Goal: Transaction & Acquisition: Purchase product/service

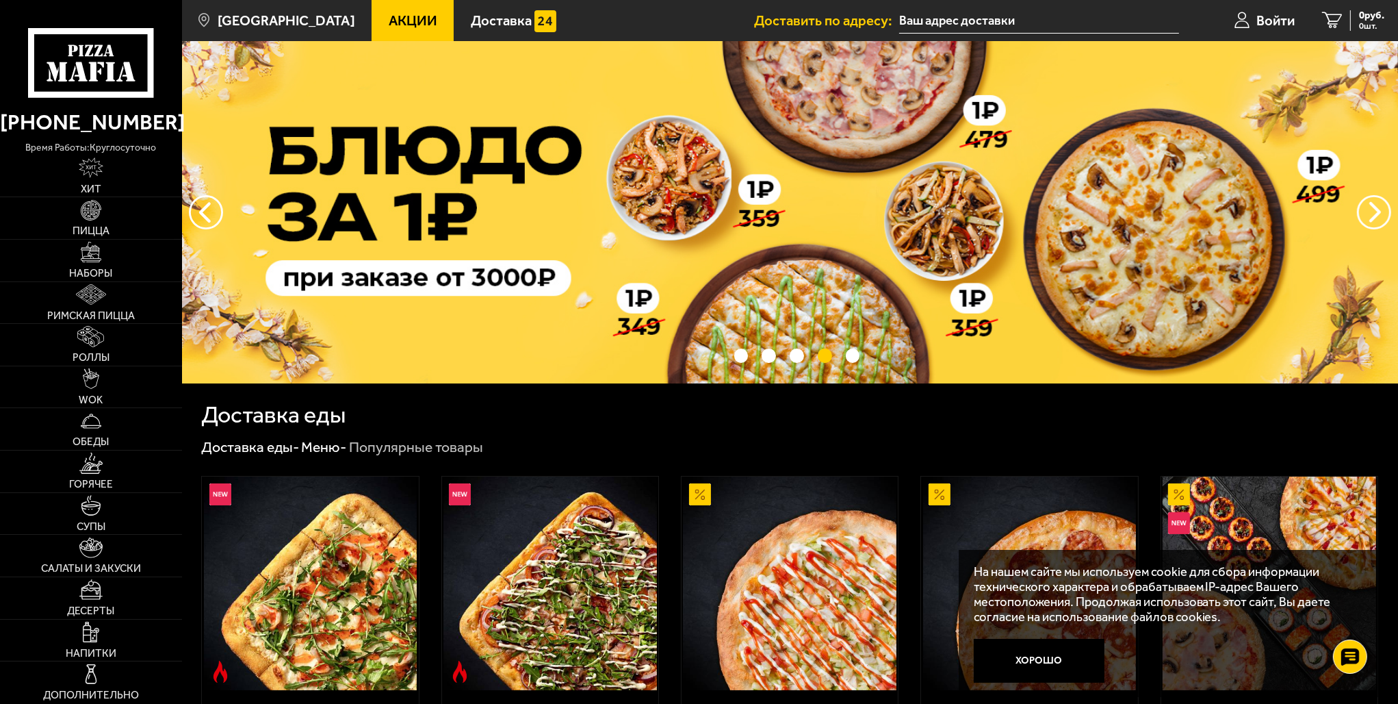
click at [389, 16] on span "Акции" at bounding box center [413, 21] width 49 height 14
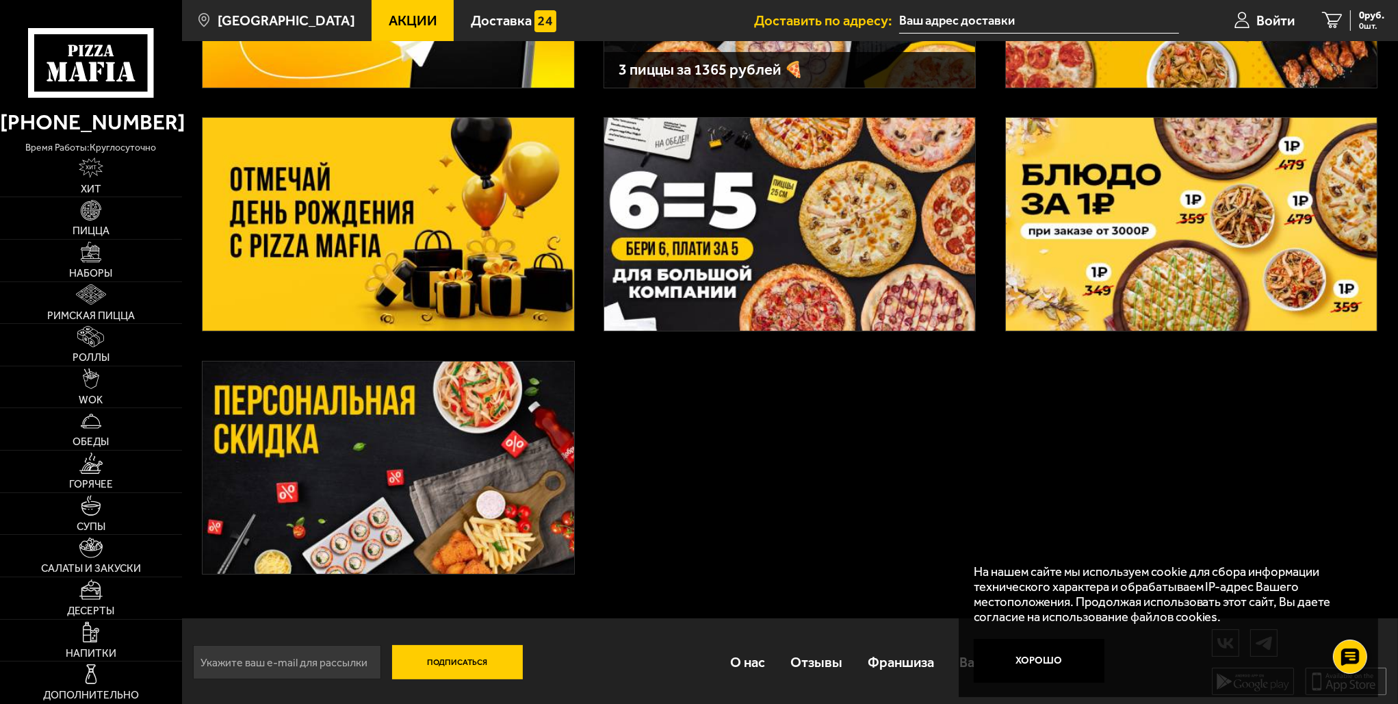
scroll to position [264, 0]
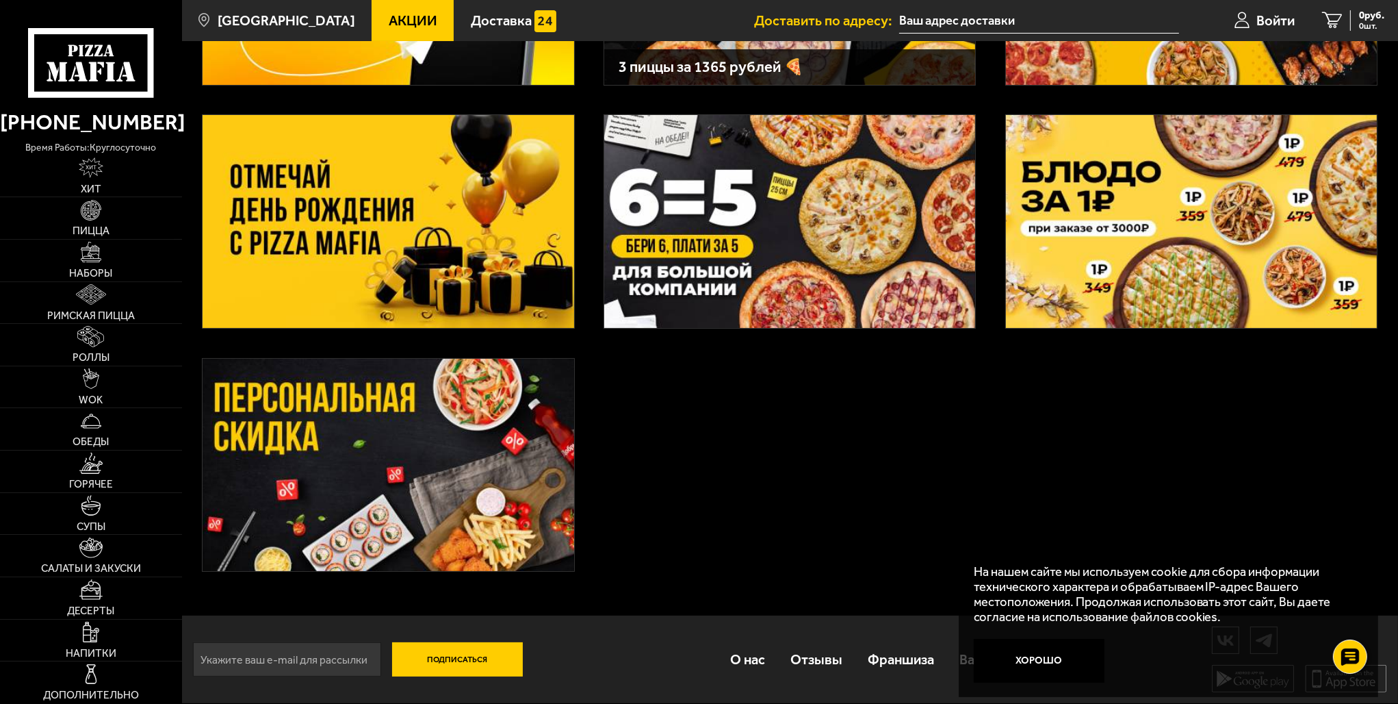
click at [422, 490] on img at bounding box center [388, 465] width 371 height 213
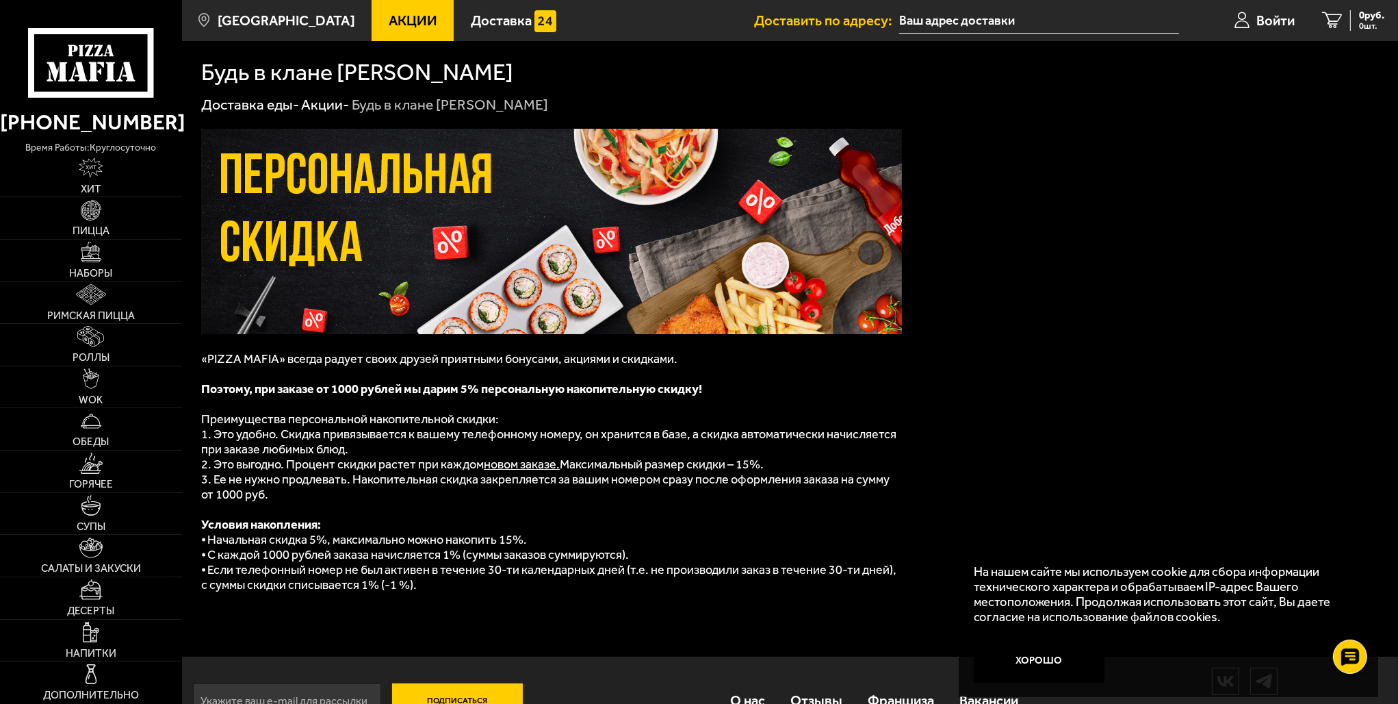
click at [400, 22] on span "Акции" at bounding box center [413, 21] width 49 height 14
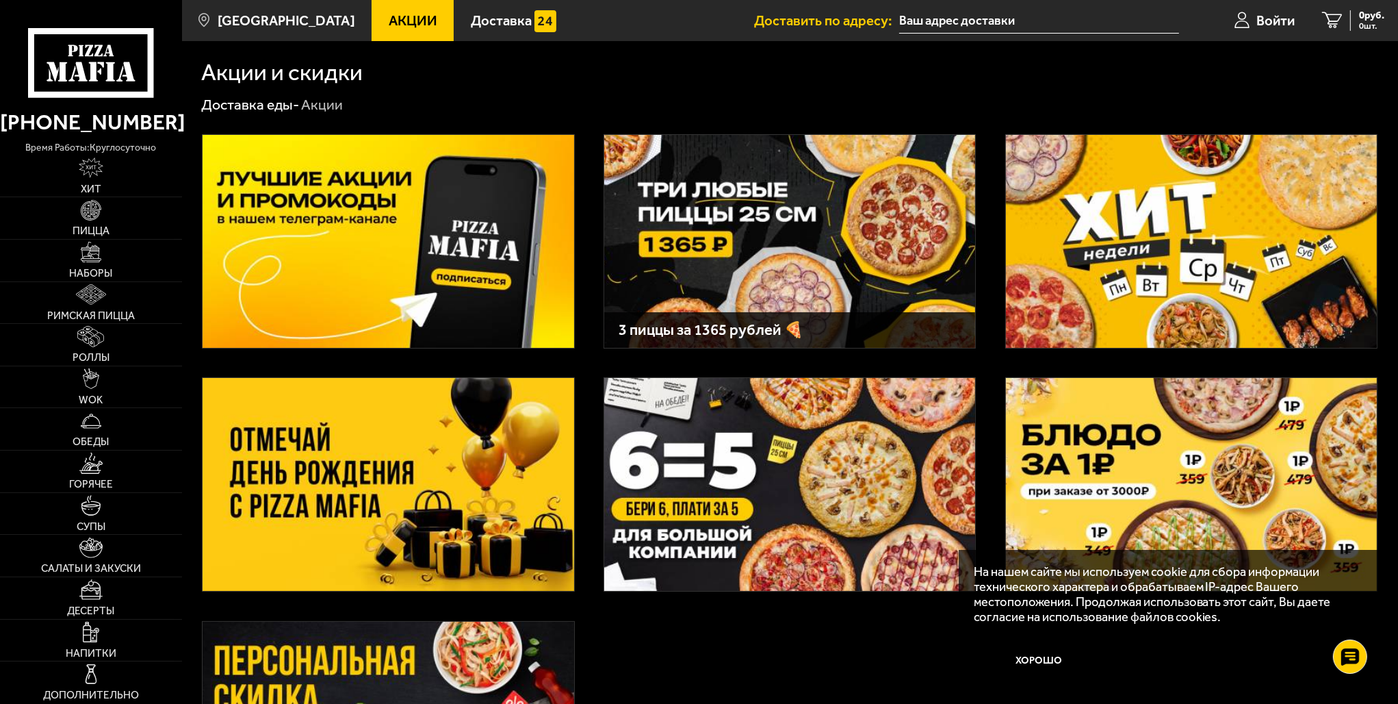
click at [1095, 237] on img at bounding box center [1191, 241] width 371 height 213
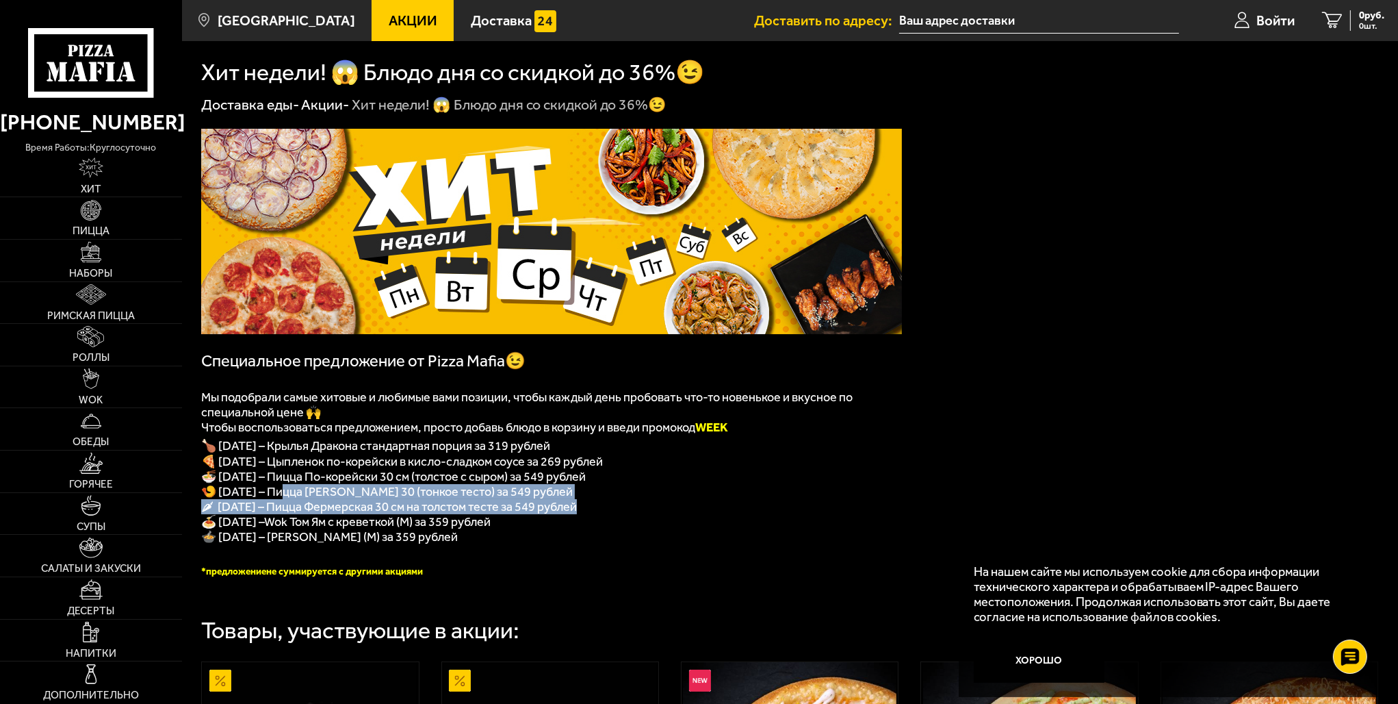
drag, startPoint x: 286, startPoint y: 500, endPoint x: 583, endPoint y: 513, distance: 297.3
click at [583, 513] on div "﻿ Специальное предложение от Pizza Mafia😉 Мы подобрали самые хитовые и любимые …" at bounding box center [551, 353] width 701 height 448
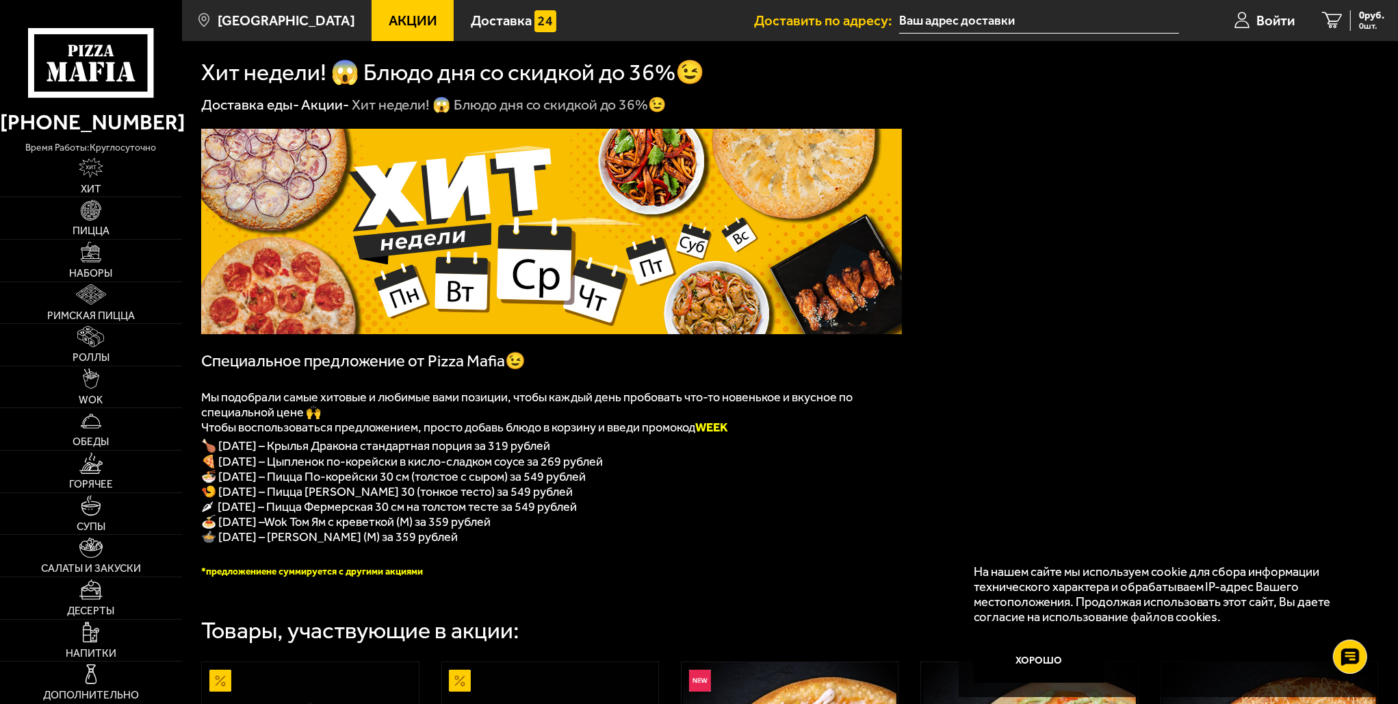
click at [854, 512] on p "🌶 [DATE] – Пицца Фермерская 30 см на толстом тесте за 549 рублей" at bounding box center [551, 506] width 701 height 15
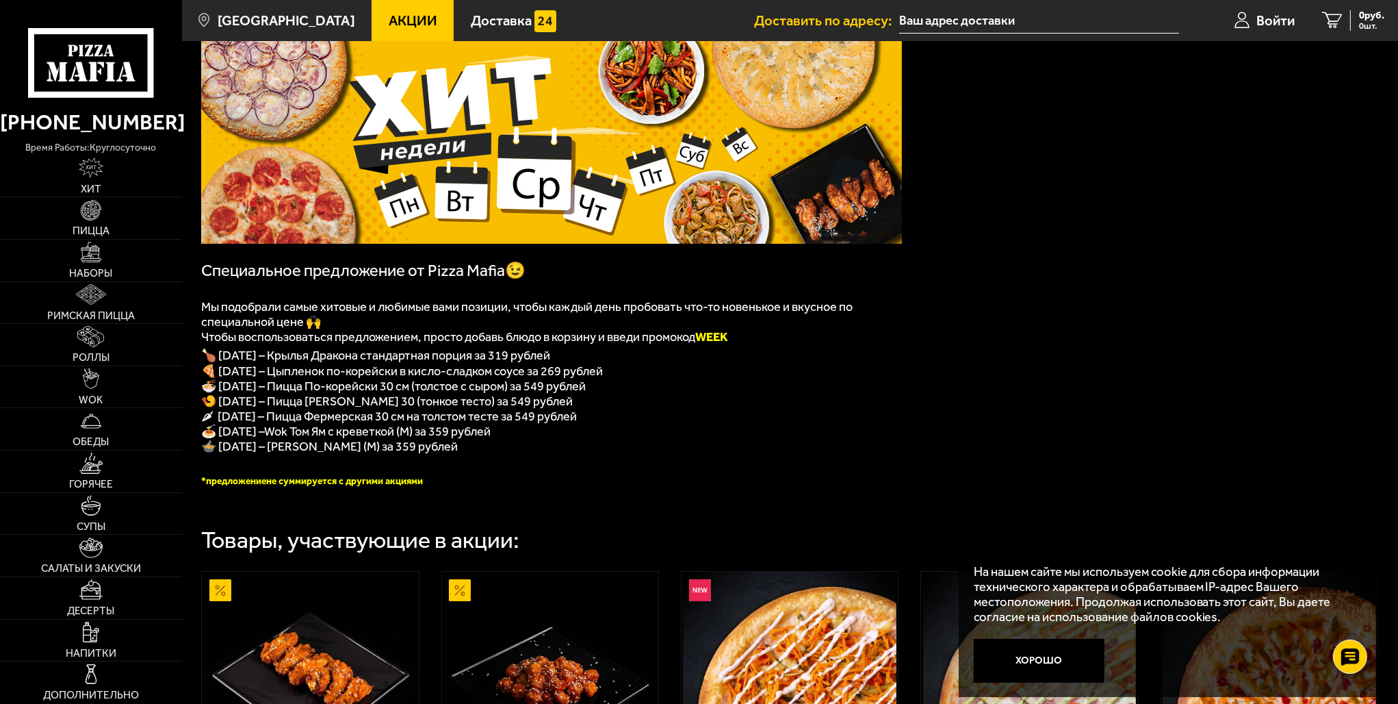
scroll to position [479, 0]
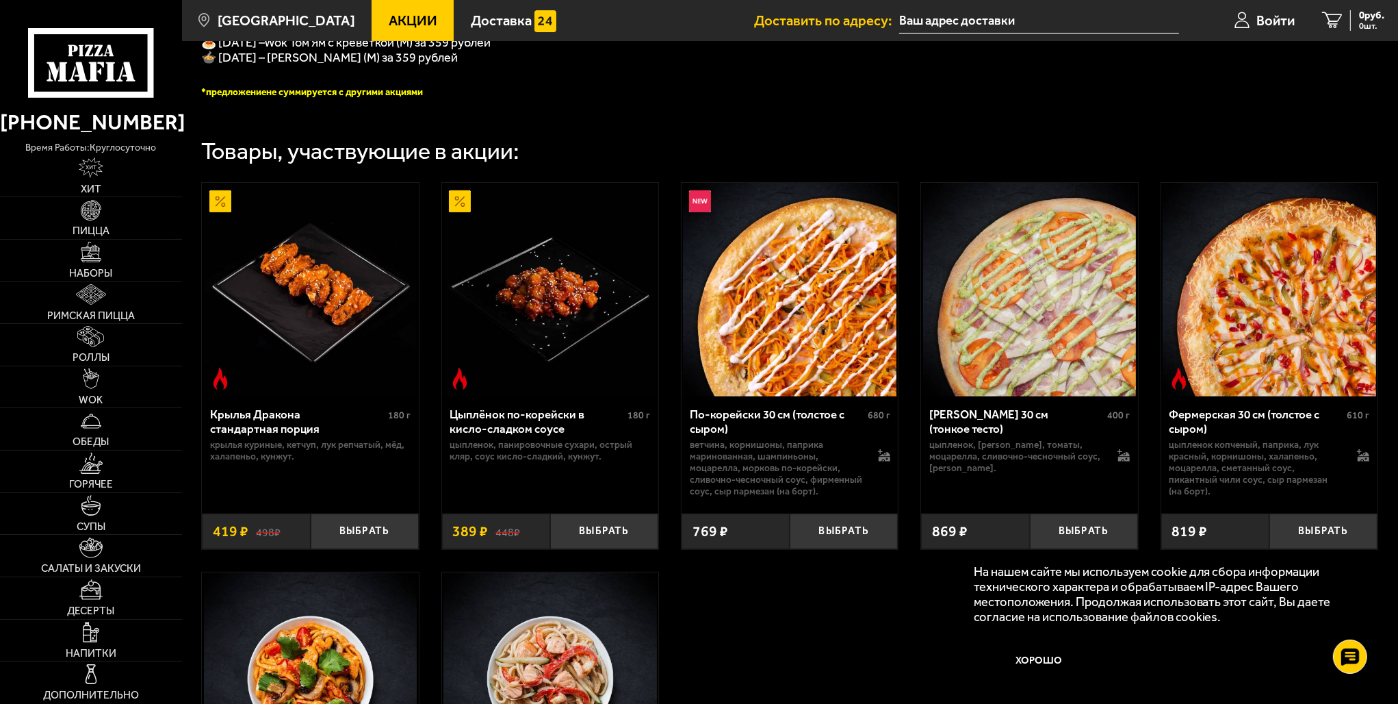
click at [1296, 311] on img at bounding box center [1270, 290] width 214 height 214
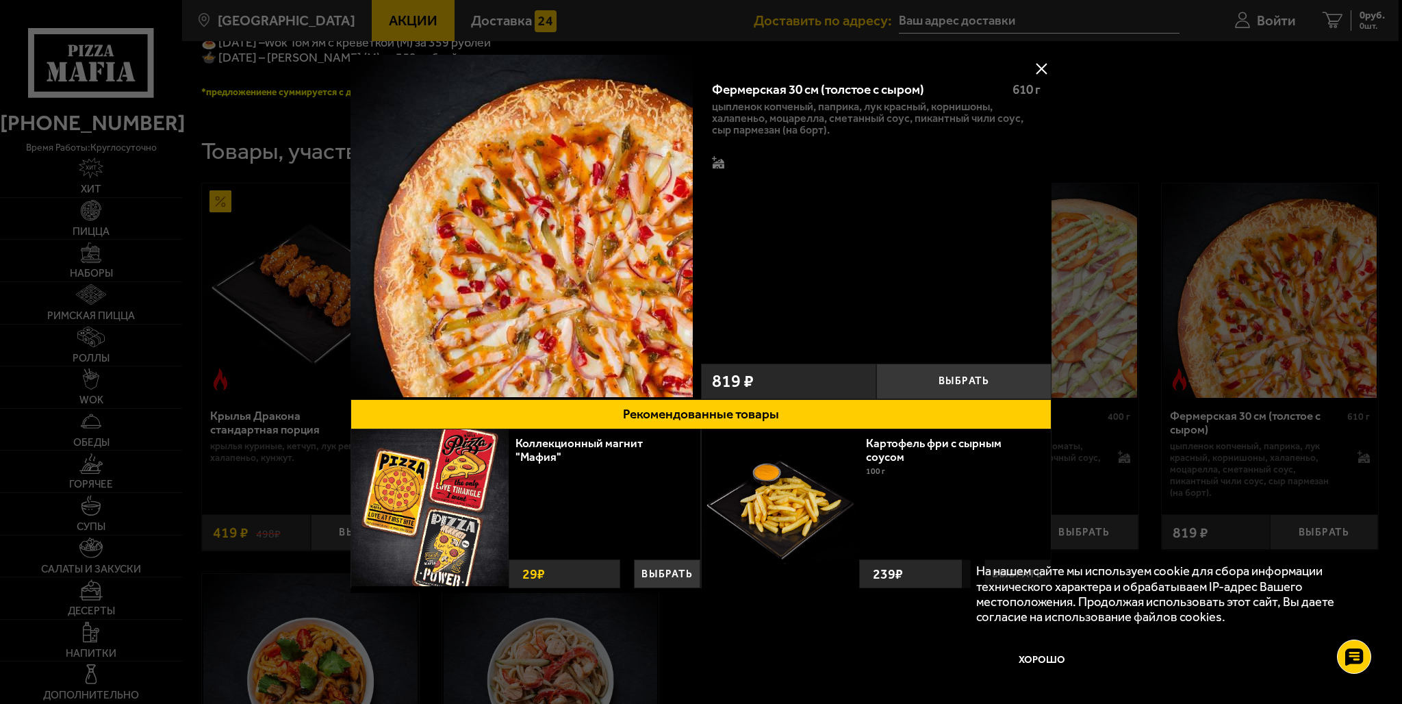
click at [1087, 530] on div at bounding box center [701, 352] width 1402 height 704
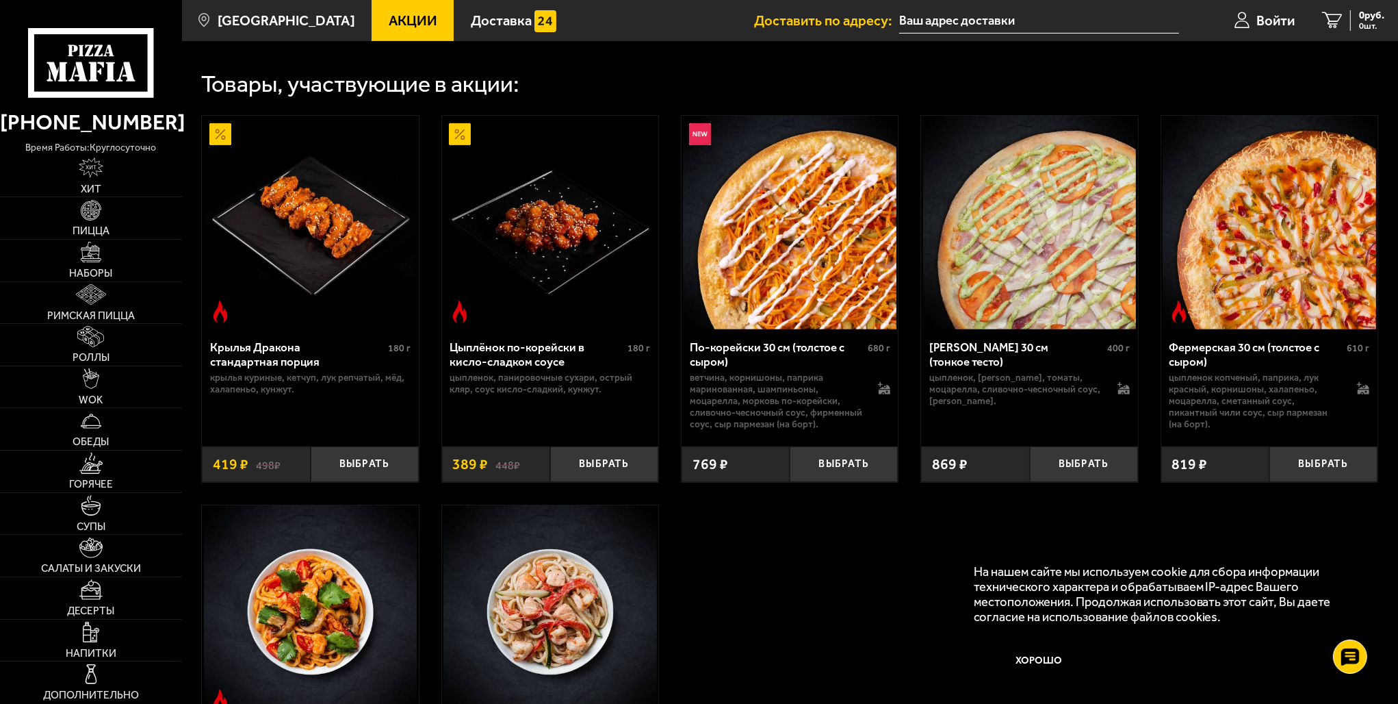
scroll to position [548, 0]
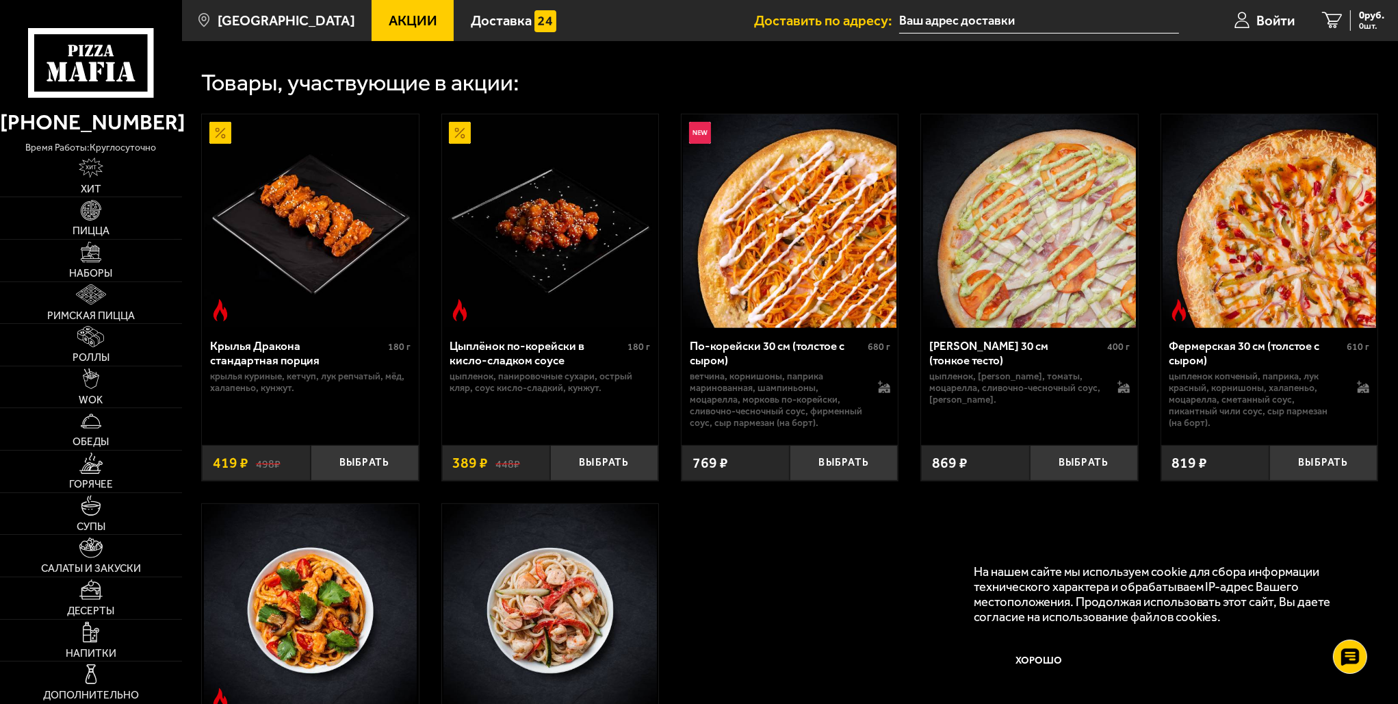
click at [771, 218] on img at bounding box center [790, 221] width 214 height 214
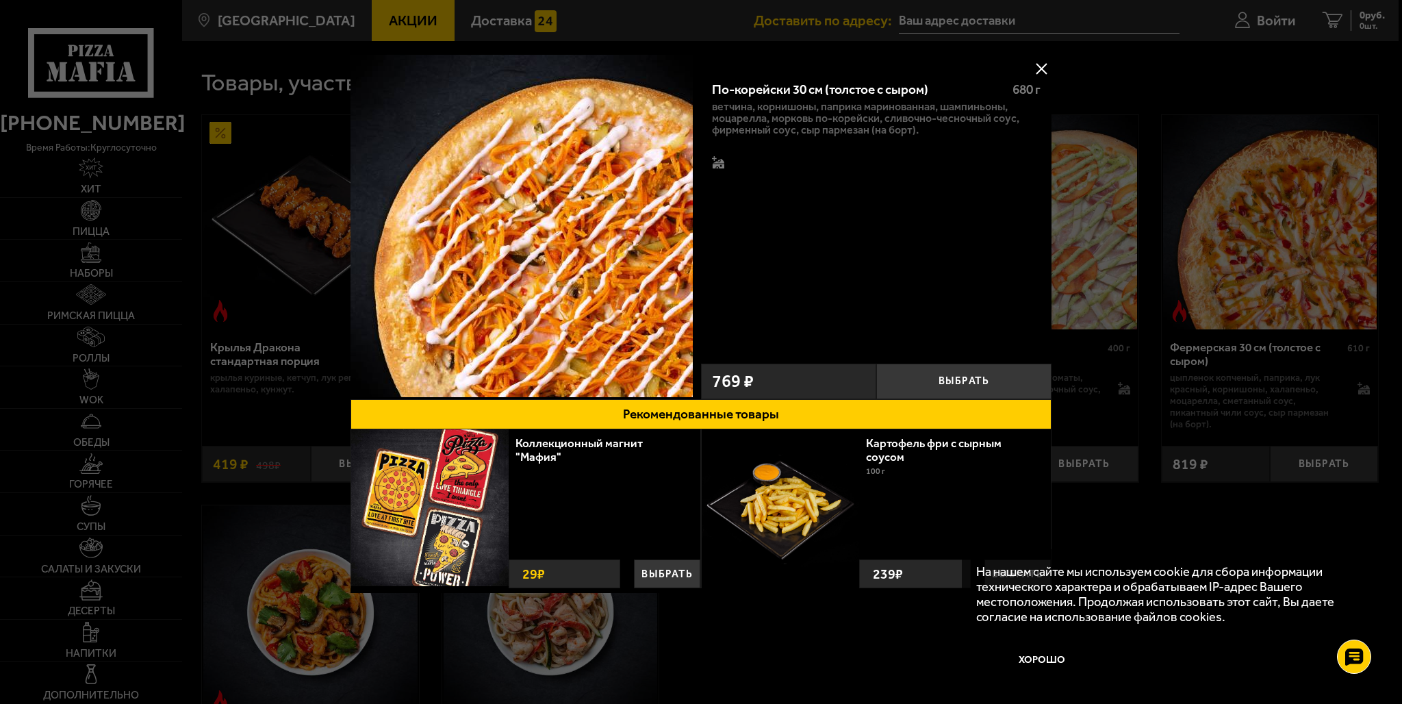
click at [873, 605] on div "По-корейски 30 см (толстое с сыром) 680 г ветчина, корнишоны, паприка маринован…" at bounding box center [700, 335] width 701 height 560
click at [1046, 68] on button at bounding box center [1041, 68] width 21 height 21
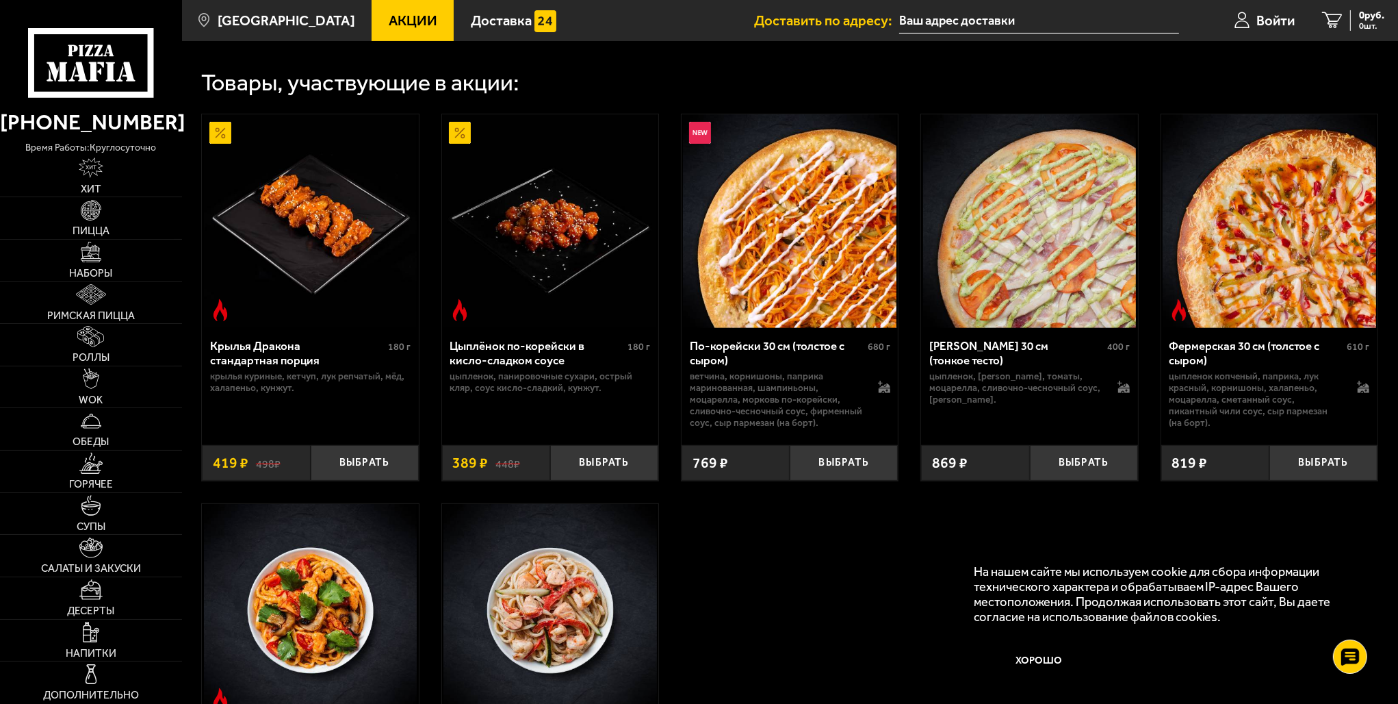
click at [1060, 271] on img at bounding box center [1030, 221] width 214 height 214
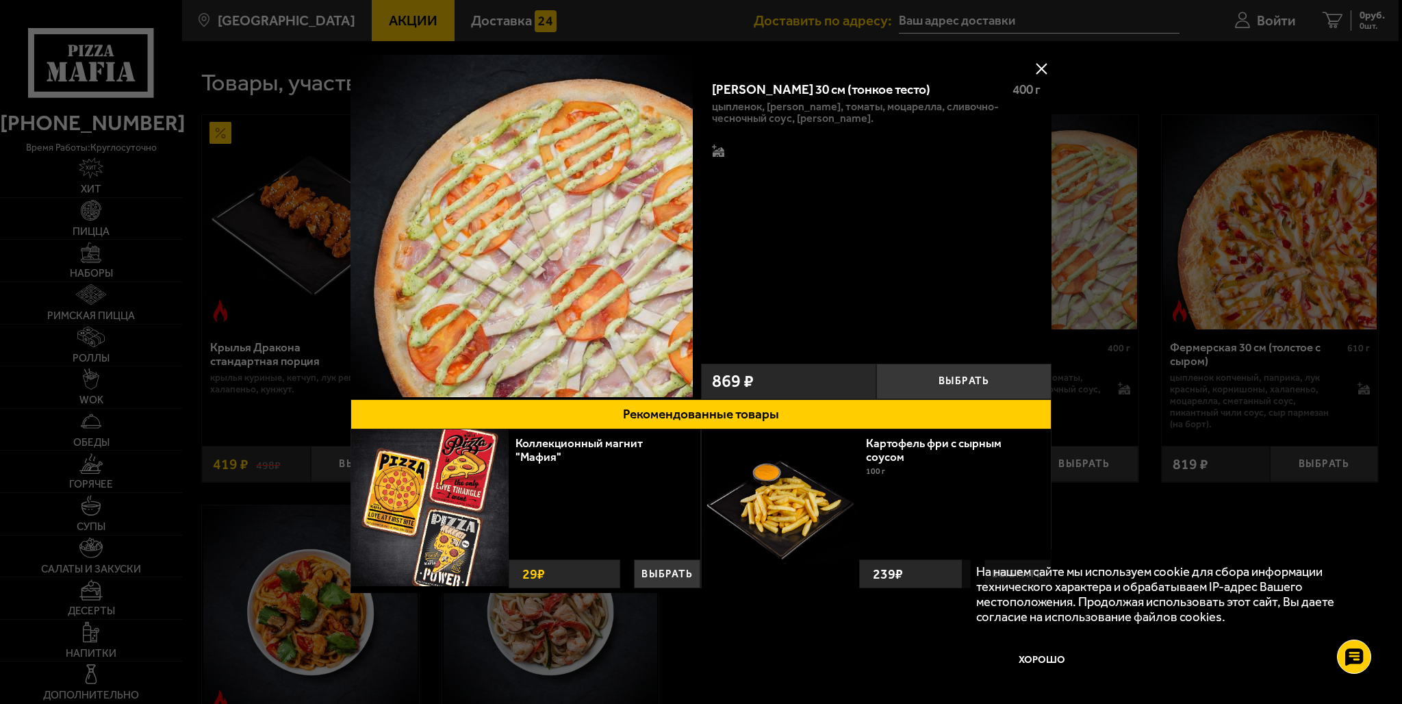
click at [866, 569] on div "239 ₽" at bounding box center [915, 573] width 112 height 29
click at [1040, 63] on button at bounding box center [1041, 68] width 21 height 21
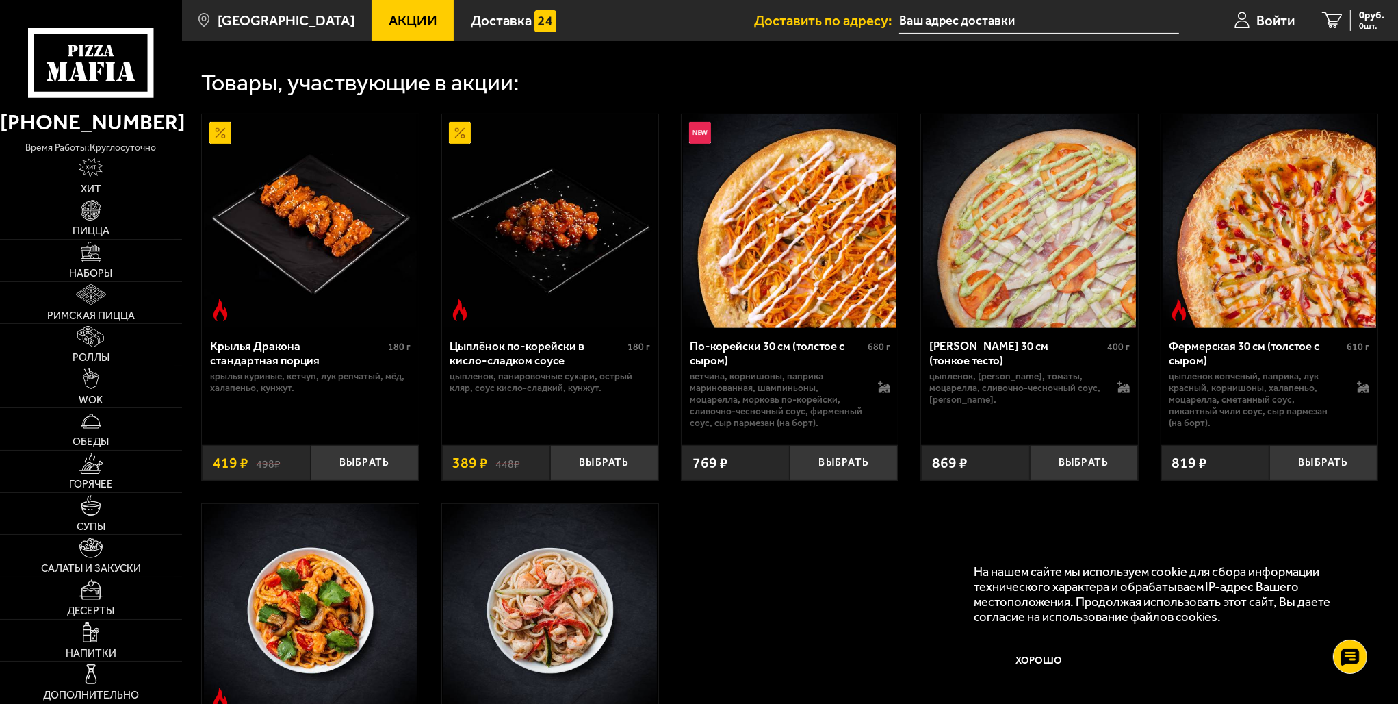
scroll to position [0, 0]
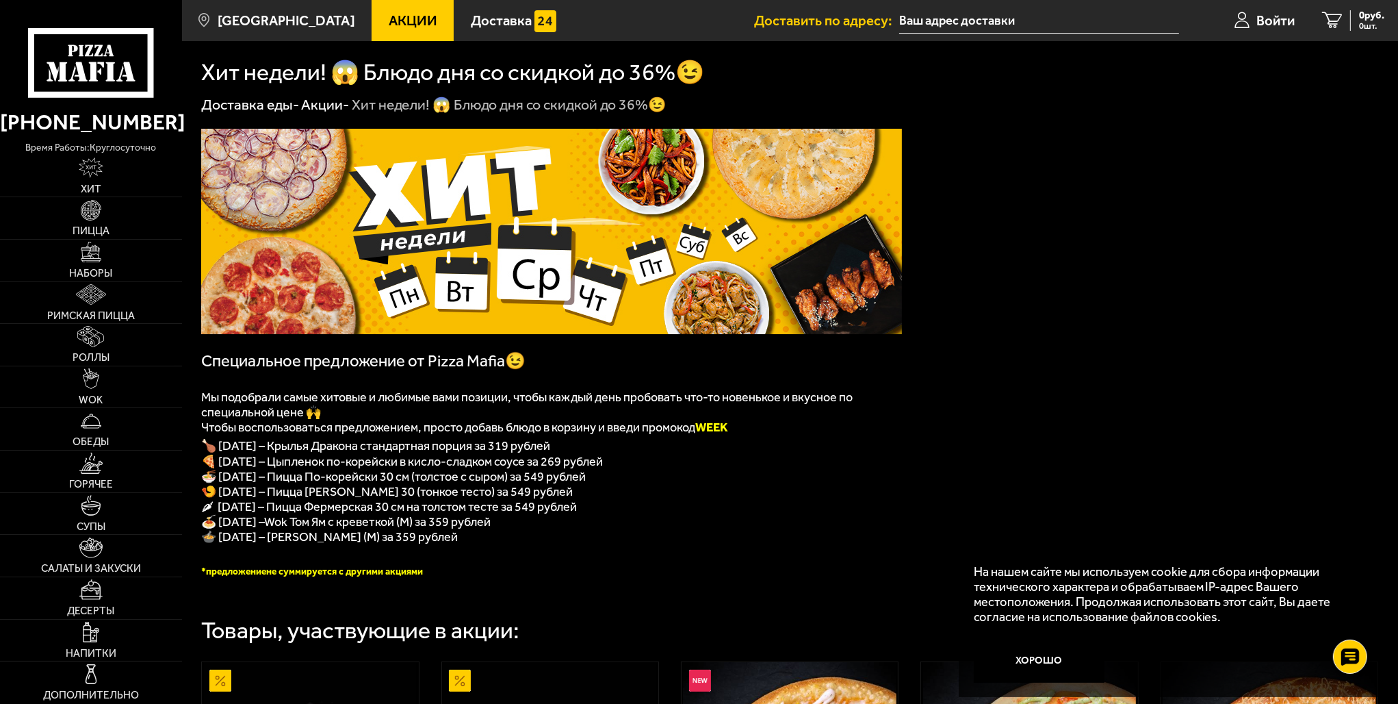
click at [372, 9] on link "Акции" at bounding box center [413, 20] width 82 height 41
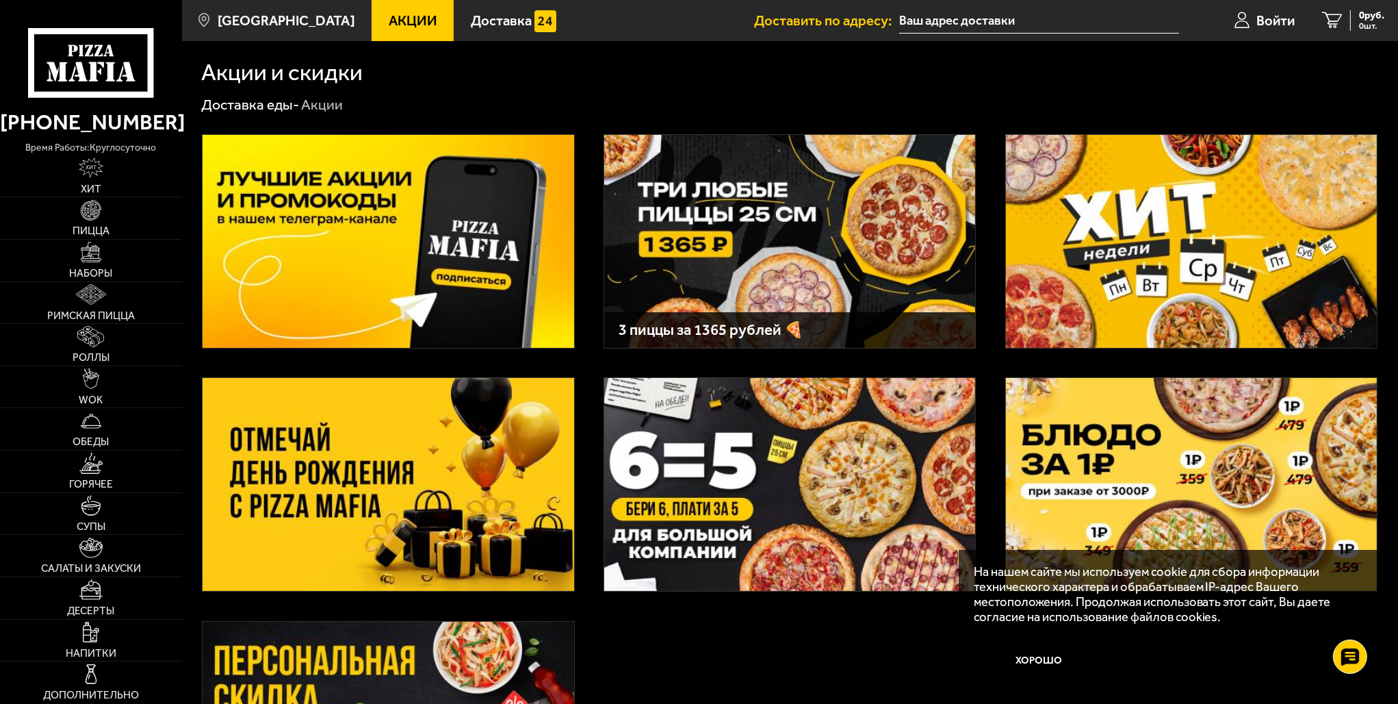
click at [733, 231] on img at bounding box center [789, 241] width 371 height 213
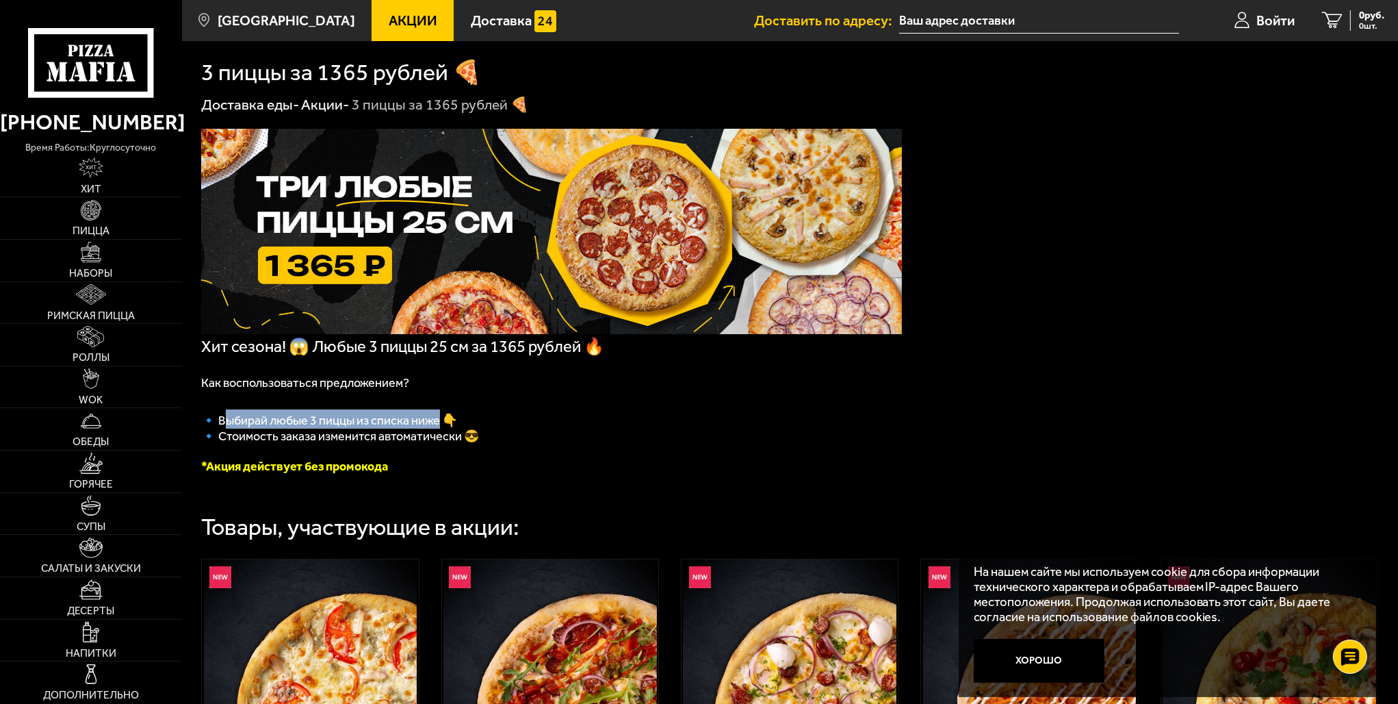
drag, startPoint x: 224, startPoint y: 423, endPoint x: 444, endPoint y: 424, distance: 219.0
click at [444, 424] on span "🔹﻿ Выбирай любые 3 пиццы из списка ниже 👇" at bounding box center [329, 420] width 256 height 15
drag, startPoint x: 265, startPoint y: 444, endPoint x: 422, endPoint y: 446, distance: 156.7
click at [422, 444] on span "🔹 Стоимость заказа изменится автоматически 😎" at bounding box center [340, 435] width 278 height 15
click at [632, 452] on p at bounding box center [551, 451] width 701 height 15
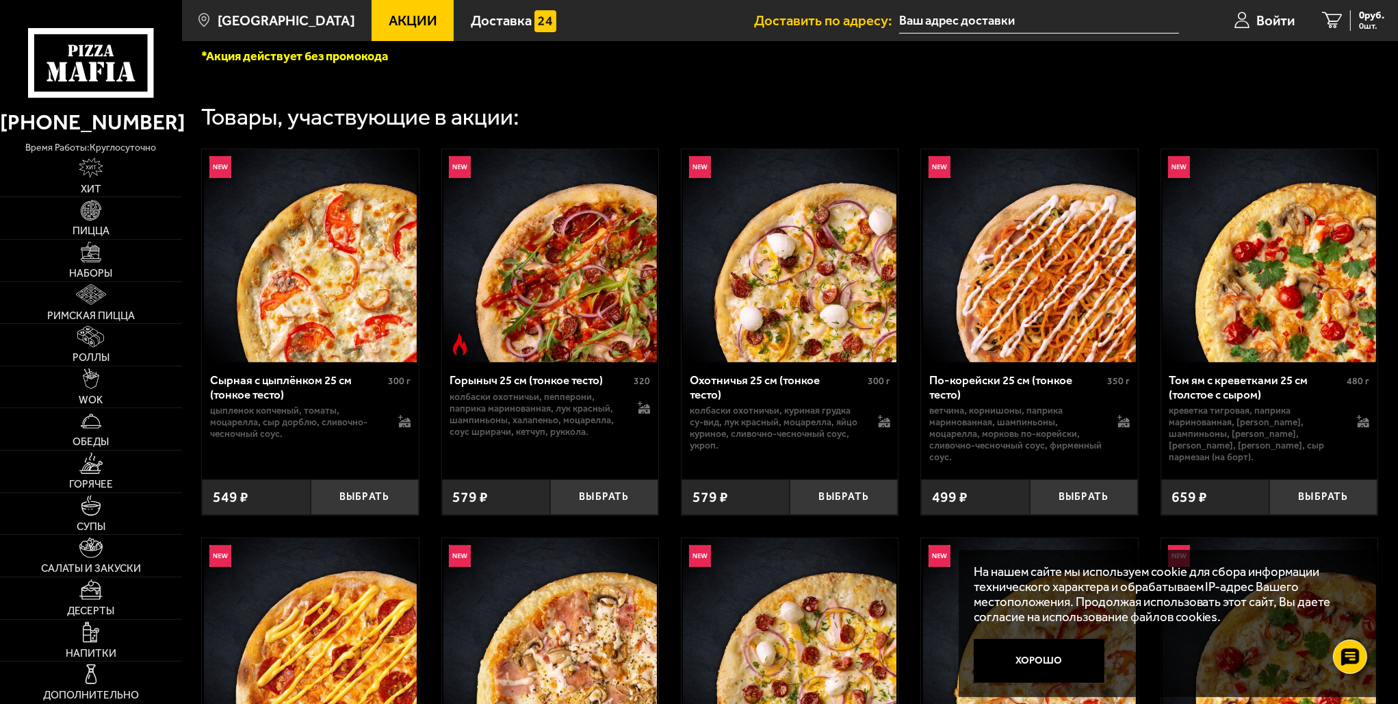
scroll to position [411, 0]
click at [92, 264] on link "Наборы" at bounding box center [91, 261] width 182 height 42
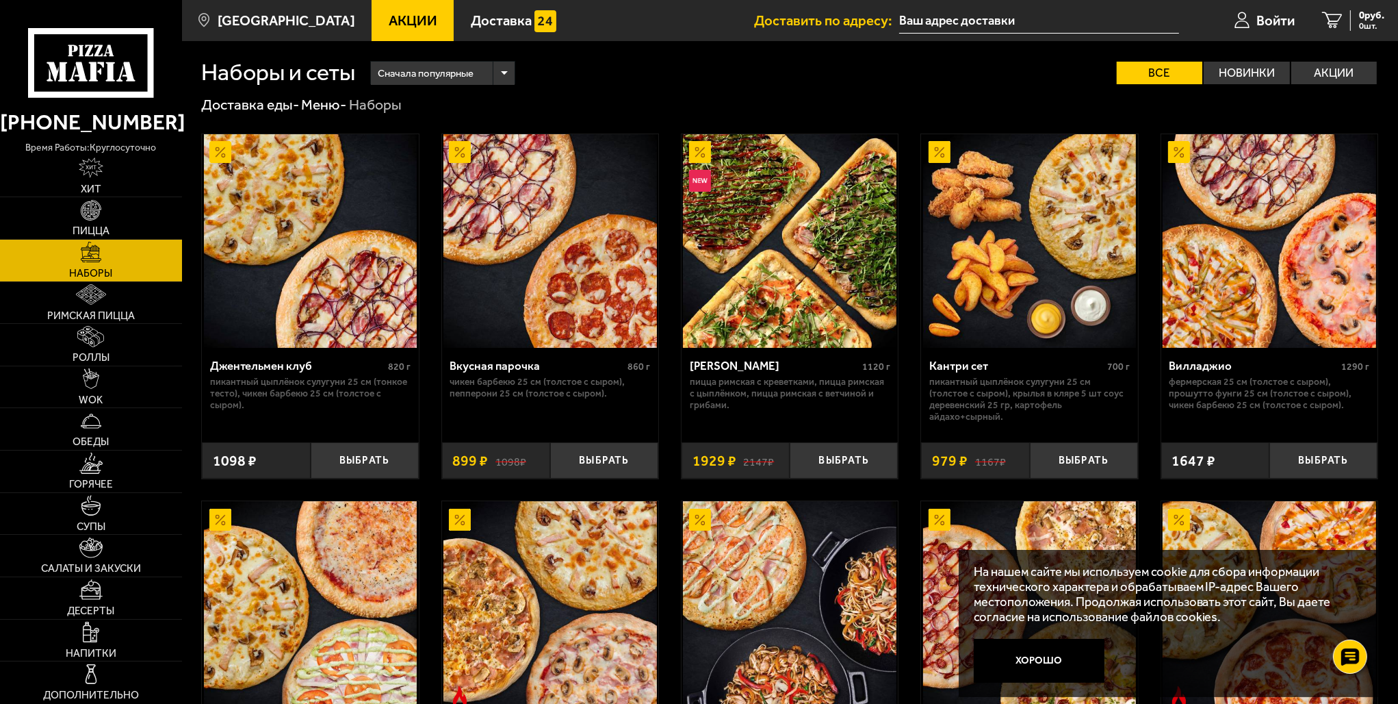
click at [531, 222] on img at bounding box center [551, 241] width 214 height 214
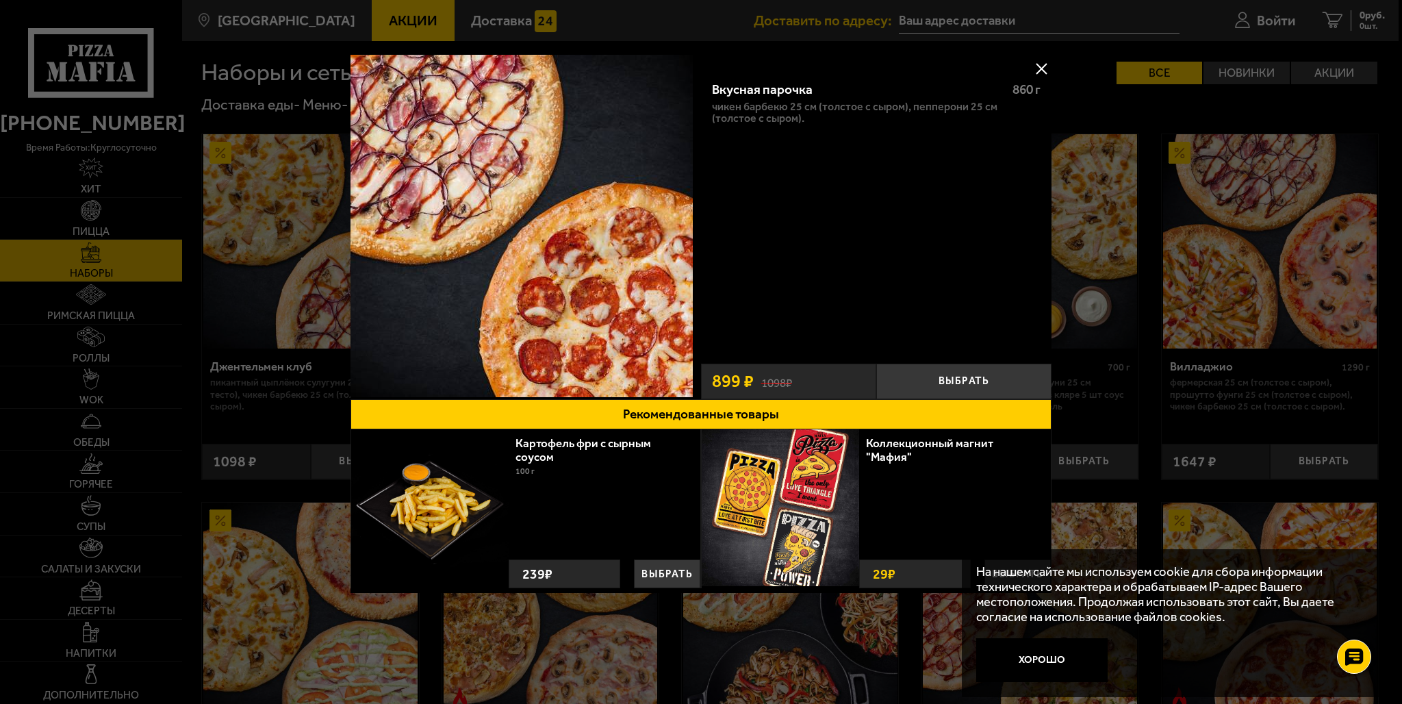
click at [260, 254] on div at bounding box center [701, 352] width 1402 height 704
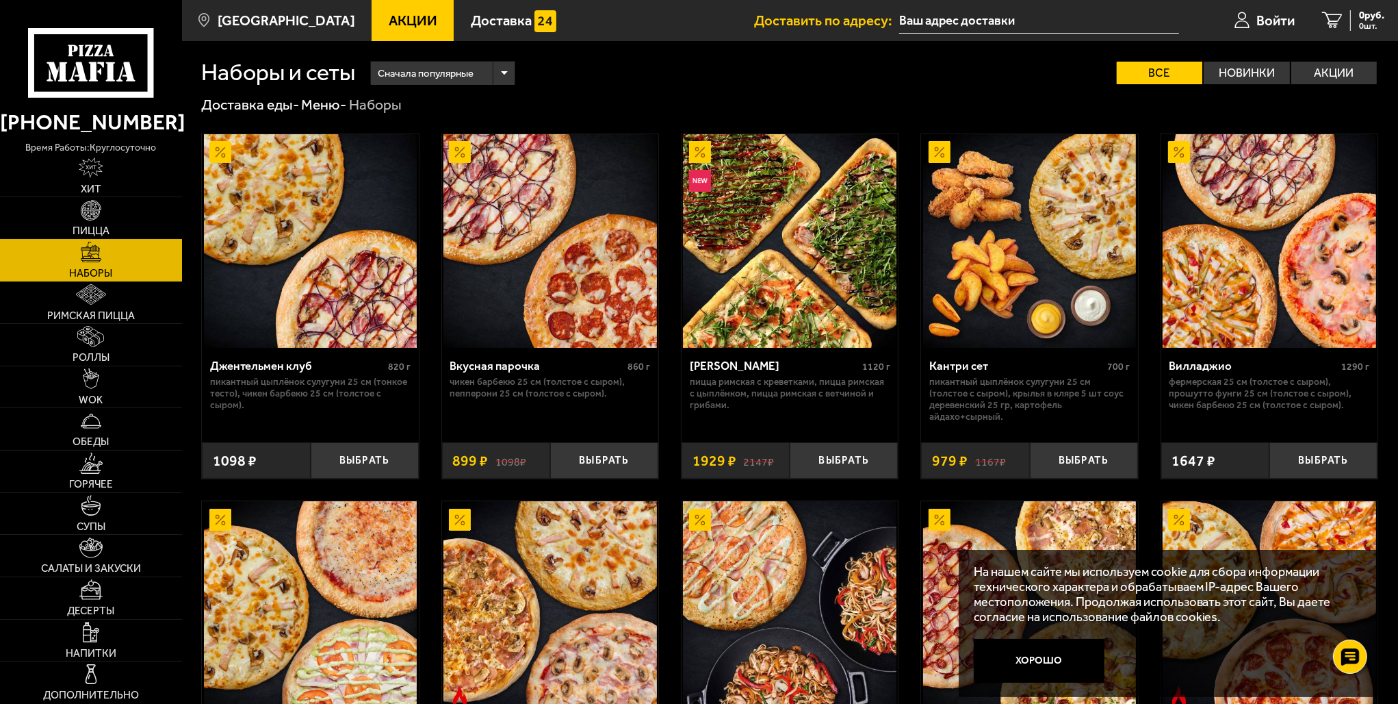
click at [92, 219] on img at bounding box center [91, 210] width 21 height 21
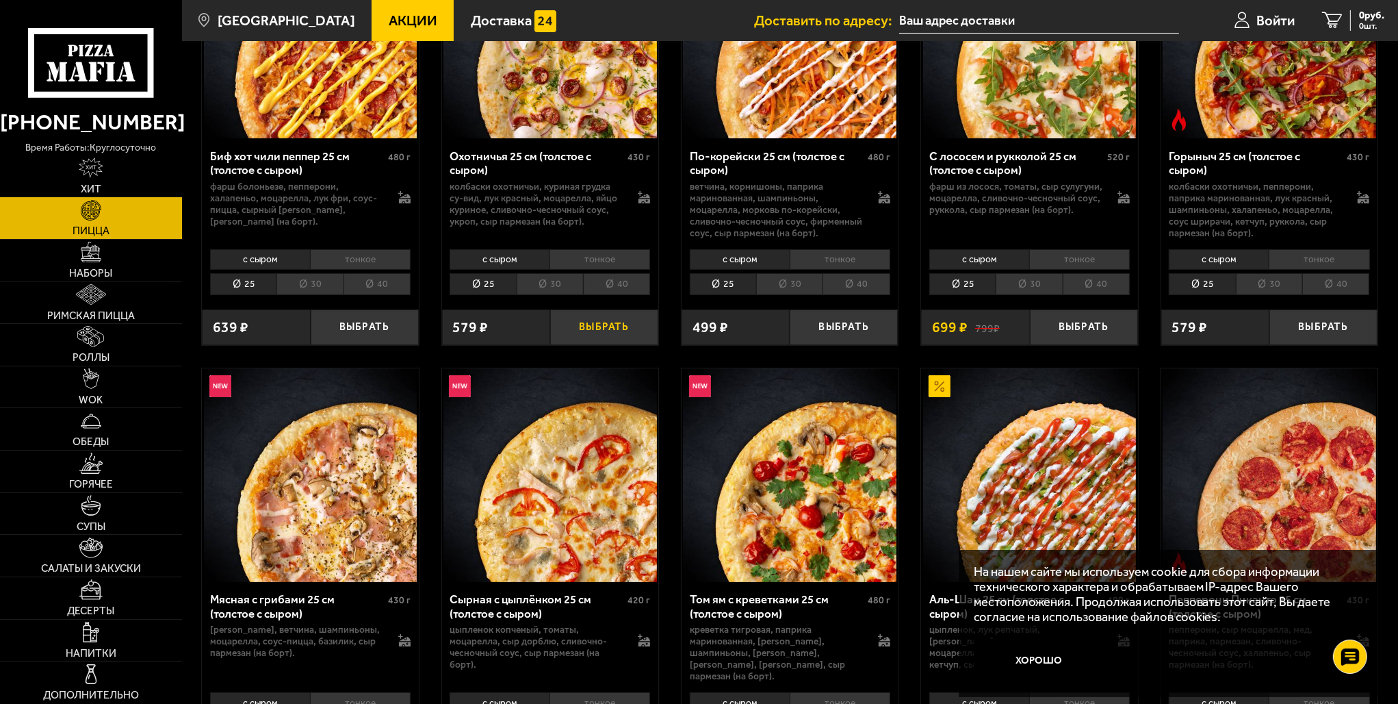
scroll to position [205, 0]
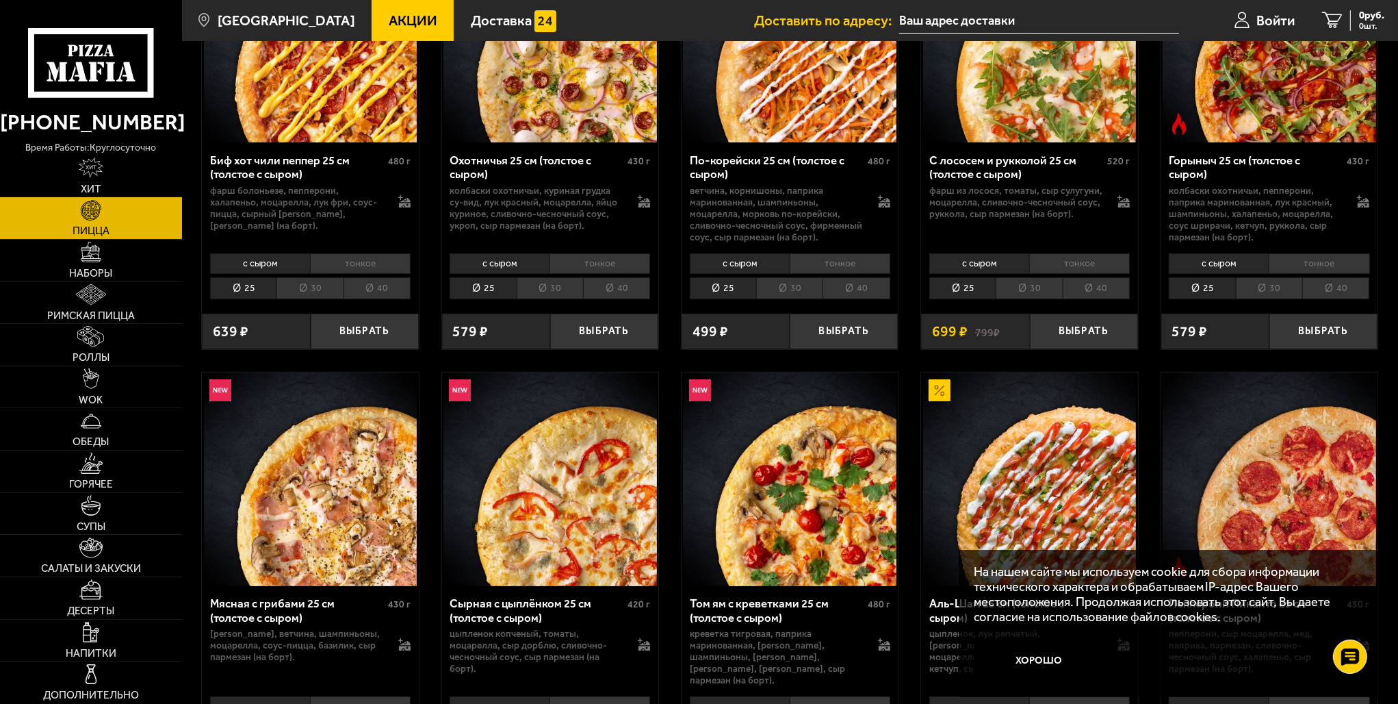
click at [1101, 287] on li "40" at bounding box center [1096, 288] width 67 height 22
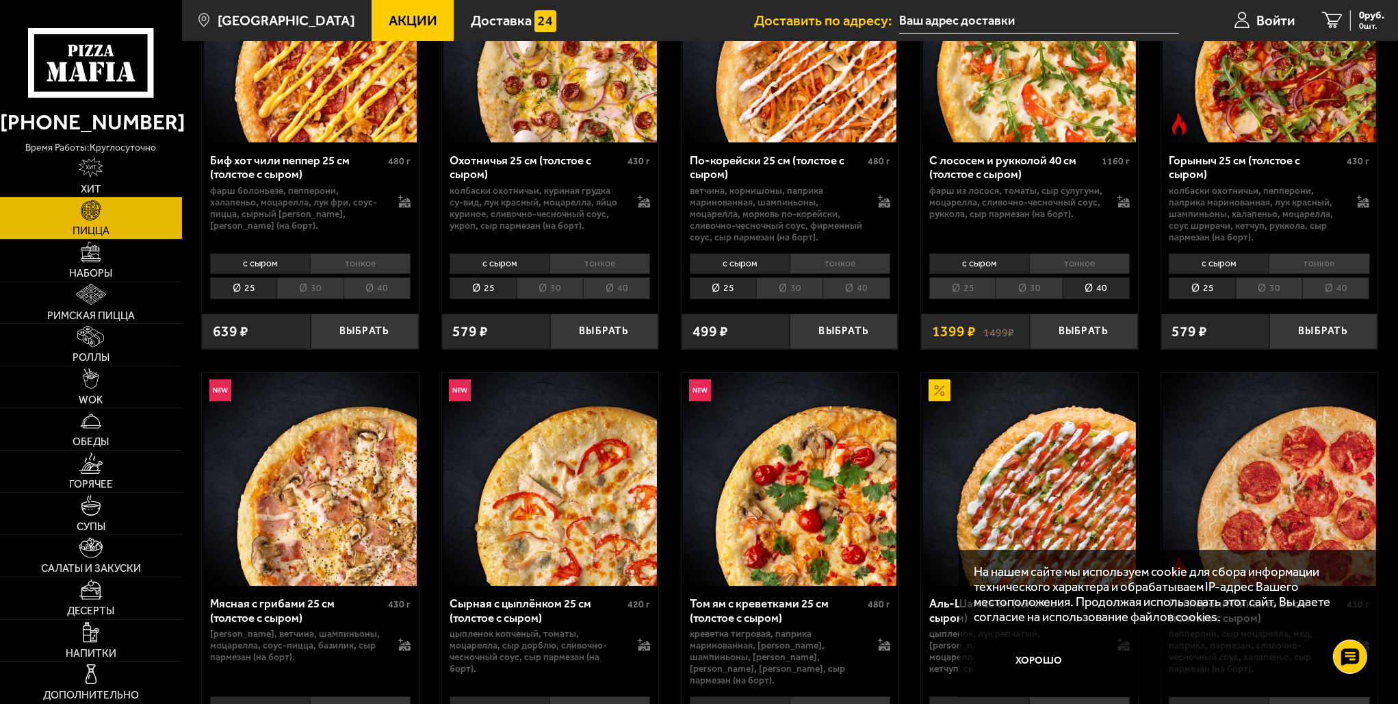
click at [1033, 282] on li "30" at bounding box center [1029, 288] width 66 height 22
click at [945, 292] on li "25" at bounding box center [962, 288] width 66 height 22
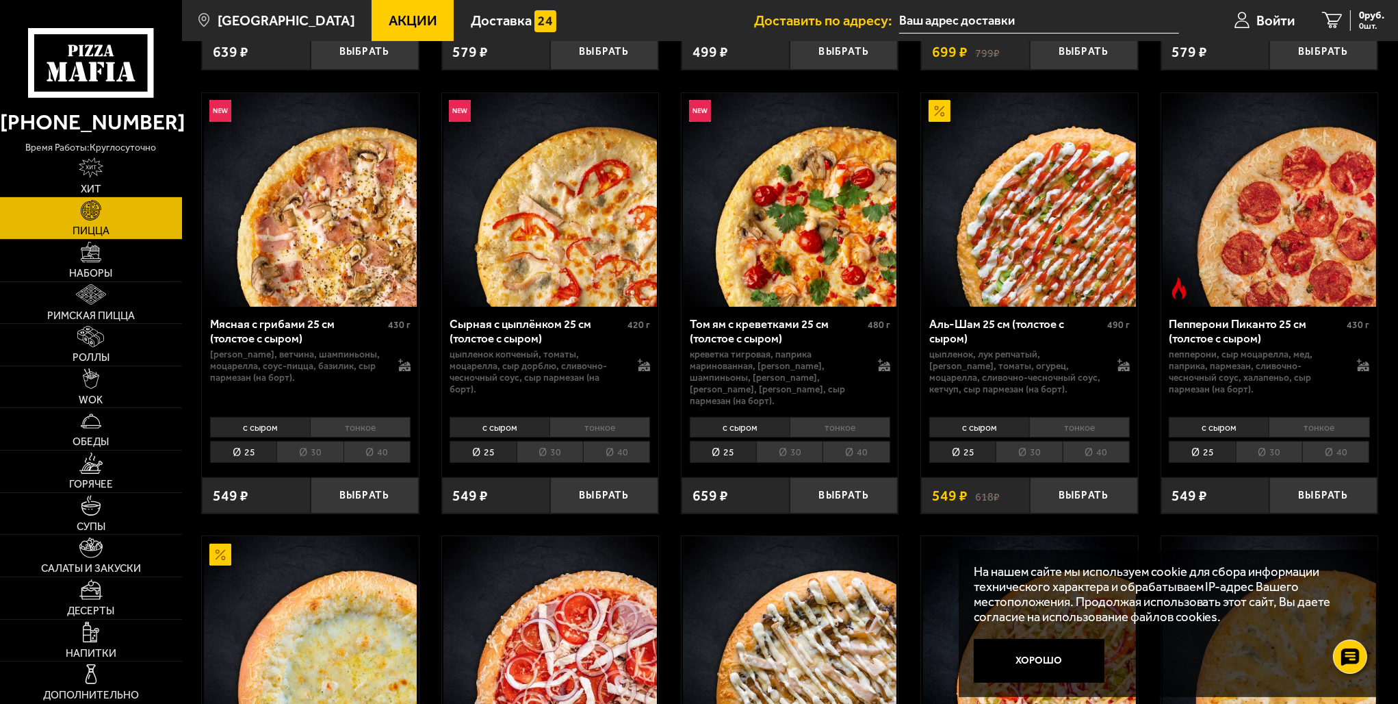
scroll to position [479, 0]
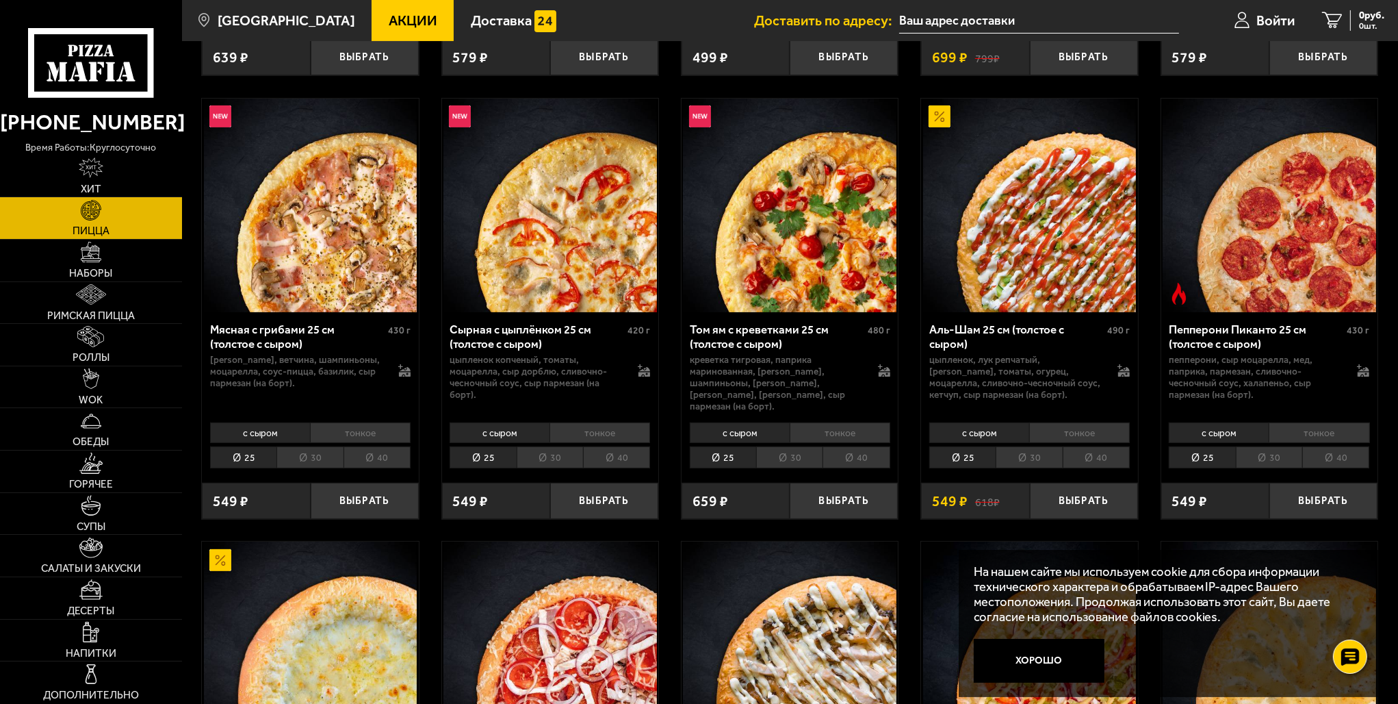
click at [1257, 198] on img at bounding box center [1270, 206] width 214 height 214
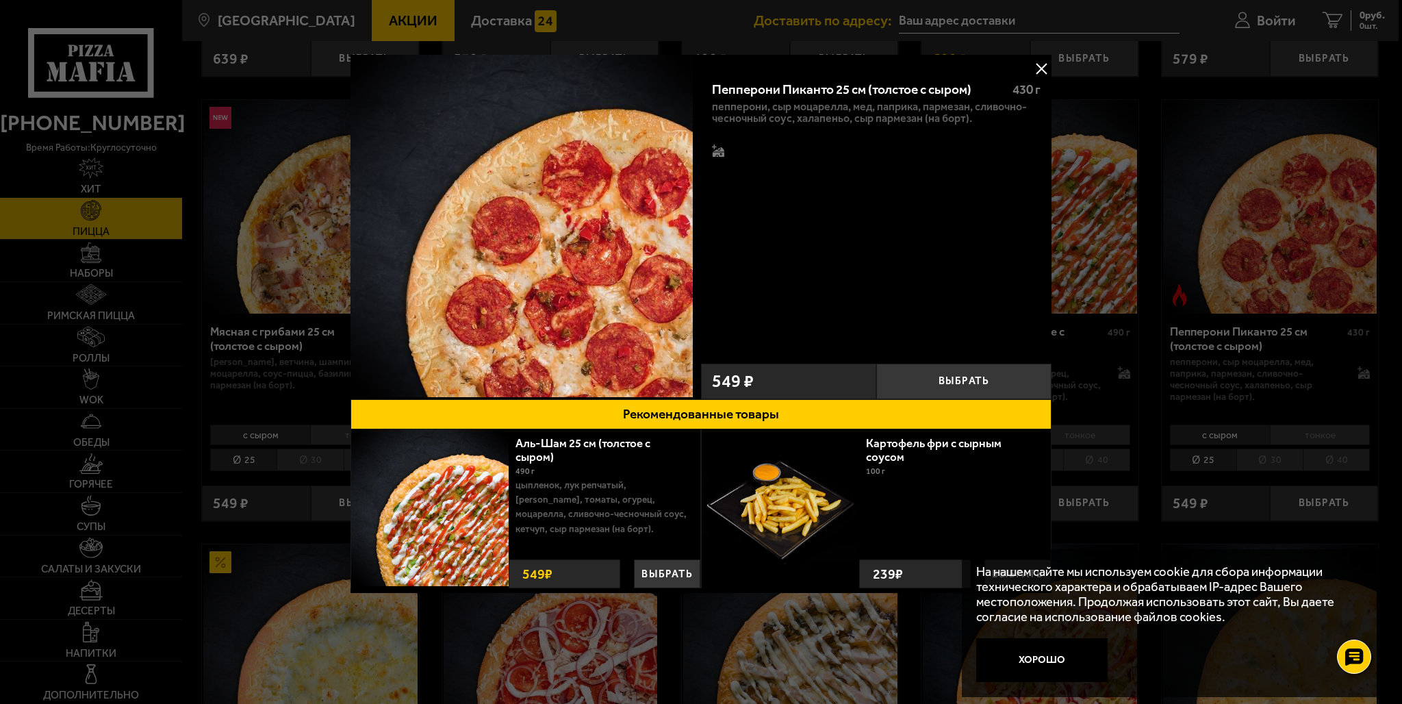
click at [1190, 188] on div at bounding box center [701, 352] width 1402 height 704
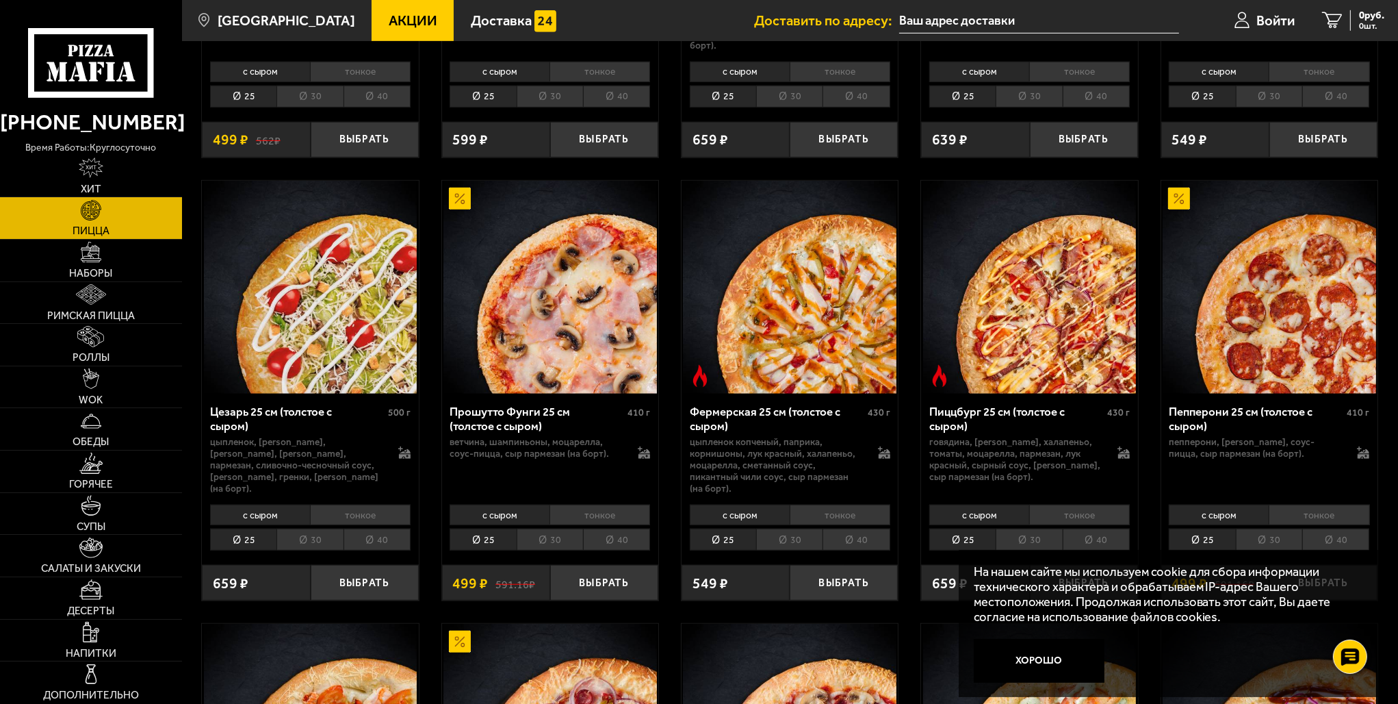
scroll to position [1300, 0]
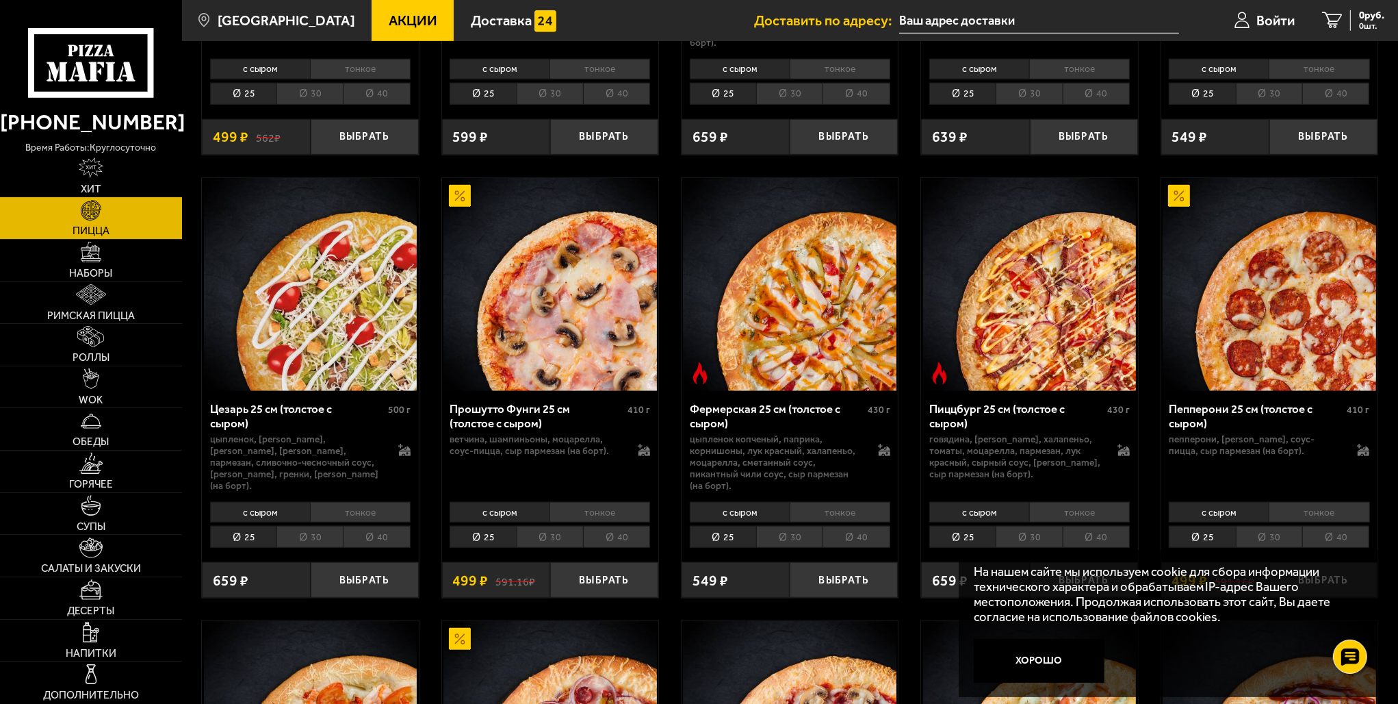
click at [1273, 297] on img at bounding box center [1270, 285] width 214 height 214
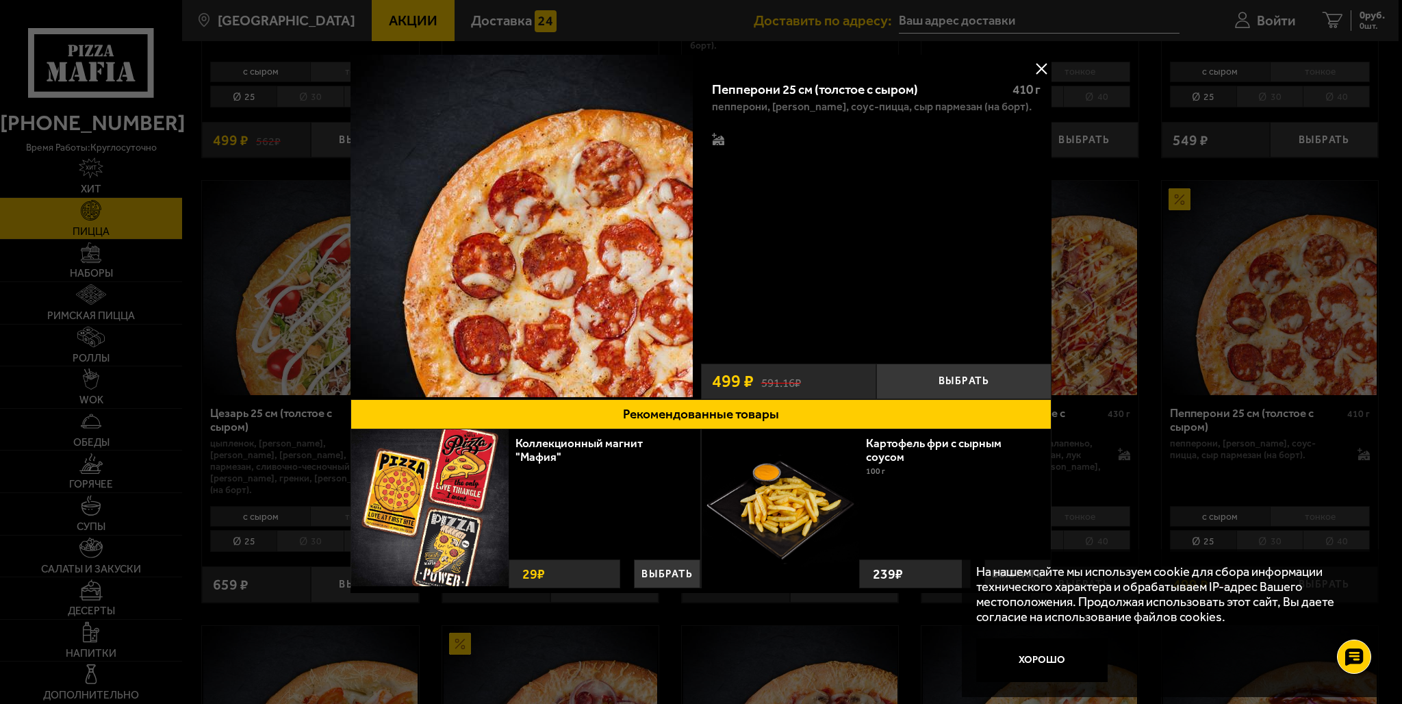
click at [1182, 226] on div at bounding box center [701, 352] width 1402 height 704
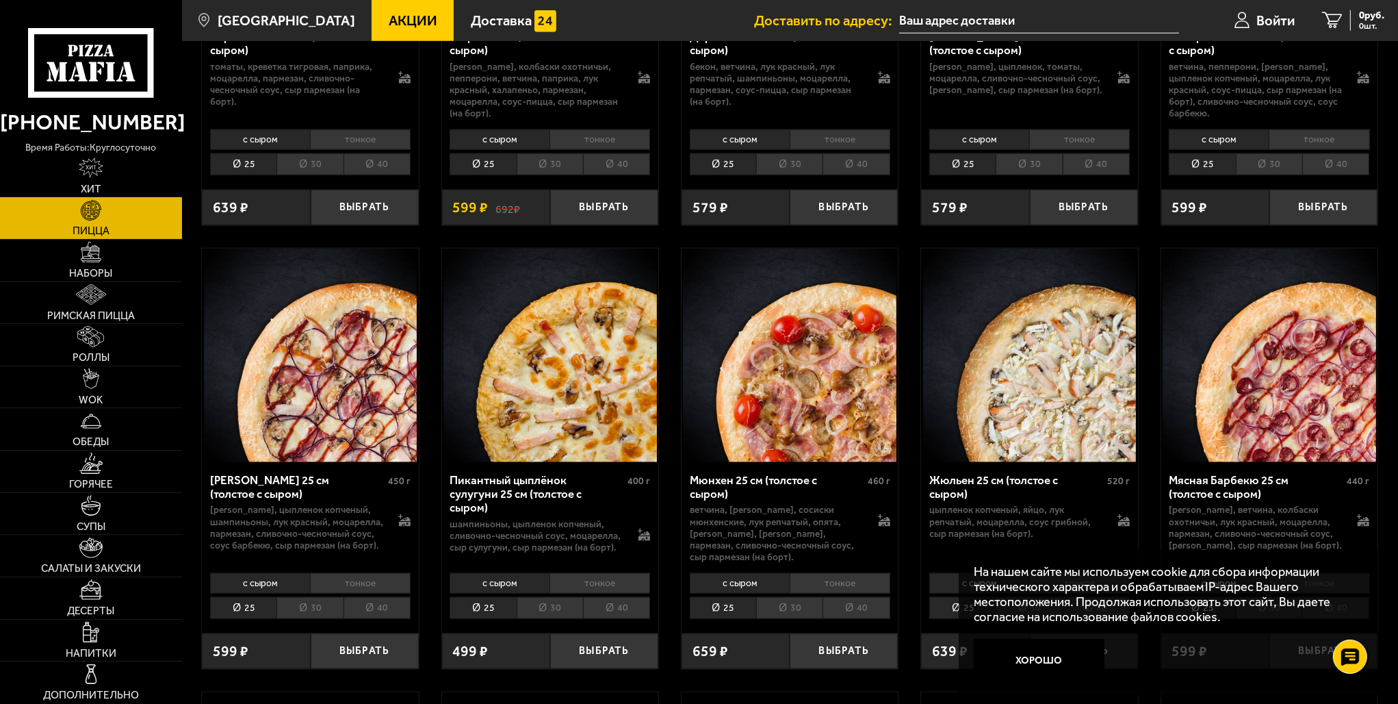
scroll to position [2122, 0]
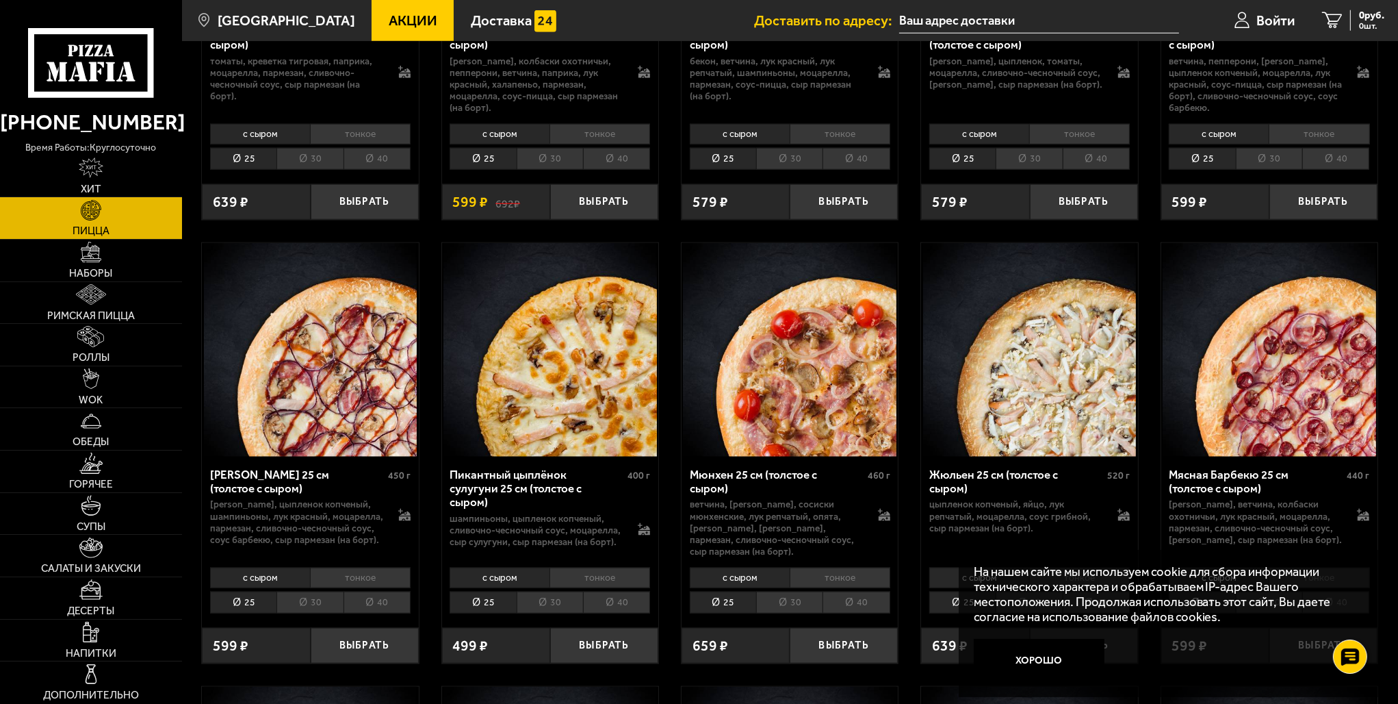
click at [318, 350] on img at bounding box center [311, 350] width 214 height 214
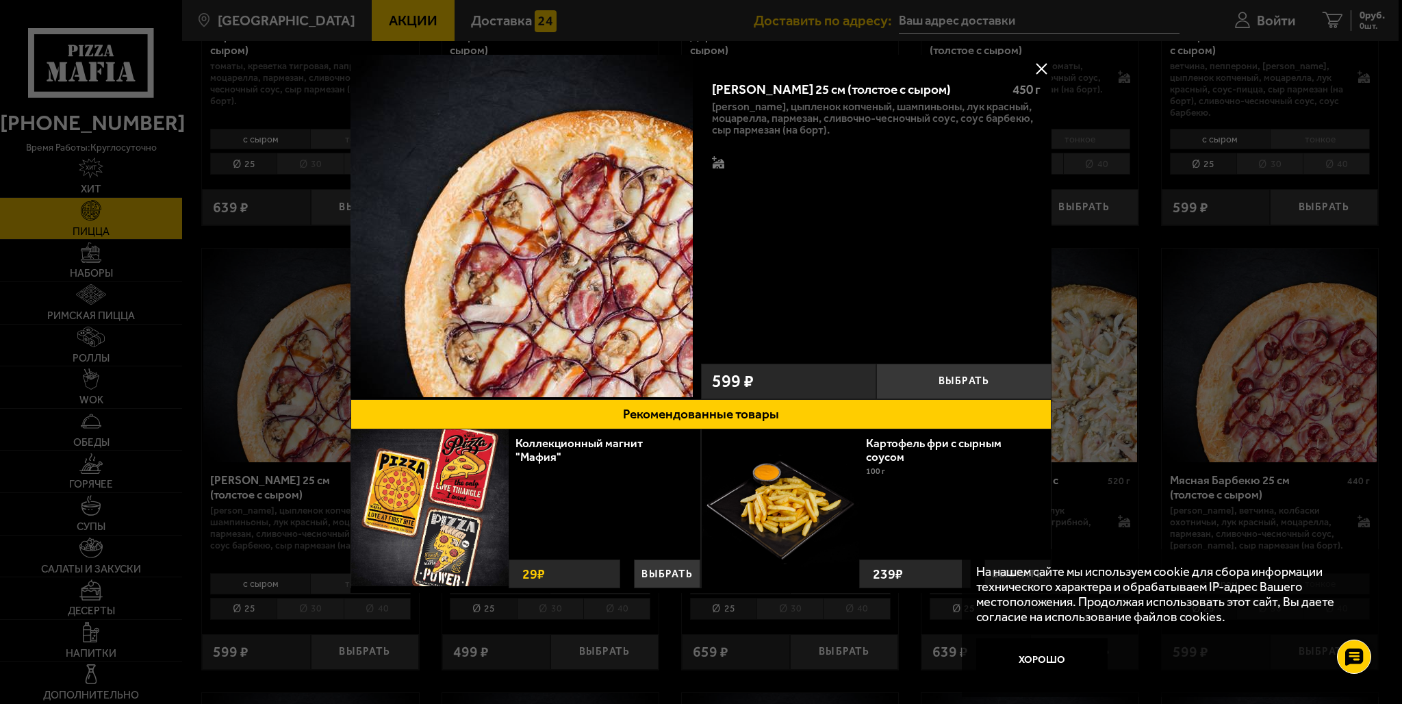
click at [1142, 228] on div at bounding box center [701, 352] width 1402 height 704
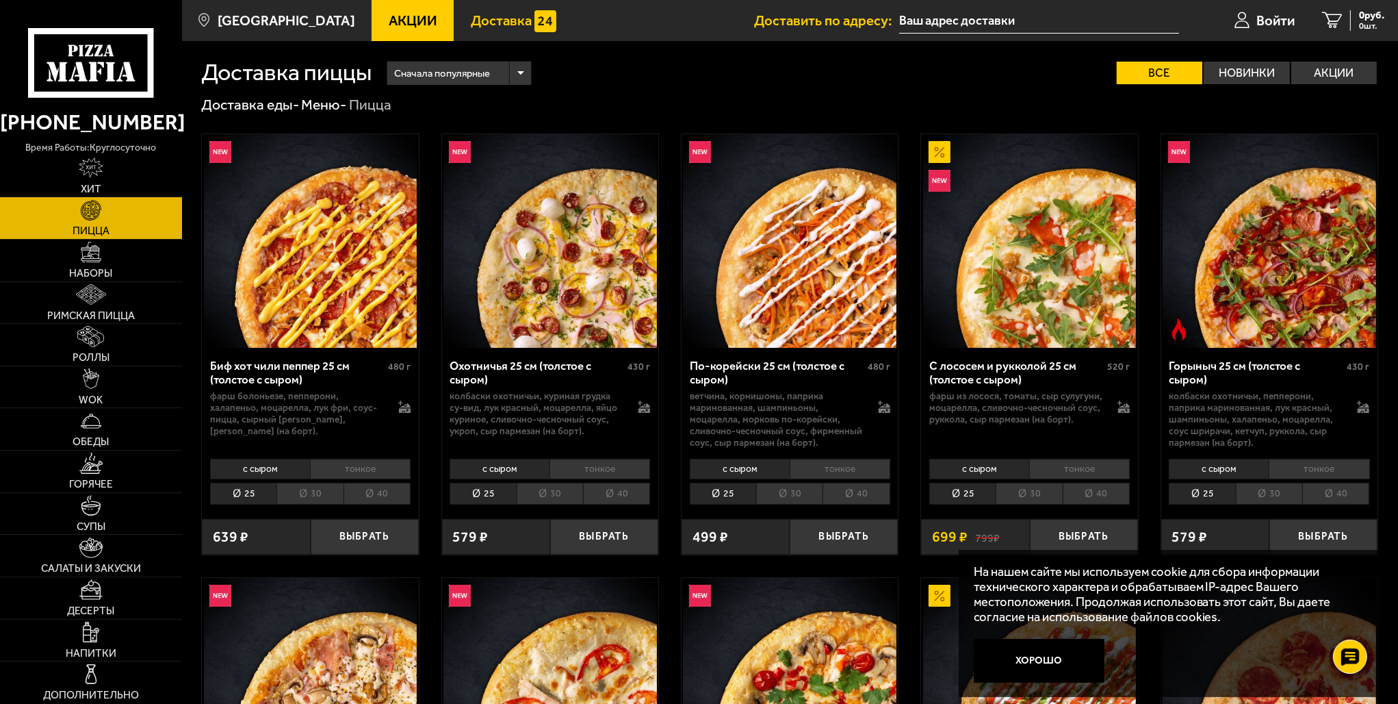
click at [471, 22] on span "Доставка" at bounding box center [501, 21] width 61 height 14
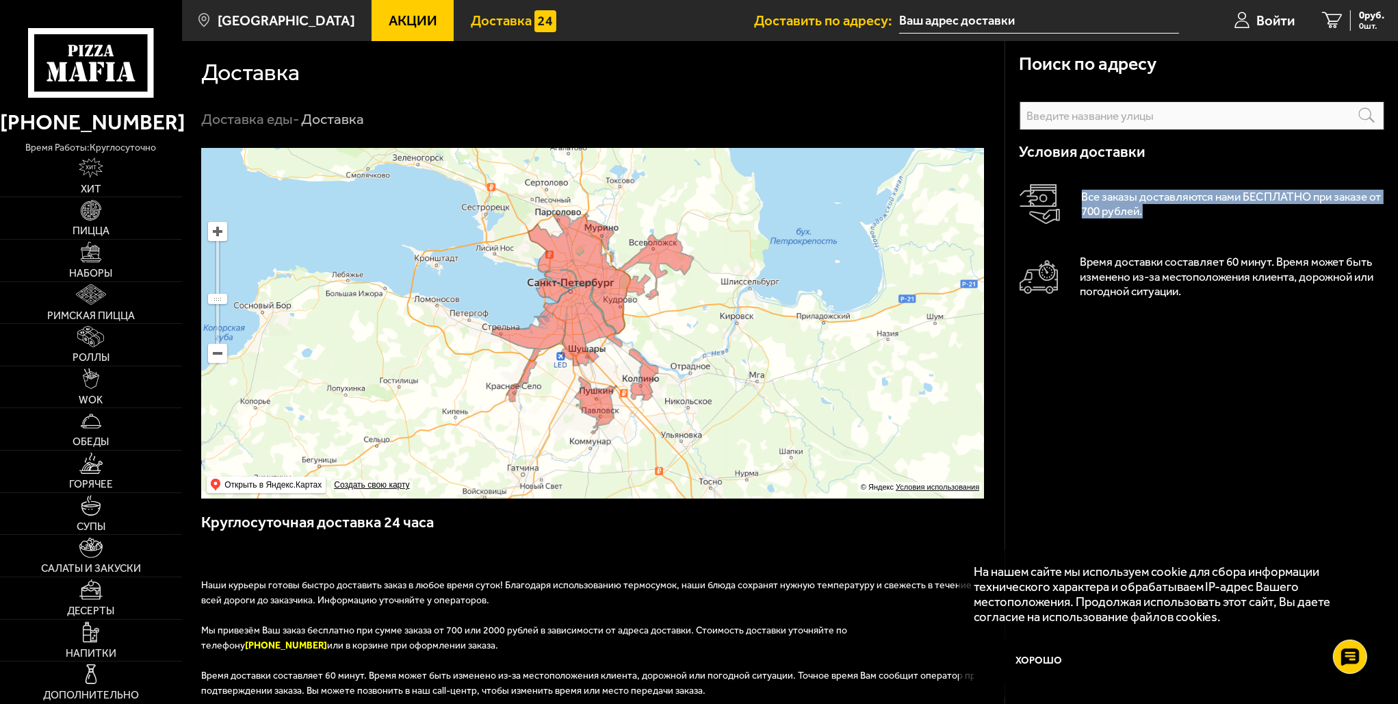
drag, startPoint x: 1079, startPoint y: 200, endPoint x: 1166, endPoint y: 214, distance: 88.0
click at [1166, 214] on div "Все заказы доставляются нами БЕСПЛАТНО при заказе от 700 рублей." at bounding box center [1202, 204] width 365 height 40
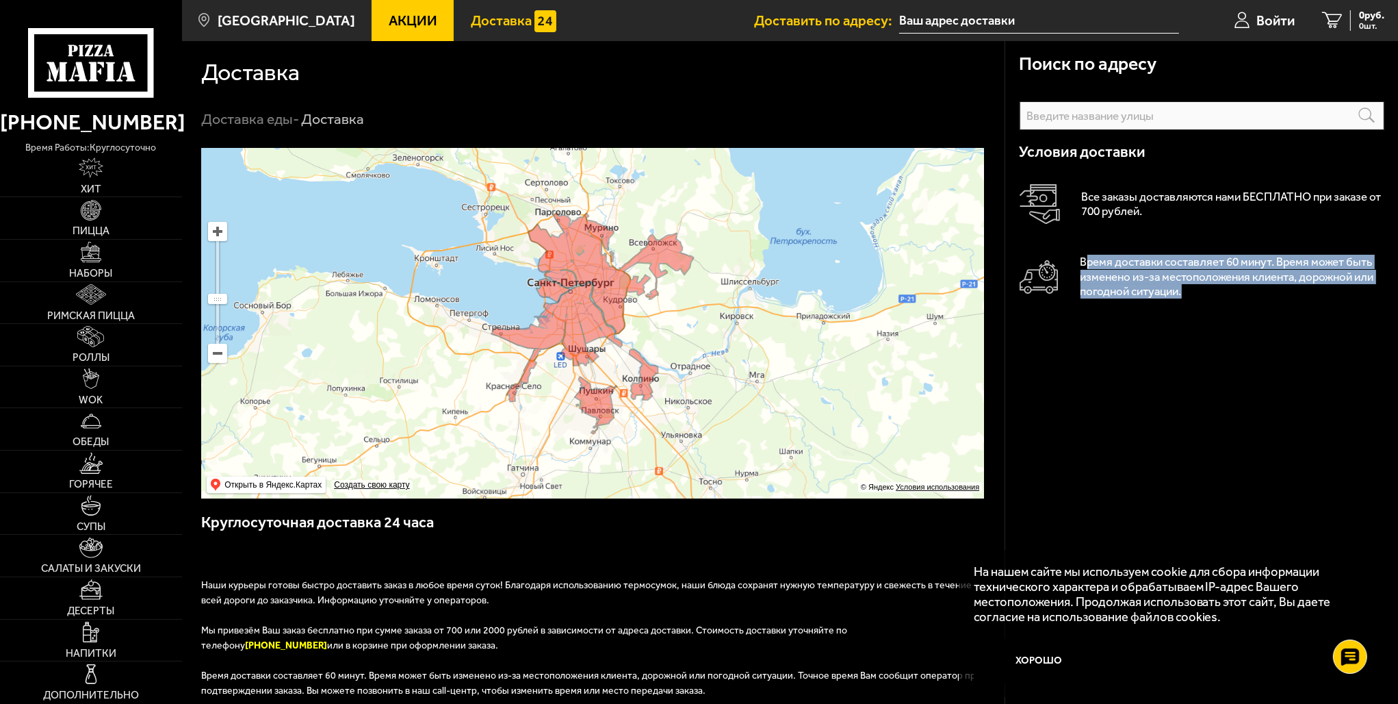
drag, startPoint x: 1087, startPoint y: 260, endPoint x: 1365, endPoint y: 285, distance: 279.0
click at [1365, 285] on p "Время доставки составляет 60 минут. Время может быть изменено из-за местоположе…" at bounding box center [1233, 277] width 304 height 44
click at [1179, 268] on p "Время доставки составляет 60 минут. Время может быть изменено из-за местоположе…" at bounding box center [1233, 277] width 304 height 44
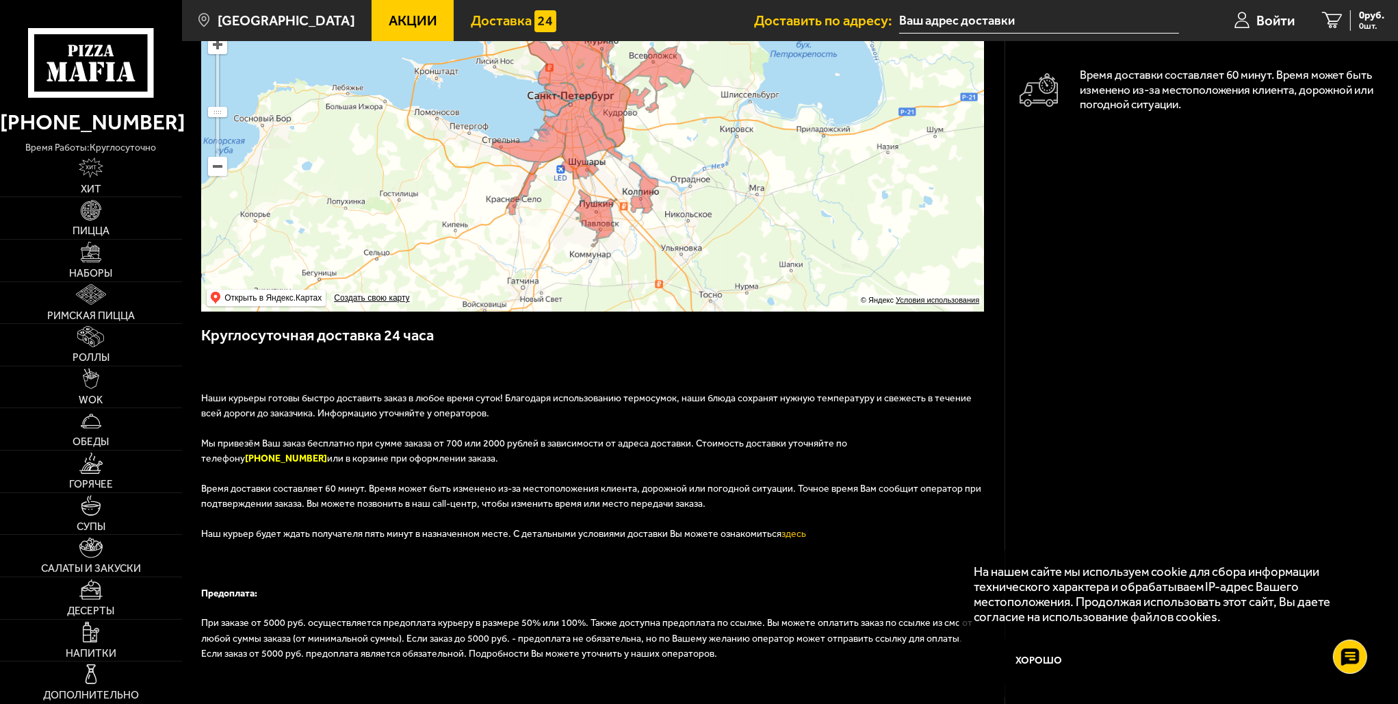
scroll to position [183, 0]
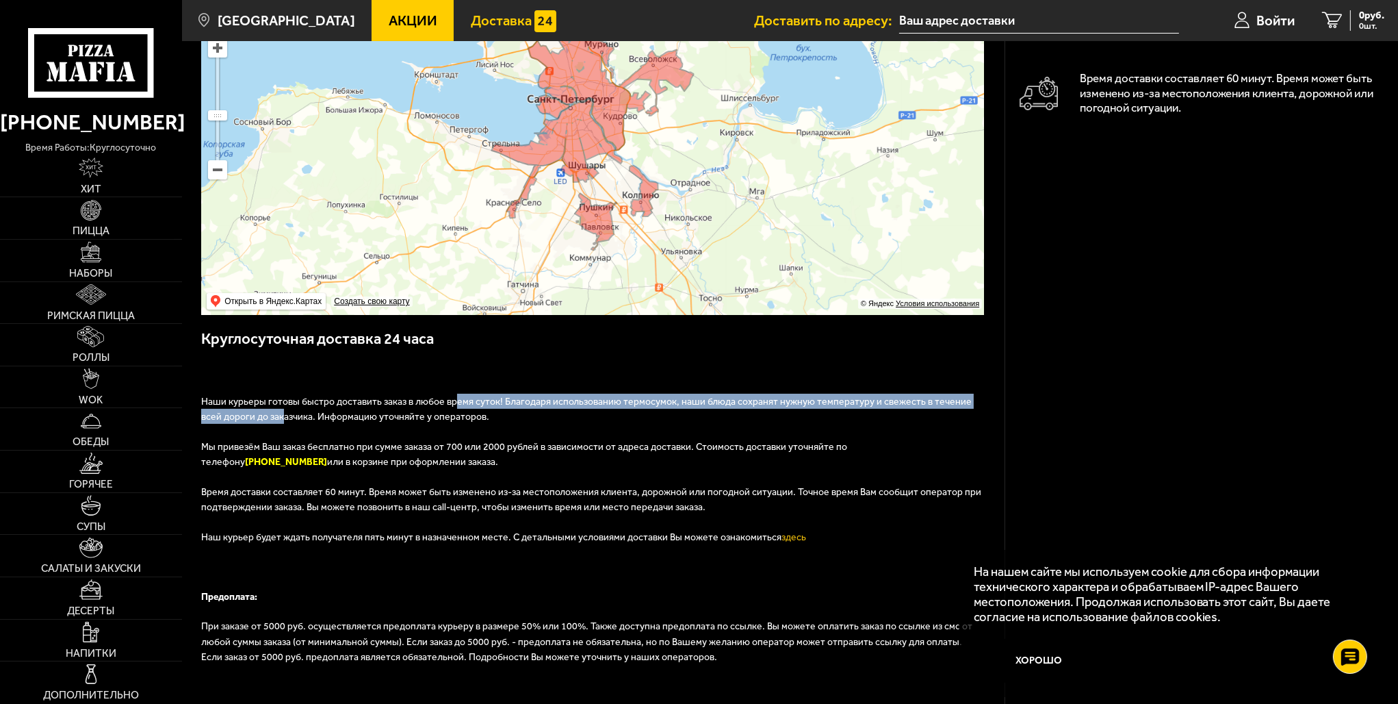
drag, startPoint x: 284, startPoint y: 413, endPoint x: 457, endPoint y: 409, distance: 173.2
click at [457, 409] on p "Наши курьеры готовы быстро доставить заказ в любое время суток! Благодаря испол…" at bounding box center [593, 416] width 784 height 45
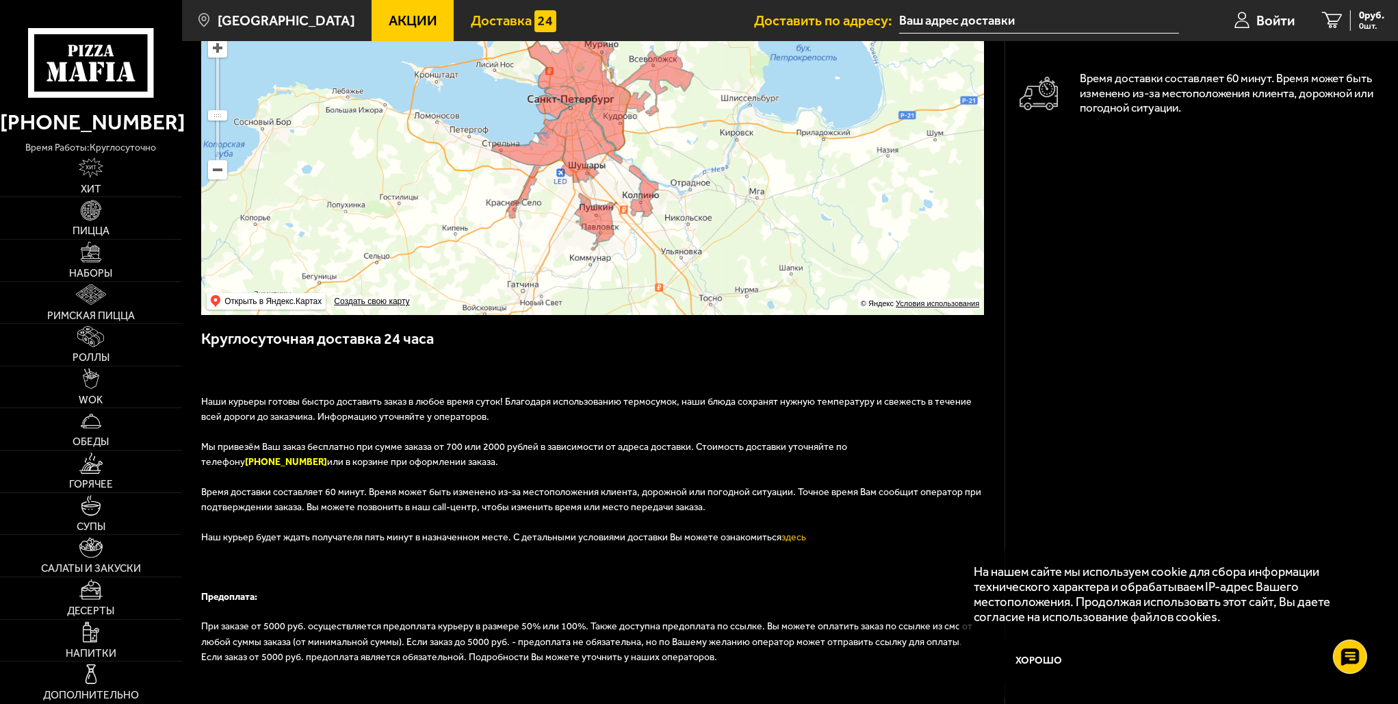
click at [237, 454] on p "Мы привезём Ваш заказ бесплатно при сумме заказа от 700 или 2000 рублей в завис…" at bounding box center [593, 461] width 784 height 45
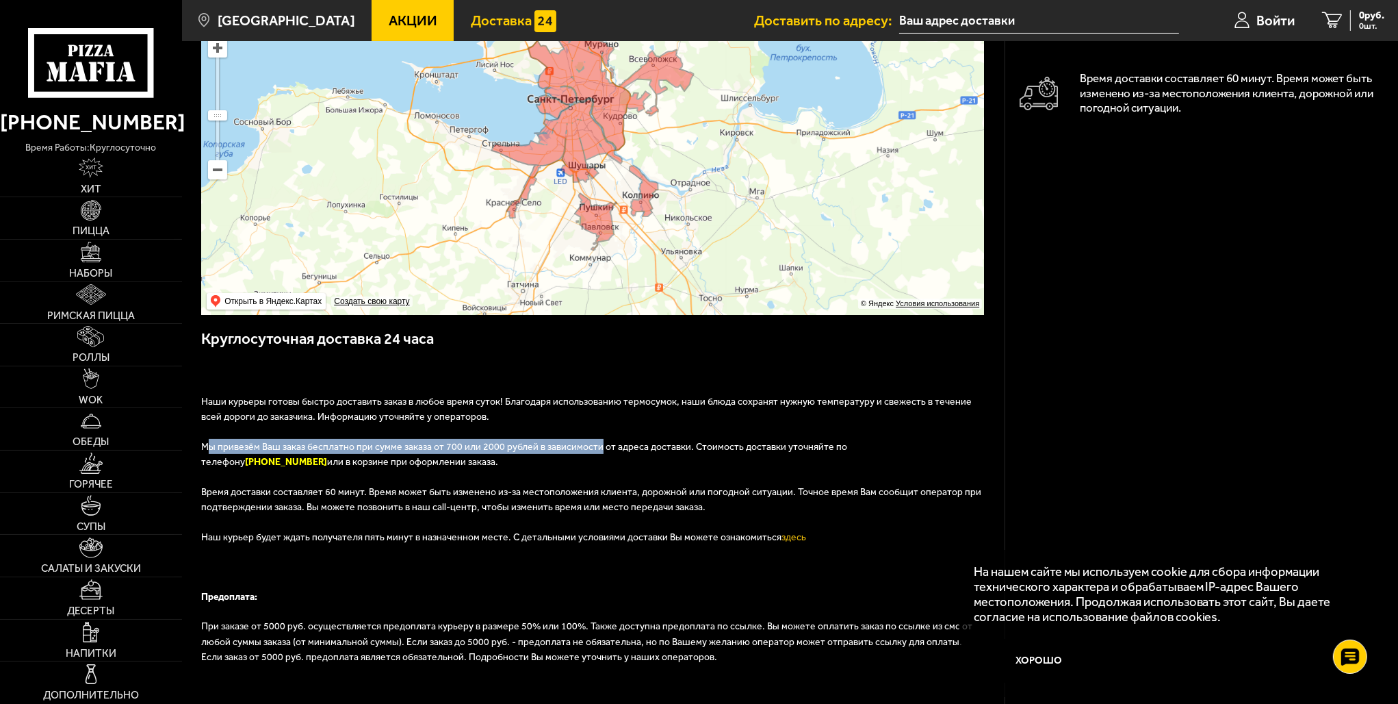
drag, startPoint x: 211, startPoint y: 451, endPoint x: 591, endPoint y: 446, distance: 379.9
click at [591, 446] on span "Мы привезём Ваш заказ бесплатно при сумме заказа от 700 или 2000 рублей в завис…" at bounding box center [524, 454] width 646 height 27
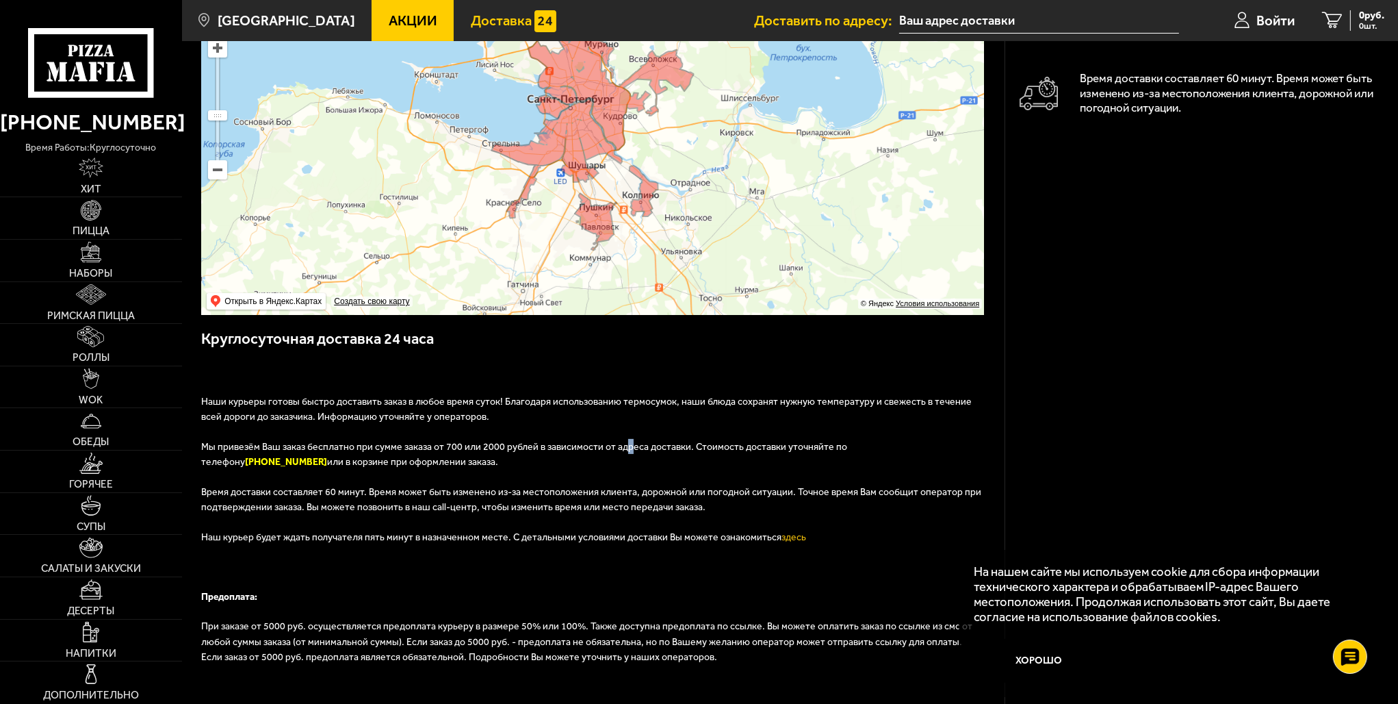
click at [619, 454] on p "Мы привезём Ваш заказ бесплатно при сумме заказа от 700 или 2000 рублей в завис…" at bounding box center [593, 461] width 784 height 45
click at [730, 449] on span "Мы привезём Ваш заказ бесплатно при сумме заказа от 700 или 2000 рублей в завис…" at bounding box center [524, 454] width 646 height 27
drag, startPoint x: 812, startPoint y: 449, endPoint x: 897, endPoint y: 448, distance: 84.9
click at [847, 448] on span "Мы привезём Ваш заказ бесплатно при сумме заказа от 700 или 2000 рублей в завис…" at bounding box center [524, 454] width 646 height 27
drag, startPoint x: 295, startPoint y: 461, endPoint x: 337, endPoint y: 470, distance: 42.7
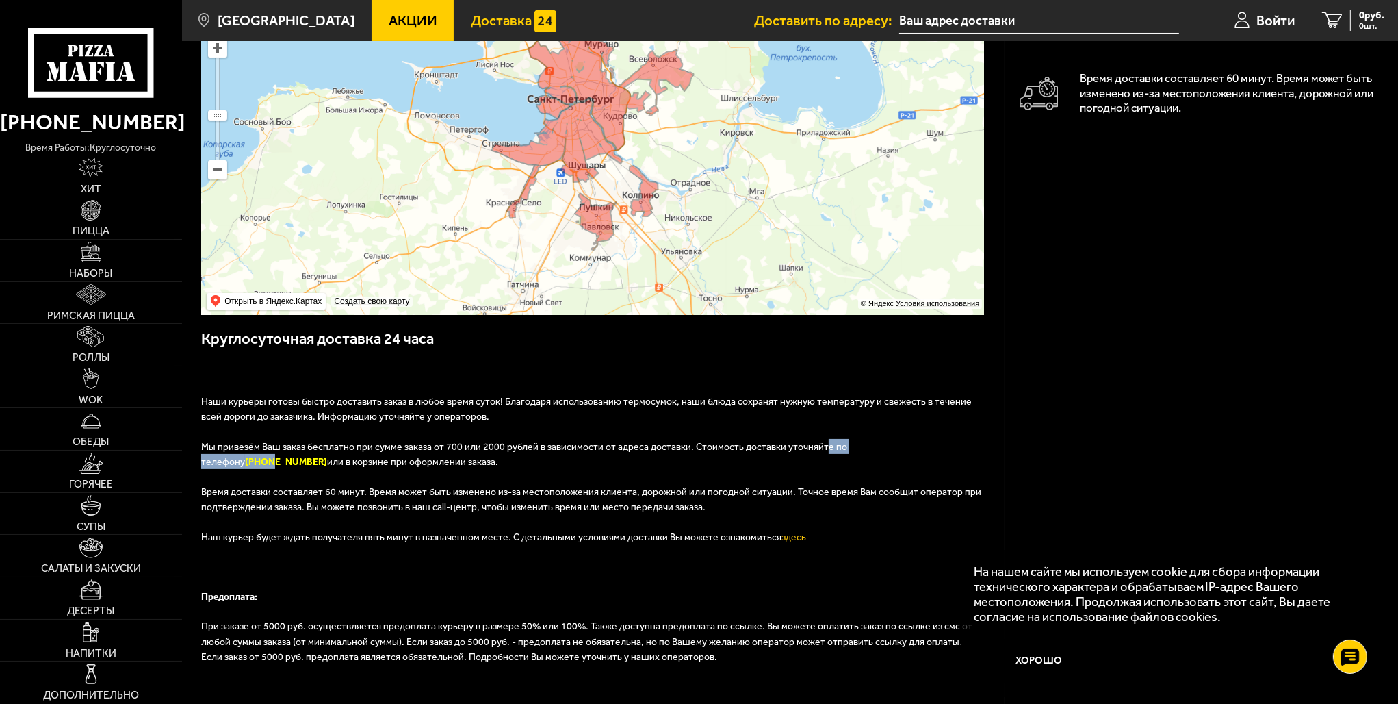
click at [353, 460] on p "Мы привезём Ваш заказ бесплатно при сумме заказа от 700 или 2000 рублей в завис…" at bounding box center [593, 461] width 784 height 45
drag, startPoint x: 229, startPoint y: 496, endPoint x: 394, endPoint y: 490, distance: 165.7
click at [394, 490] on span "Время доставки составляет 60 минут. Время может быть изменено из-за местоположе…" at bounding box center [591, 499] width 780 height 27
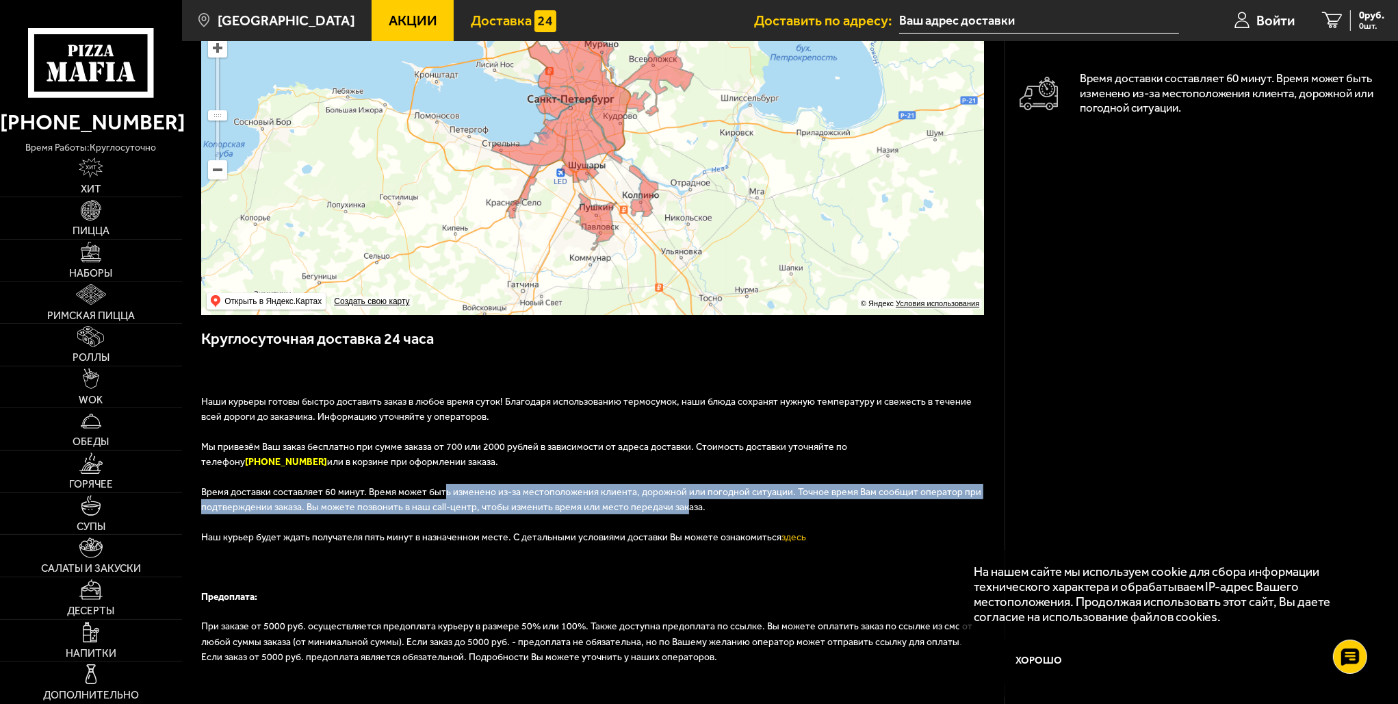
drag, startPoint x: 438, startPoint y: 493, endPoint x: 675, endPoint y: 509, distance: 237.3
click at [675, 509] on span "Время доставки составляет 60 минут. Время может быть изменено из-за местоположе…" at bounding box center [591, 499] width 780 height 27
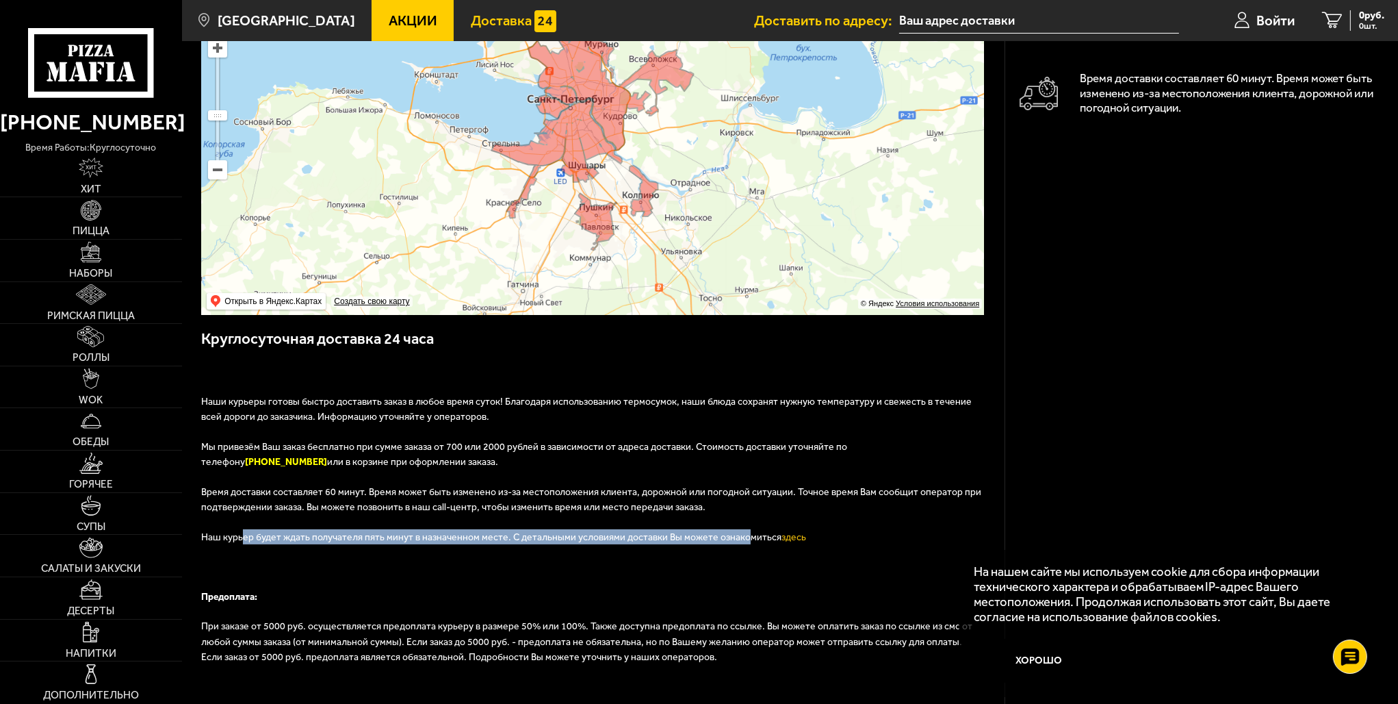
drag, startPoint x: 244, startPoint y: 540, endPoint x: 731, endPoint y: 537, distance: 487.3
click at [731, 537] on span "Наш курьер будет ждать получателя пять минут в назначенном месте. С детальными …" at bounding box center [504, 537] width 607 height 12
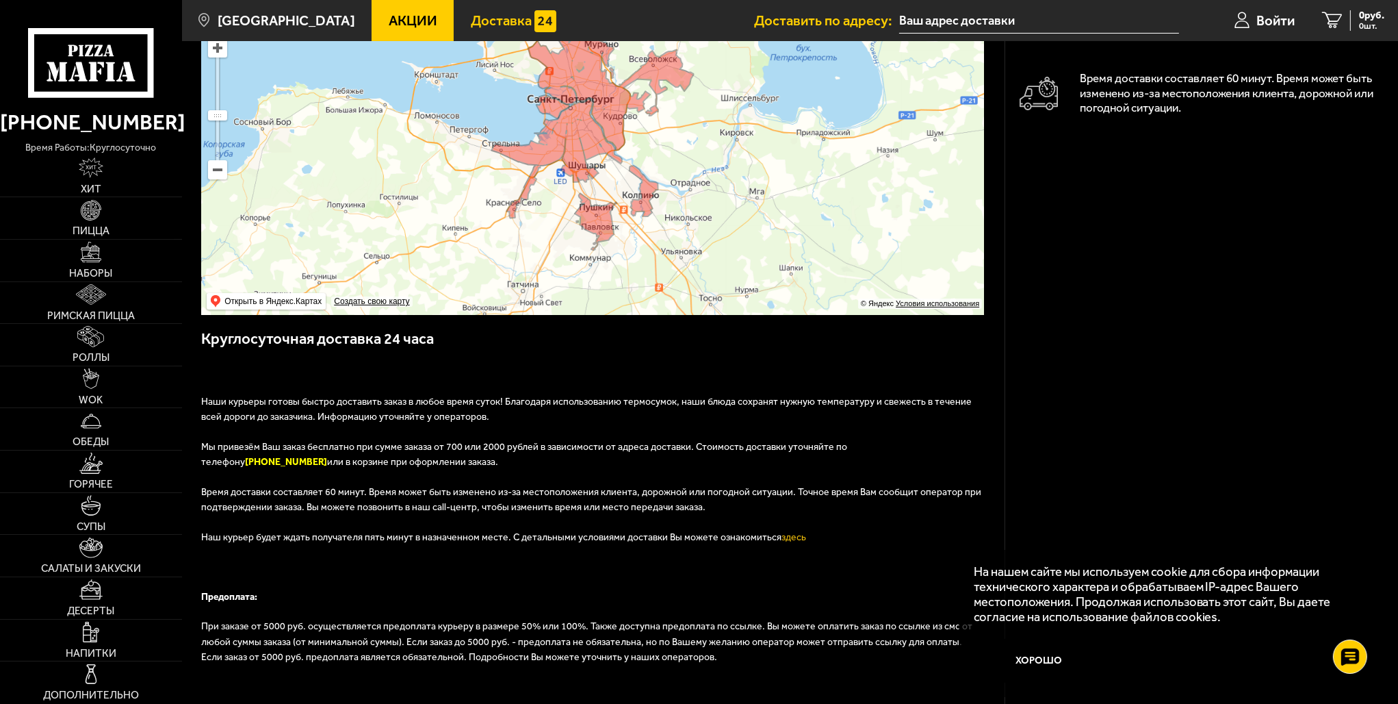
click at [552, 613] on p "Предоплата:" at bounding box center [593, 604] width 784 height 30
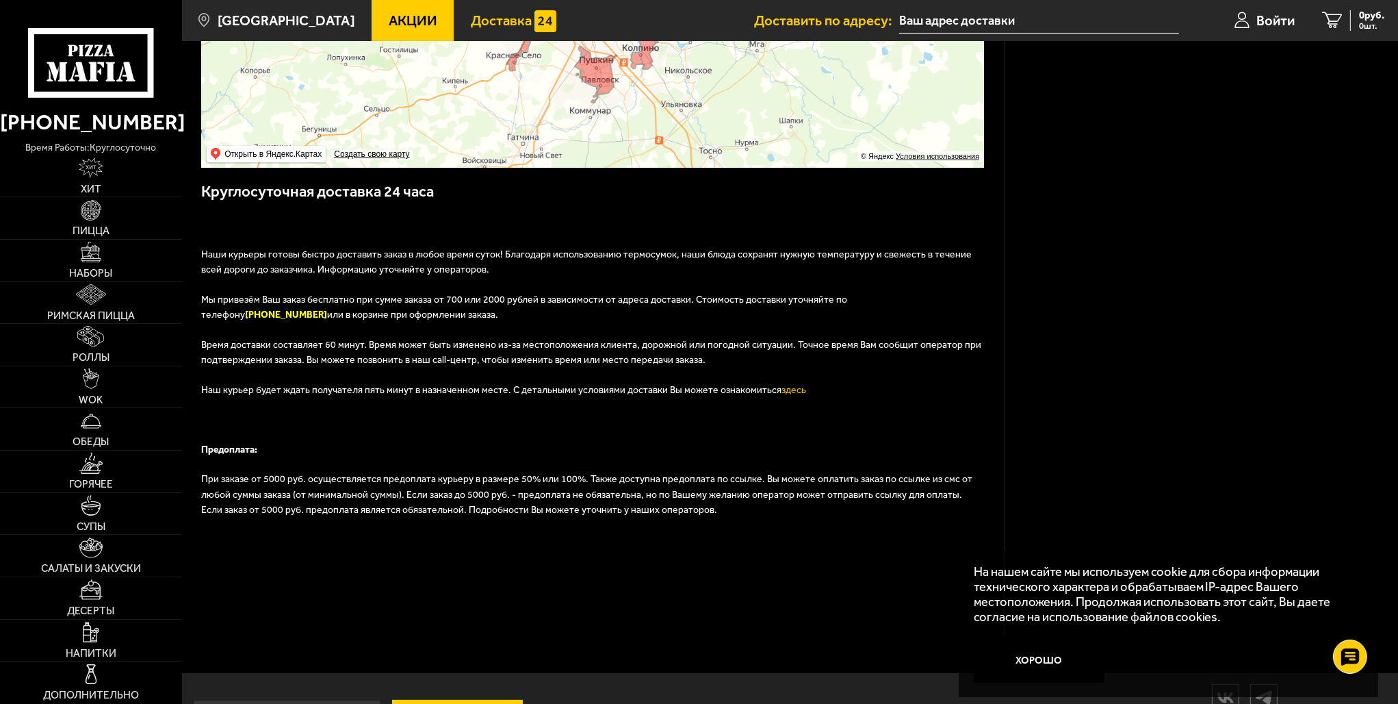
scroll to position [389, 0]
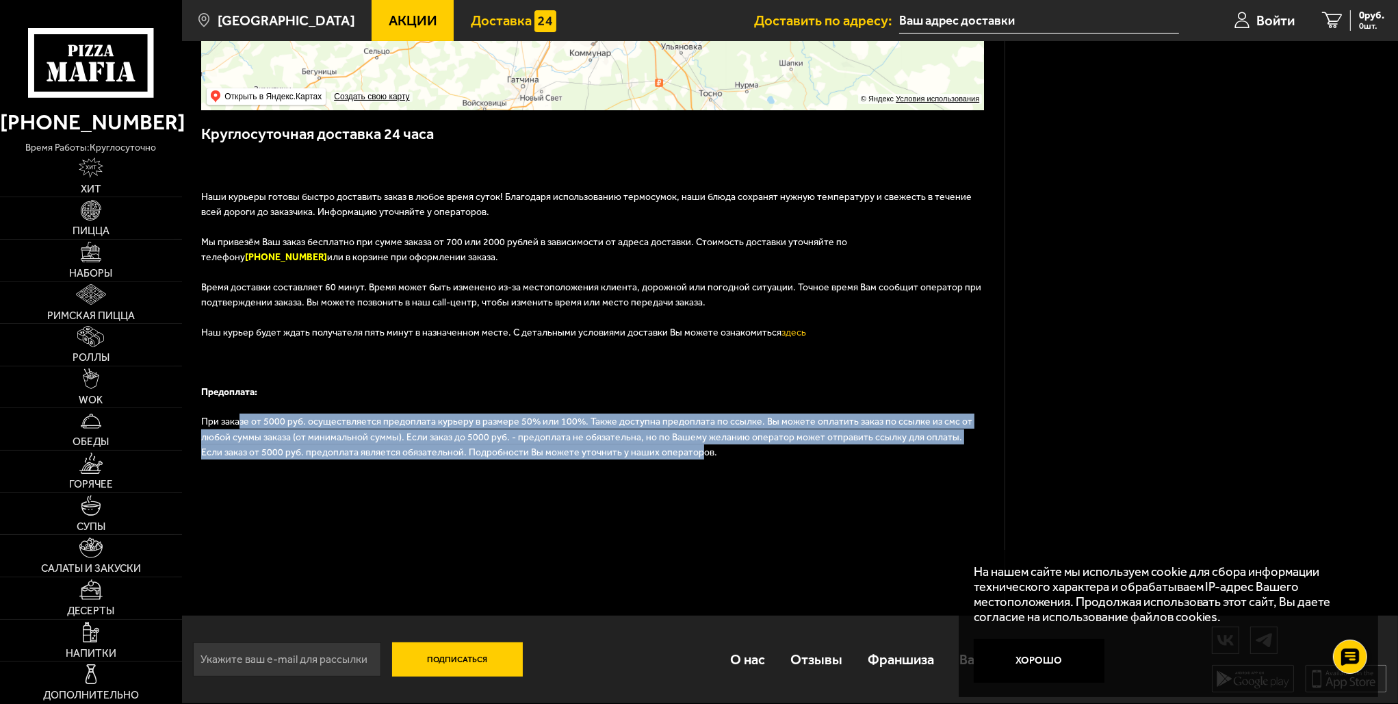
drag, startPoint x: 237, startPoint y: 426, endPoint x: 641, endPoint y: 459, distance: 405.2
click at [641, 459] on p "При заказе от 5000 руб. осуществляется предоплата курьеру в размере 50% или 100…" at bounding box center [593, 443] width 784 height 60
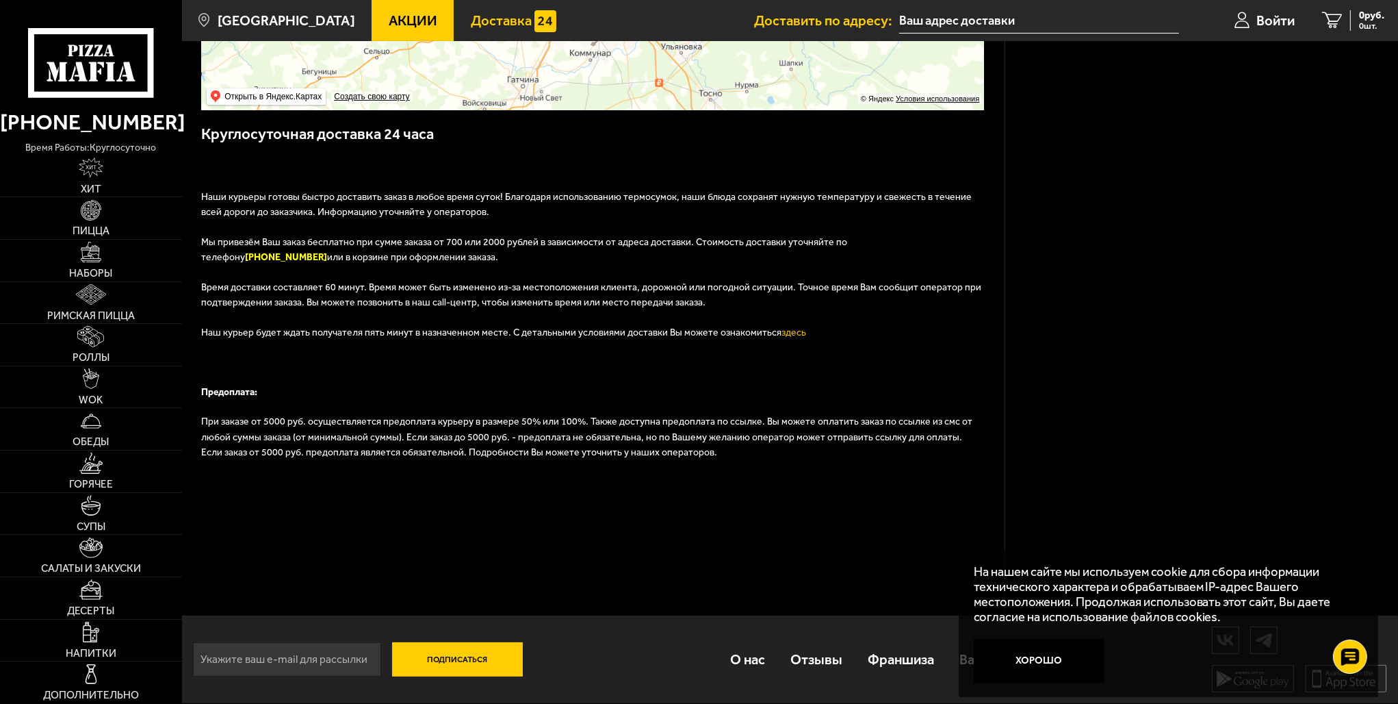
drag, startPoint x: 642, startPoint y: 528, endPoint x: 631, endPoint y: 540, distance: 16.0
click at [633, 537] on div "Наши курьеры готовы быстро доставить заказ в любое время суток! Благодаря испол…" at bounding box center [593, 353] width 784 height 387
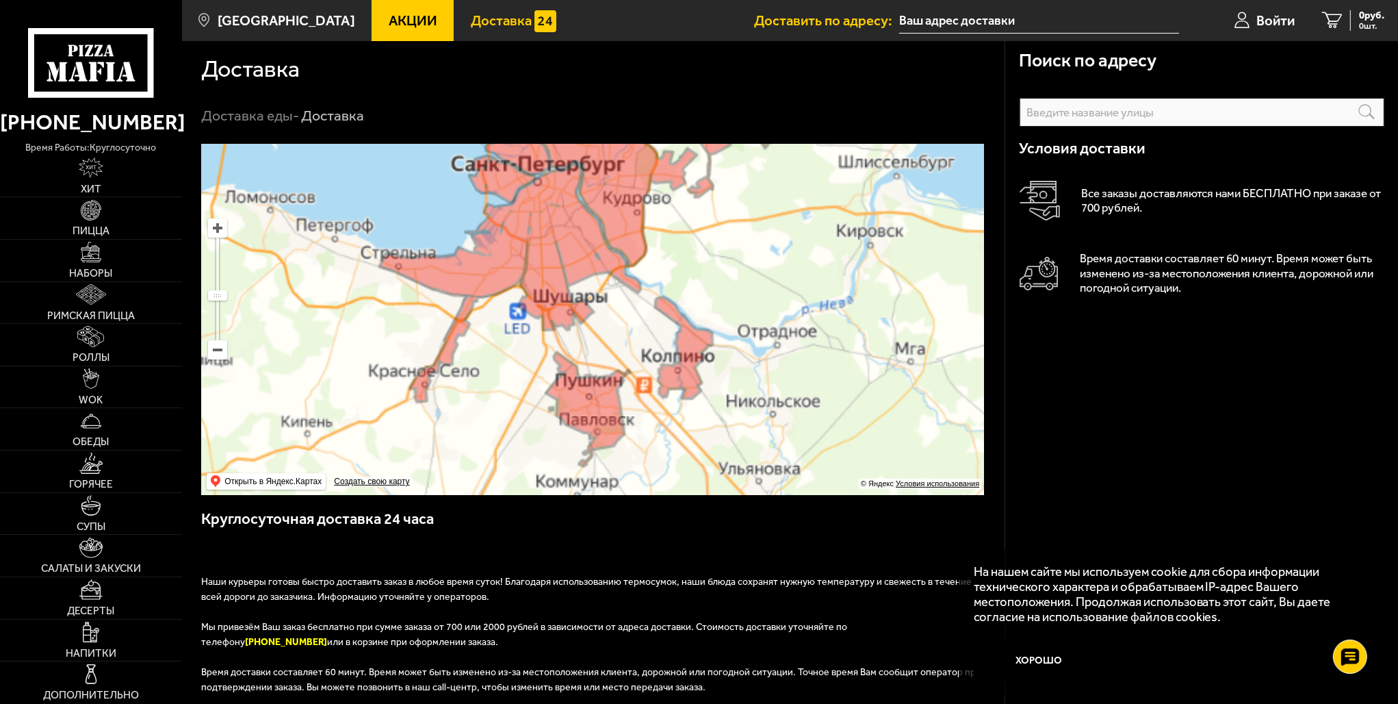
scroll to position [0, 0]
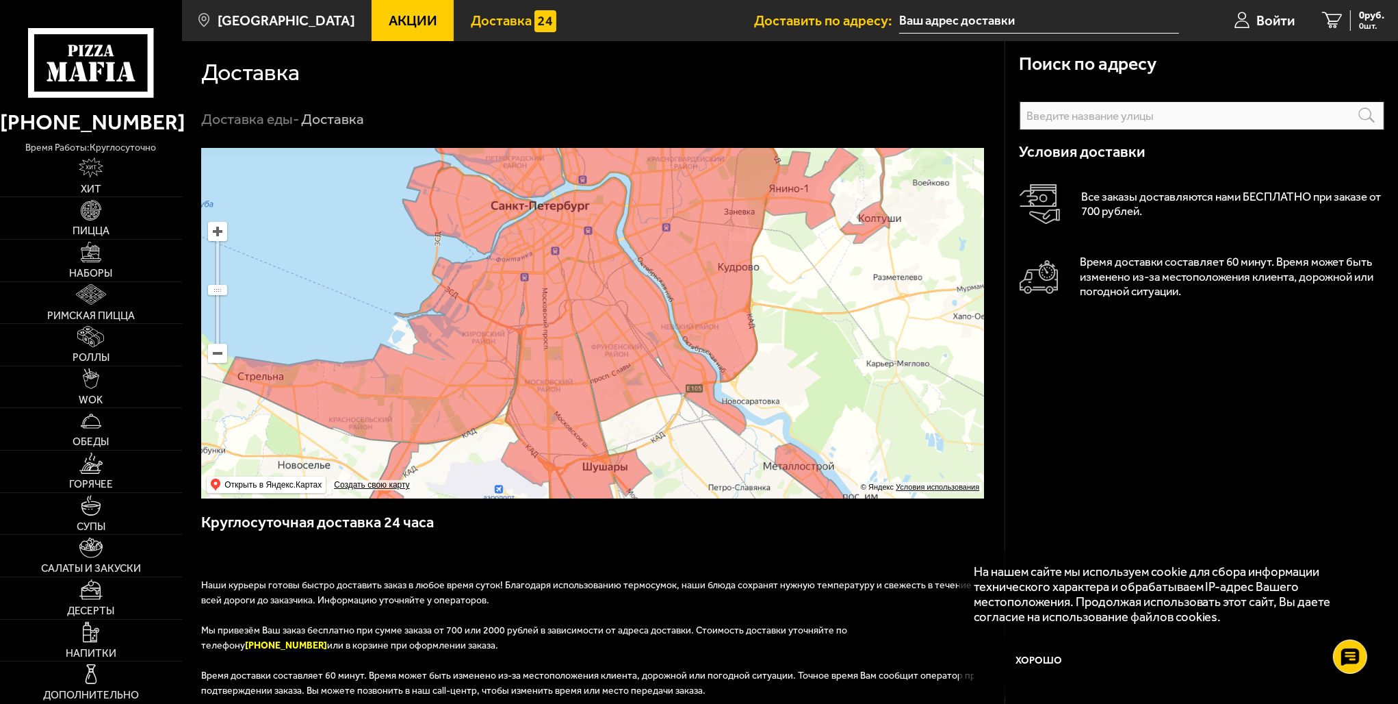
drag, startPoint x: 539, startPoint y: 269, endPoint x: 602, endPoint y: 372, distance: 121.4
click at [602, 372] on ymaps at bounding box center [592, 323] width 783 height 350
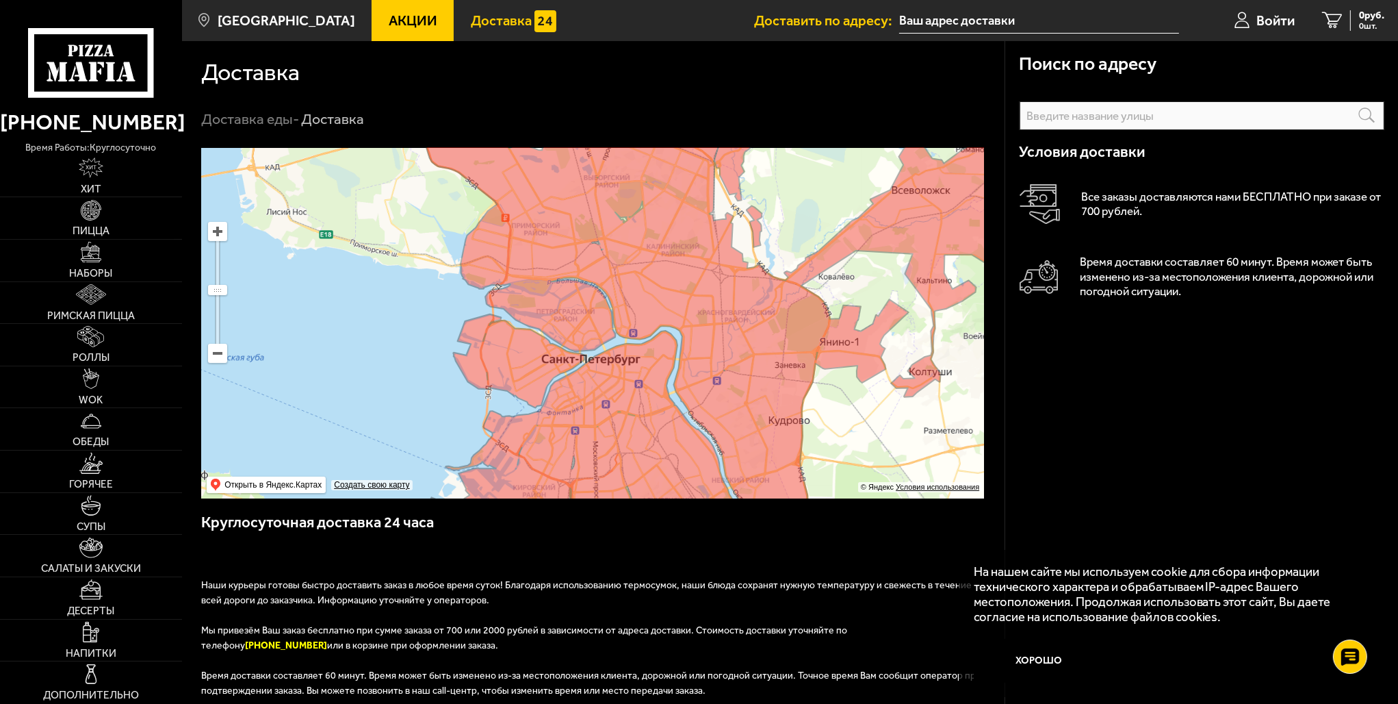
drag, startPoint x: 617, startPoint y: 301, endPoint x: 622, endPoint y: 474, distance: 172.5
click at [623, 476] on ymaps at bounding box center [592, 323] width 783 height 350
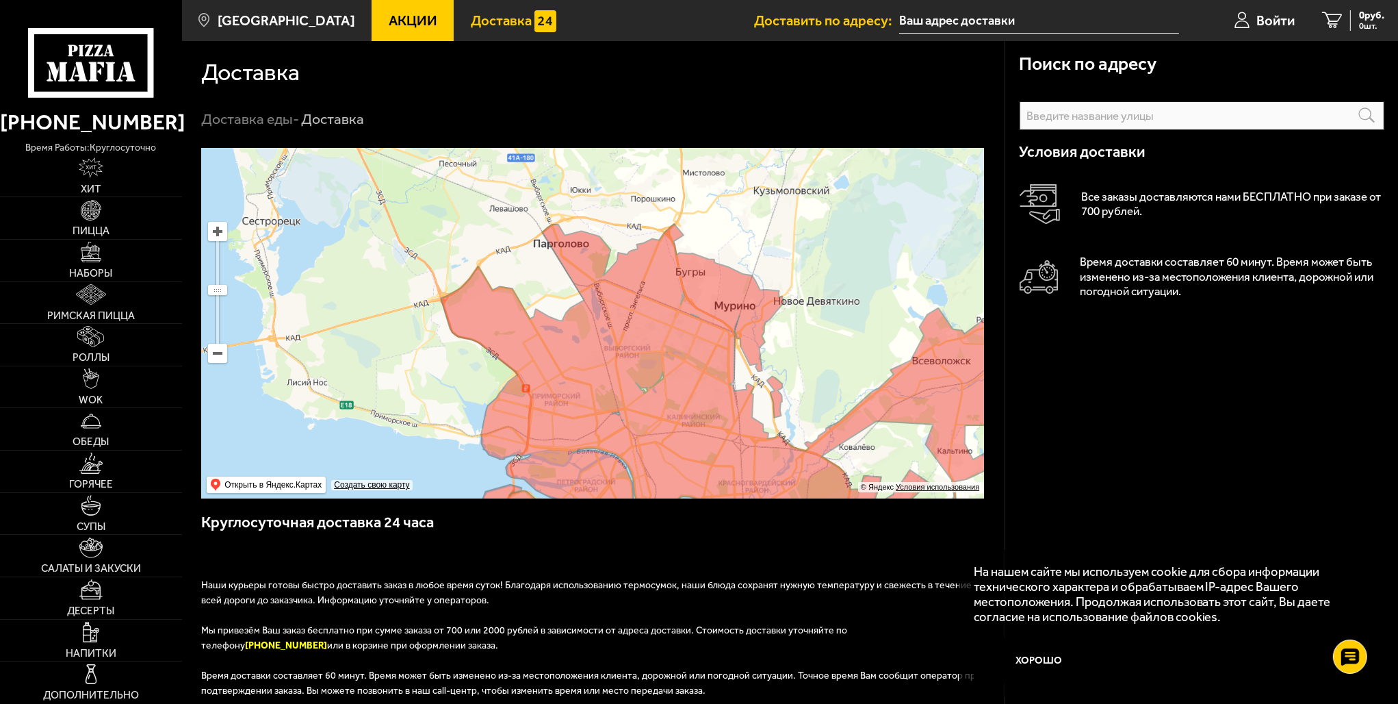
drag, startPoint x: 574, startPoint y: 315, endPoint x: 602, endPoint y: 363, distance: 55.9
click at [602, 363] on ymaps at bounding box center [592, 323] width 783 height 350
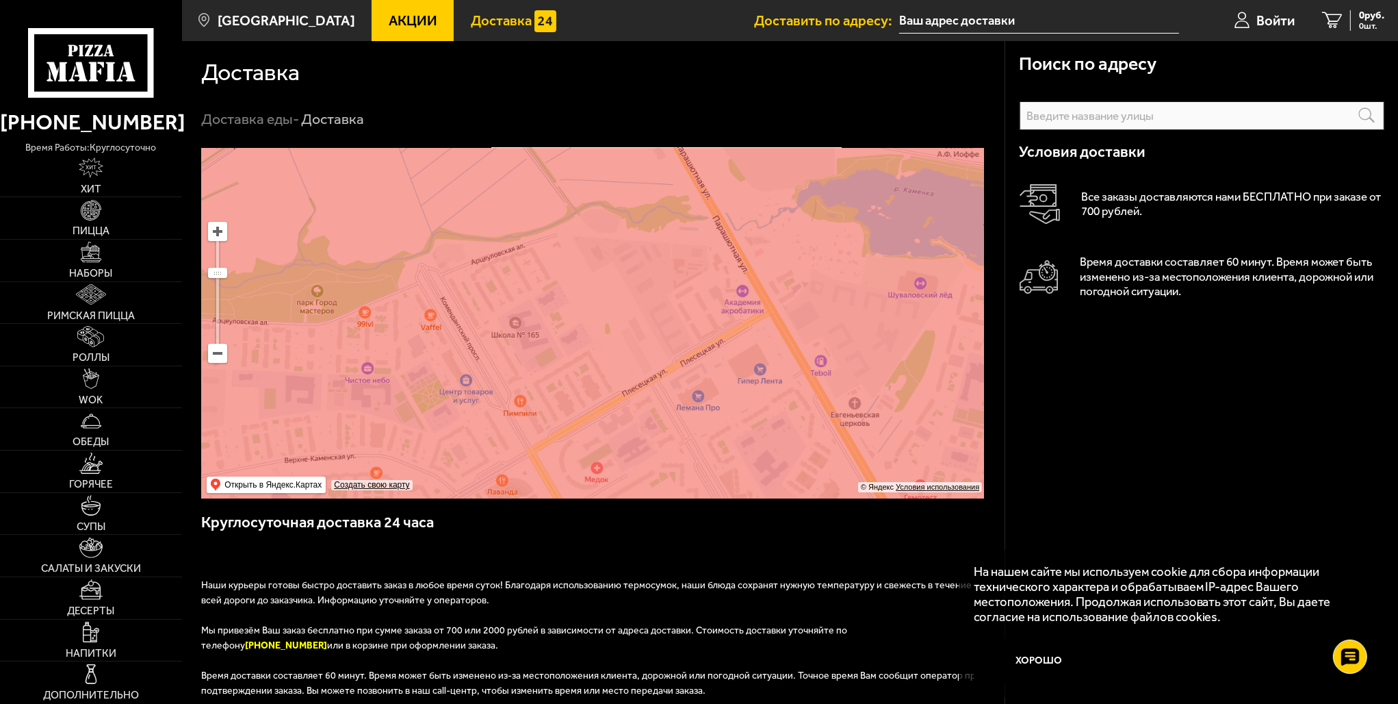
drag, startPoint x: 472, startPoint y: 277, endPoint x: 607, endPoint y: 422, distance: 198.6
click at [607, 422] on ymaps at bounding box center [592, 323] width 783 height 350
click at [489, 264] on ymaps at bounding box center [592, 323] width 783 height 350
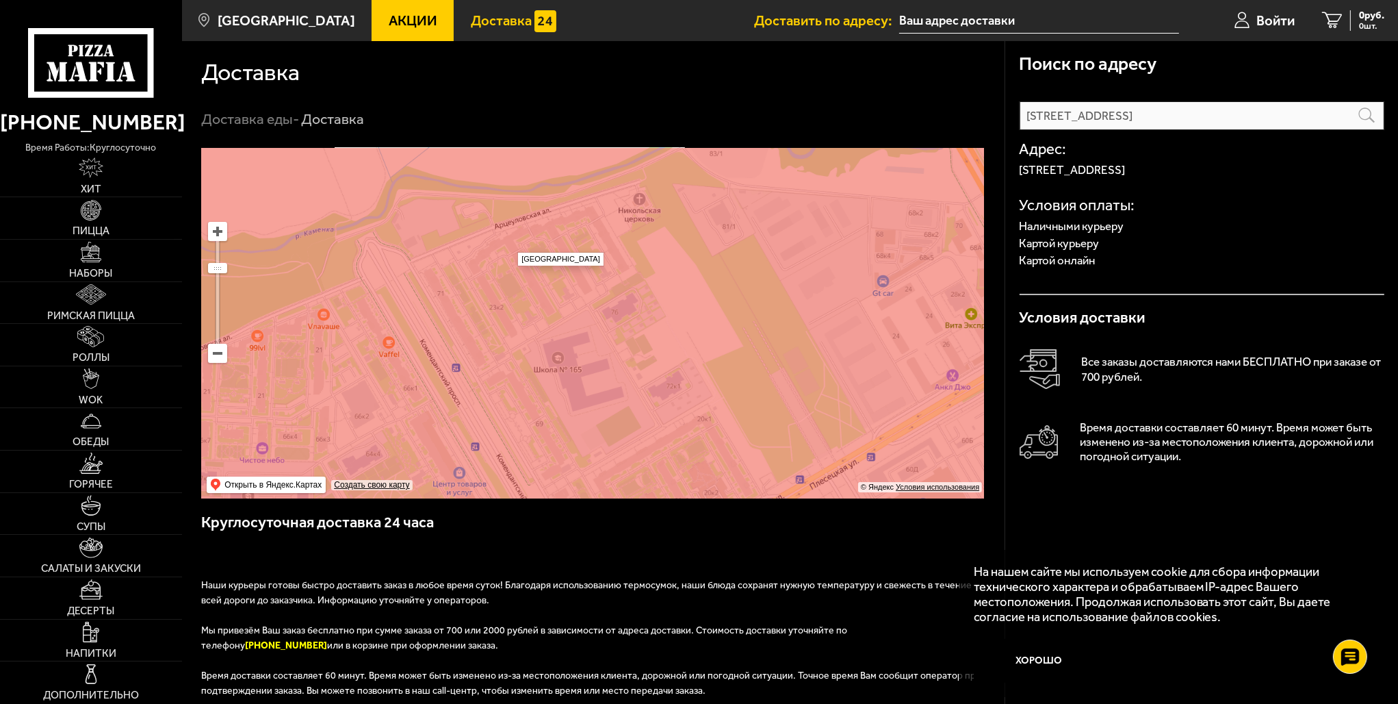
click at [511, 246] on ymaps at bounding box center [592, 323] width 783 height 350
click at [1024, 647] on button "Хорошо" at bounding box center [1039, 661] width 131 height 44
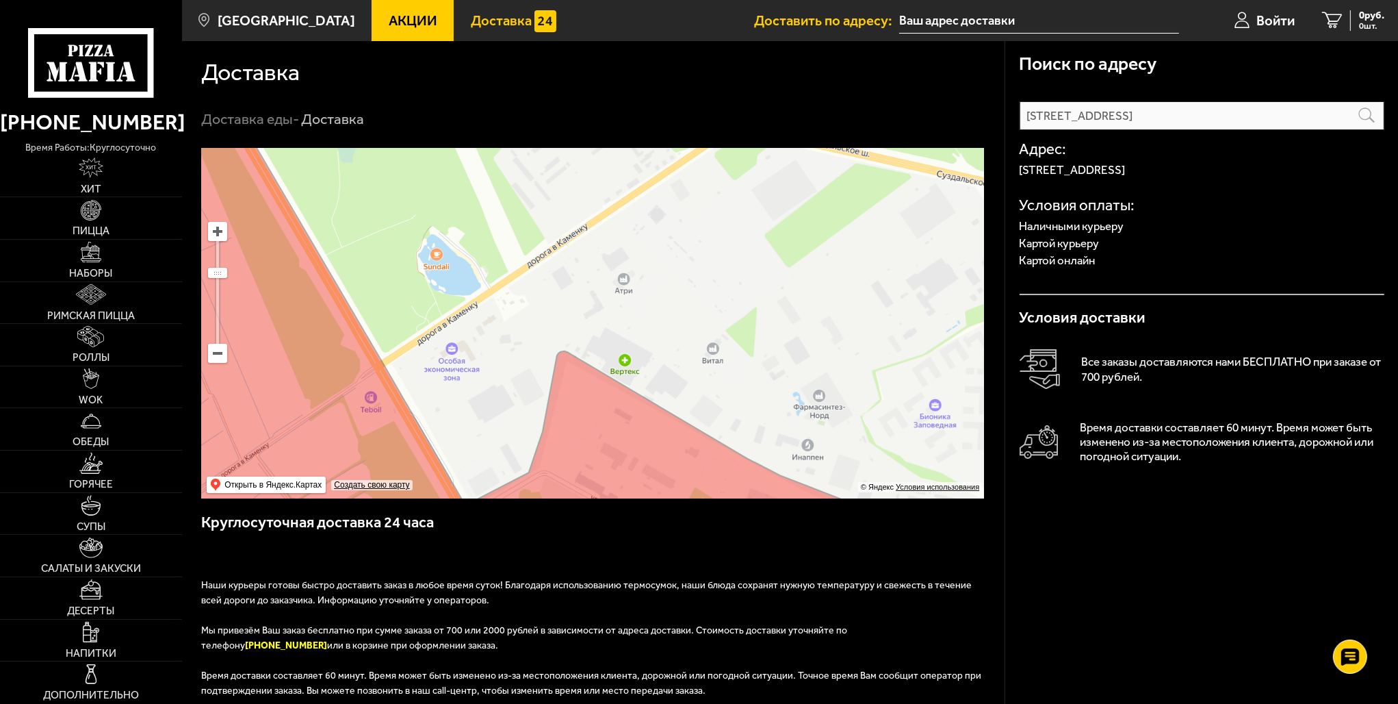
drag, startPoint x: 348, startPoint y: 317, endPoint x: 491, endPoint y: 296, distance: 145.3
click at [491, 296] on ymaps at bounding box center [592, 323] width 783 height 350
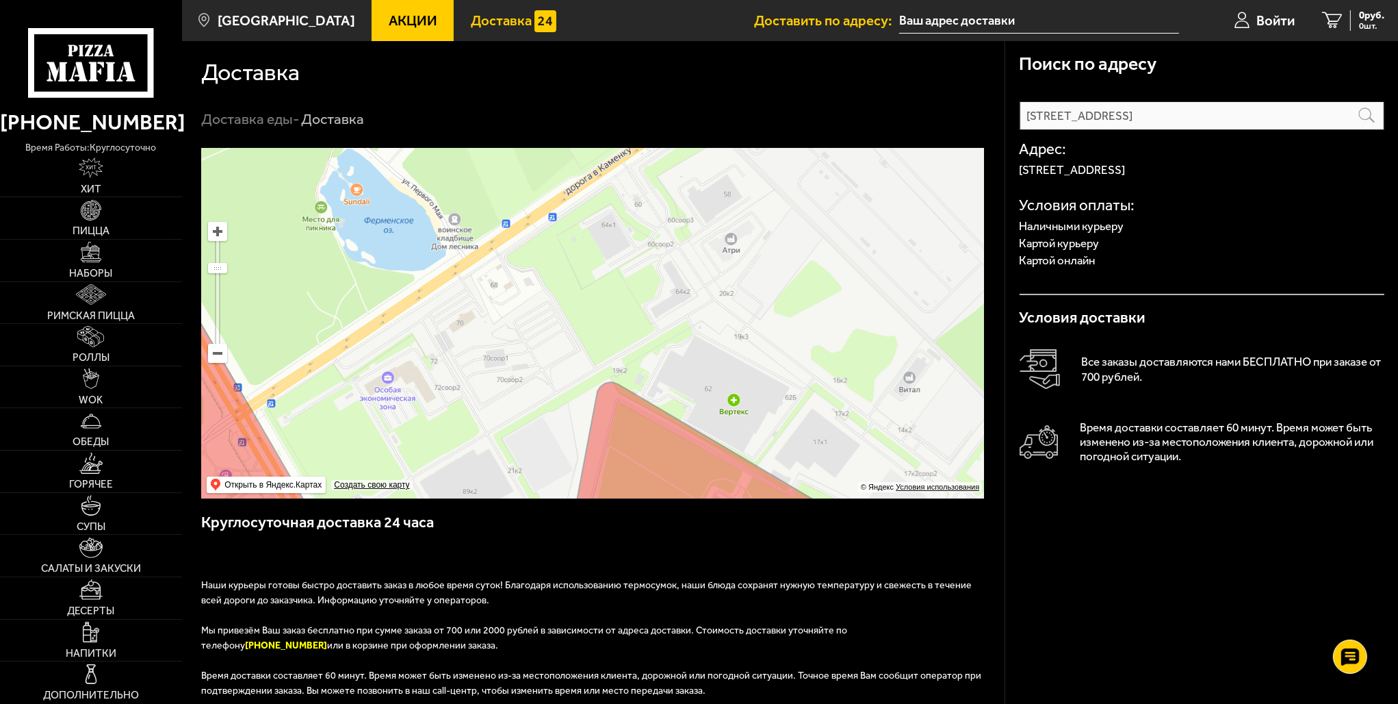
drag, startPoint x: 548, startPoint y: 233, endPoint x: 483, endPoint y: 294, distance: 89.1
click at [483, 294] on ymaps at bounding box center [592, 323] width 783 height 350
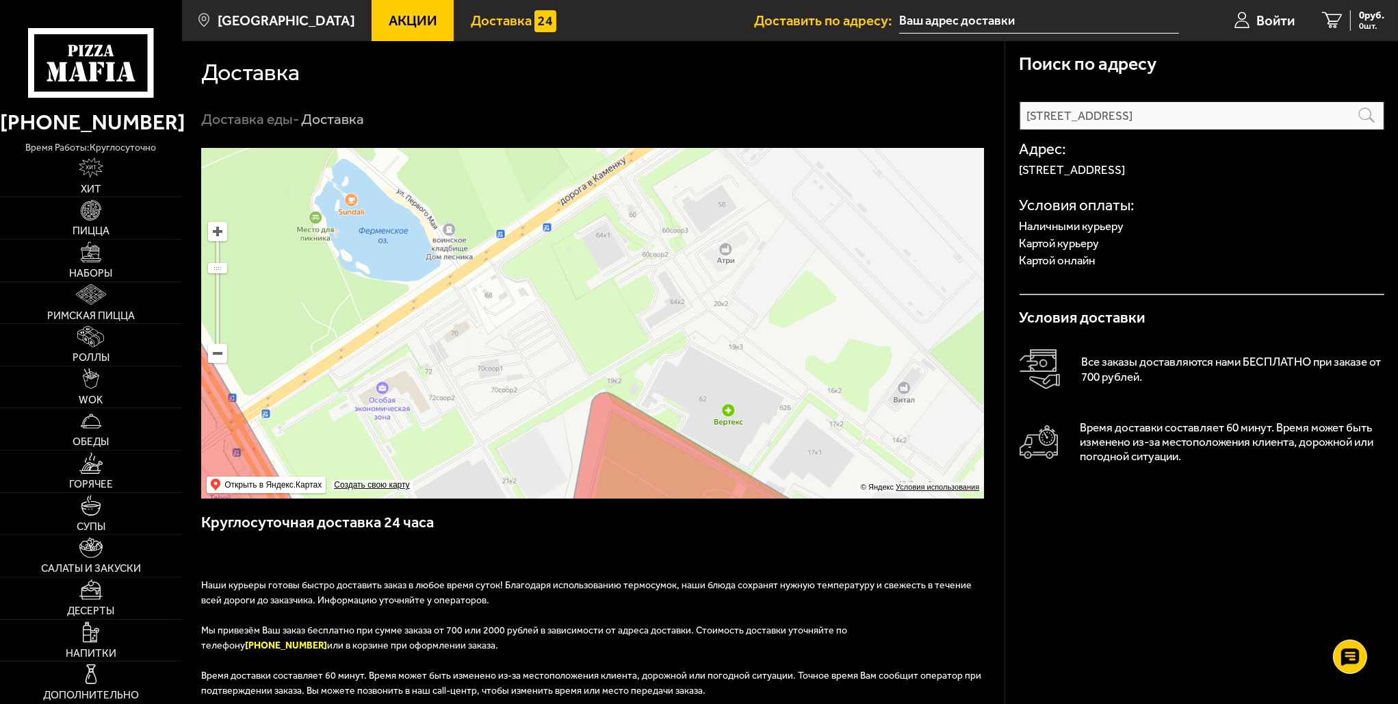
click at [673, 304] on ymaps at bounding box center [592, 323] width 783 height 350
click at [676, 293] on ymaps at bounding box center [592, 323] width 783 height 350
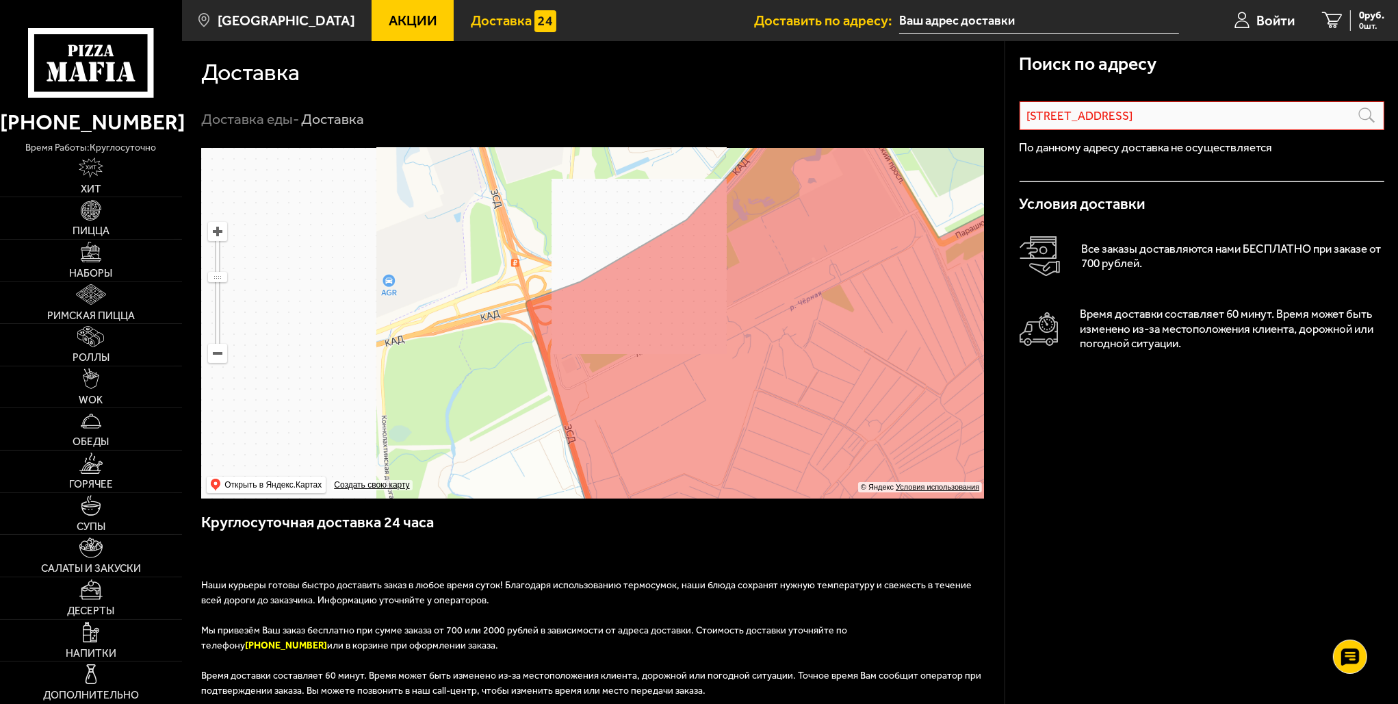
drag, startPoint x: 416, startPoint y: 348, endPoint x: 1031, endPoint y: 420, distance: 618.8
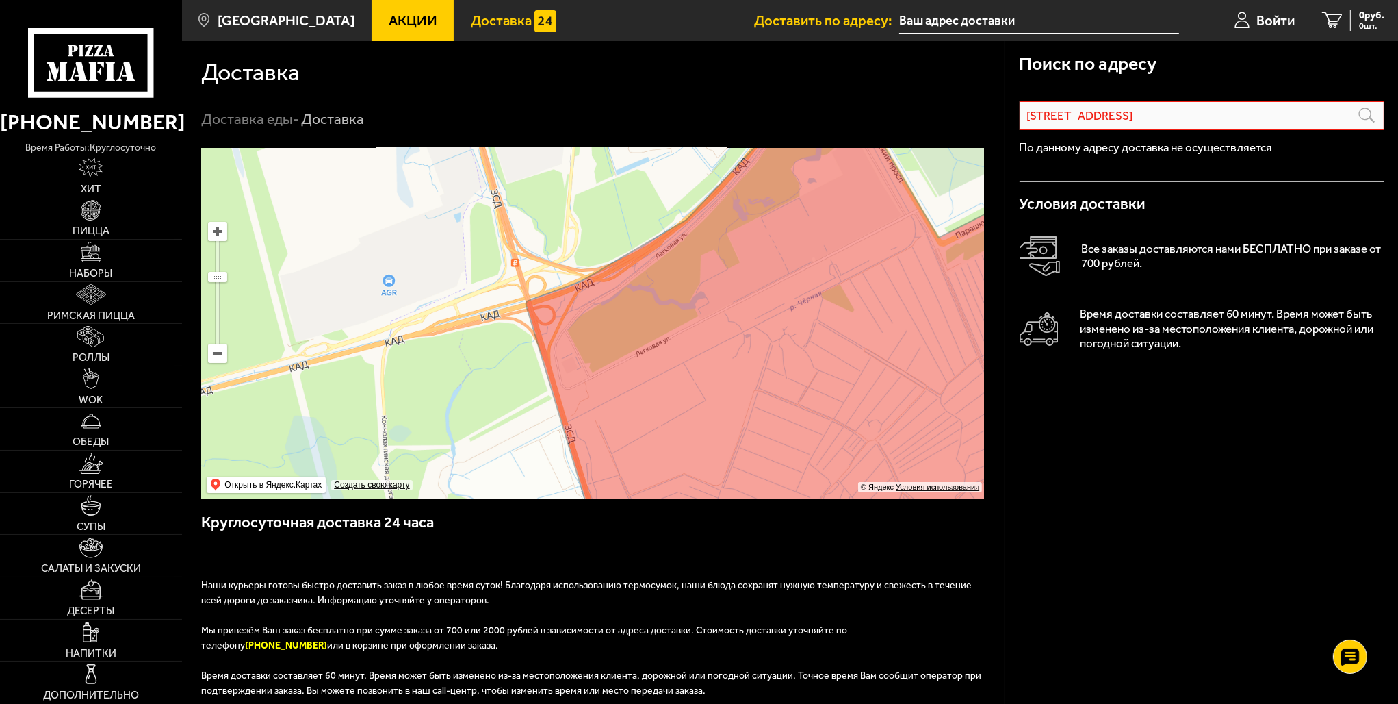
click at [1041, 420] on section "Доставка Доставка еды - Доставка Поиск по адресу [STREET_ADDRESS] Информация по…" at bounding box center [790, 522] width 1216 height 962
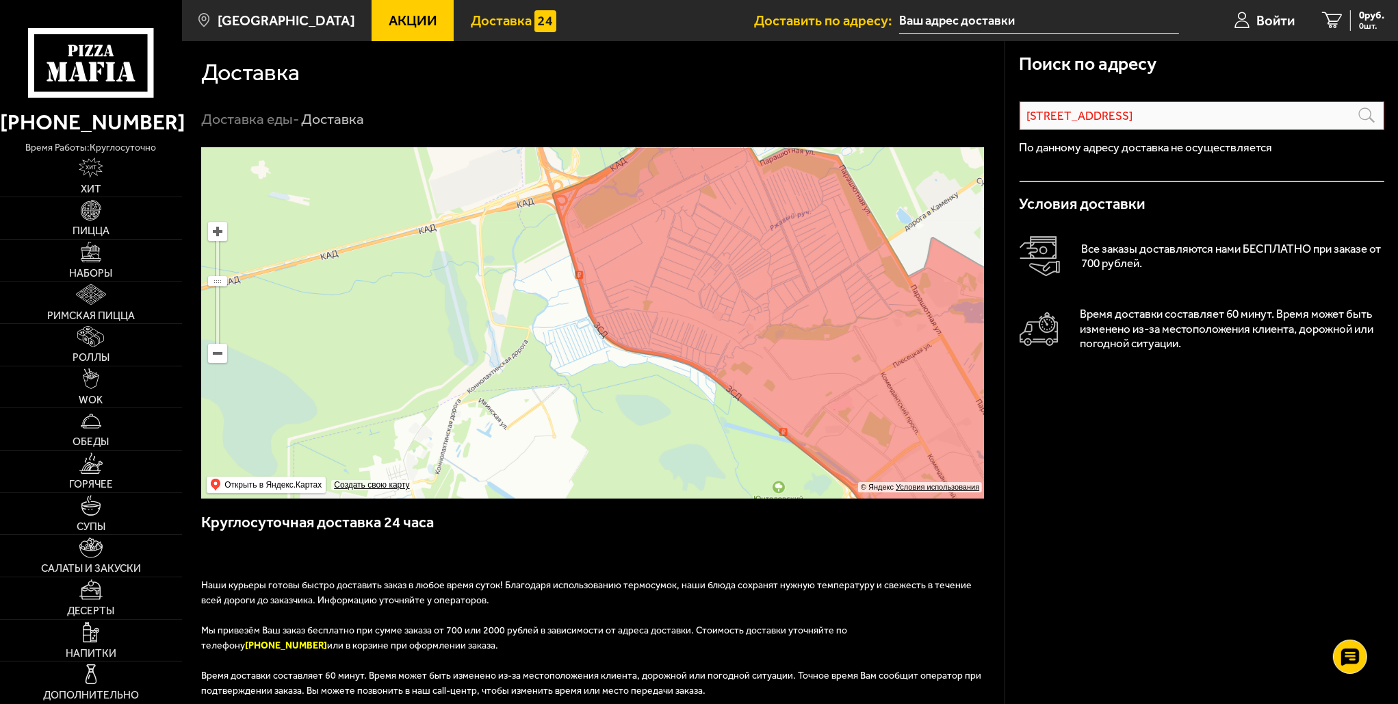
drag, startPoint x: 564, startPoint y: 431, endPoint x: 515, endPoint y: 279, distance: 159.7
click at [506, 276] on ymaps at bounding box center [592, 323] width 783 height 350
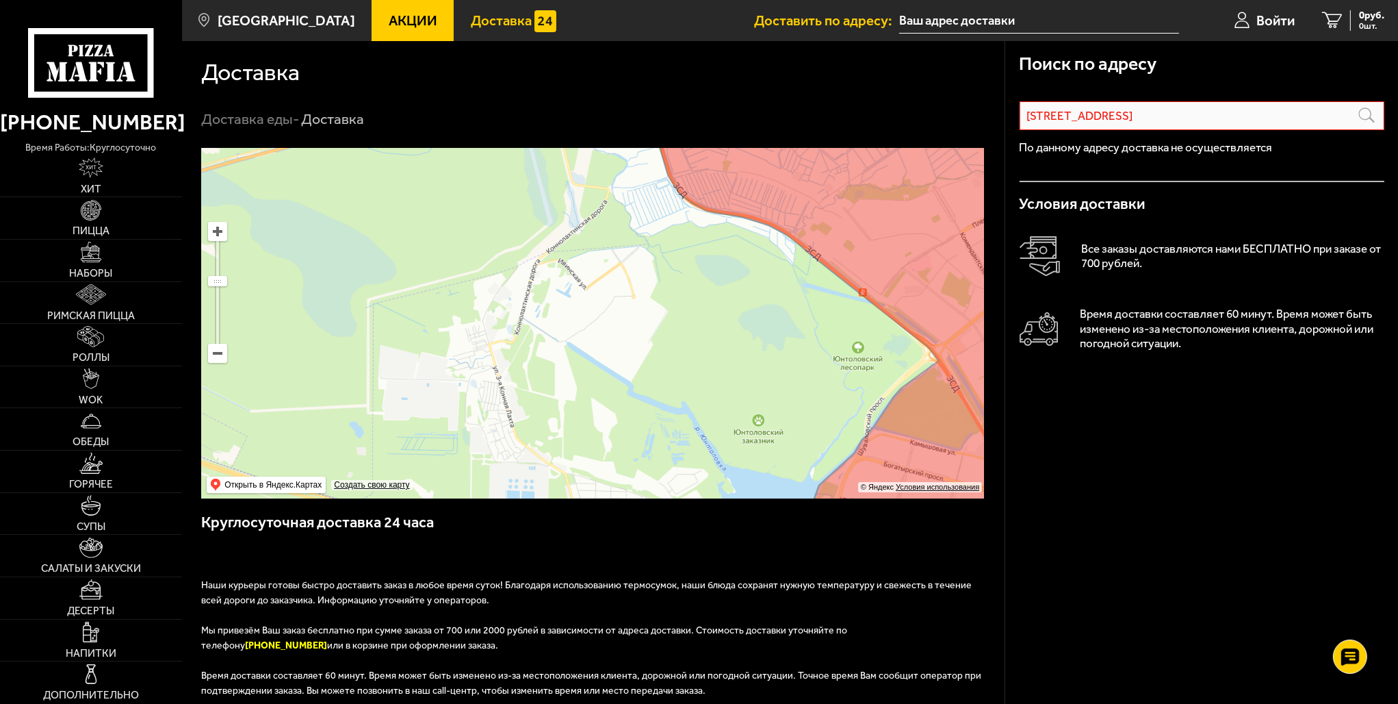
drag, startPoint x: 496, startPoint y: 348, endPoint x: 537, endPoint y: 288, distance: 72.3
click at [537, 288] on ymaps at bounding box center [592, 323] width 783 height 350
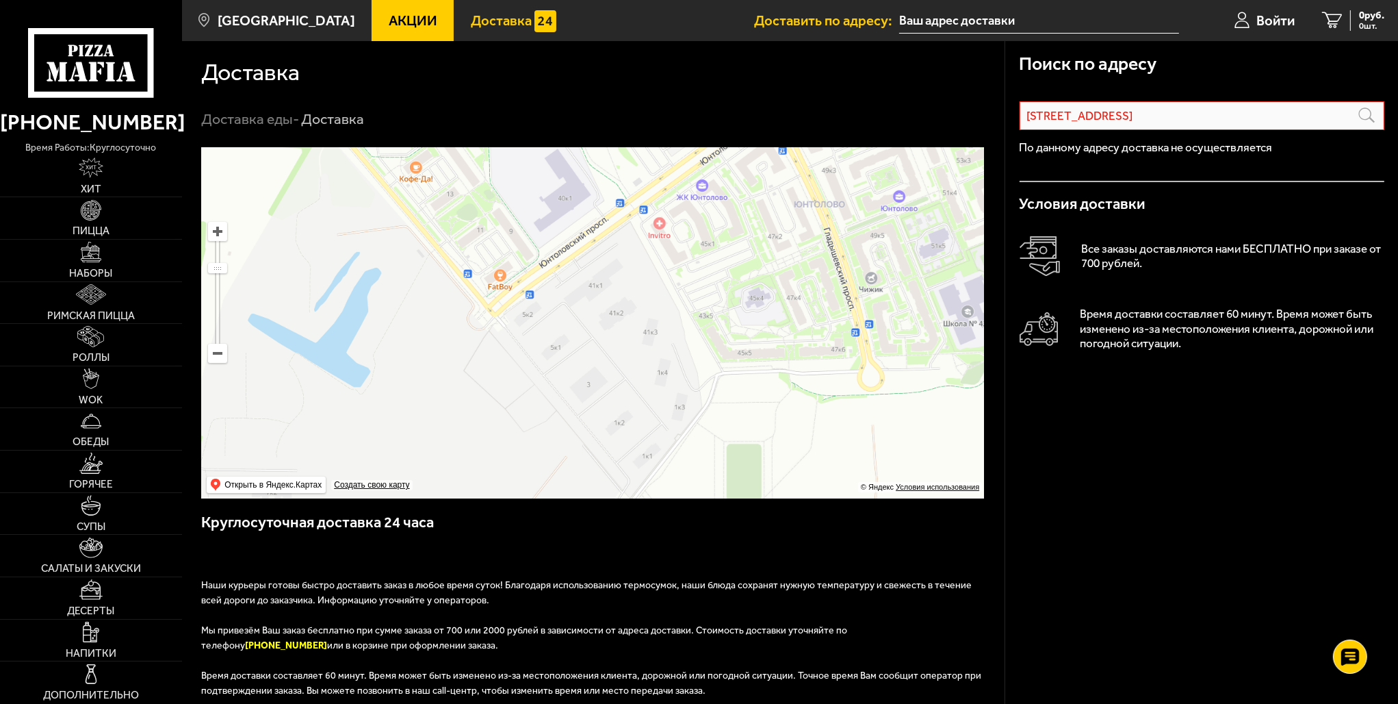
drag, startPoint x: 762, startPoint y: 367, endPoint x: 489, endPoint y: 361, distance: 273.2
click at [489, 361] on ymaps at bounding box center [592, 323] width 783 height 350
click at [615, 322] on ymaps at bounding box center [592, 323] width 783 height 350
click at [615, 318] on ymaps at bounding box center [592, 323] width 783 height 350
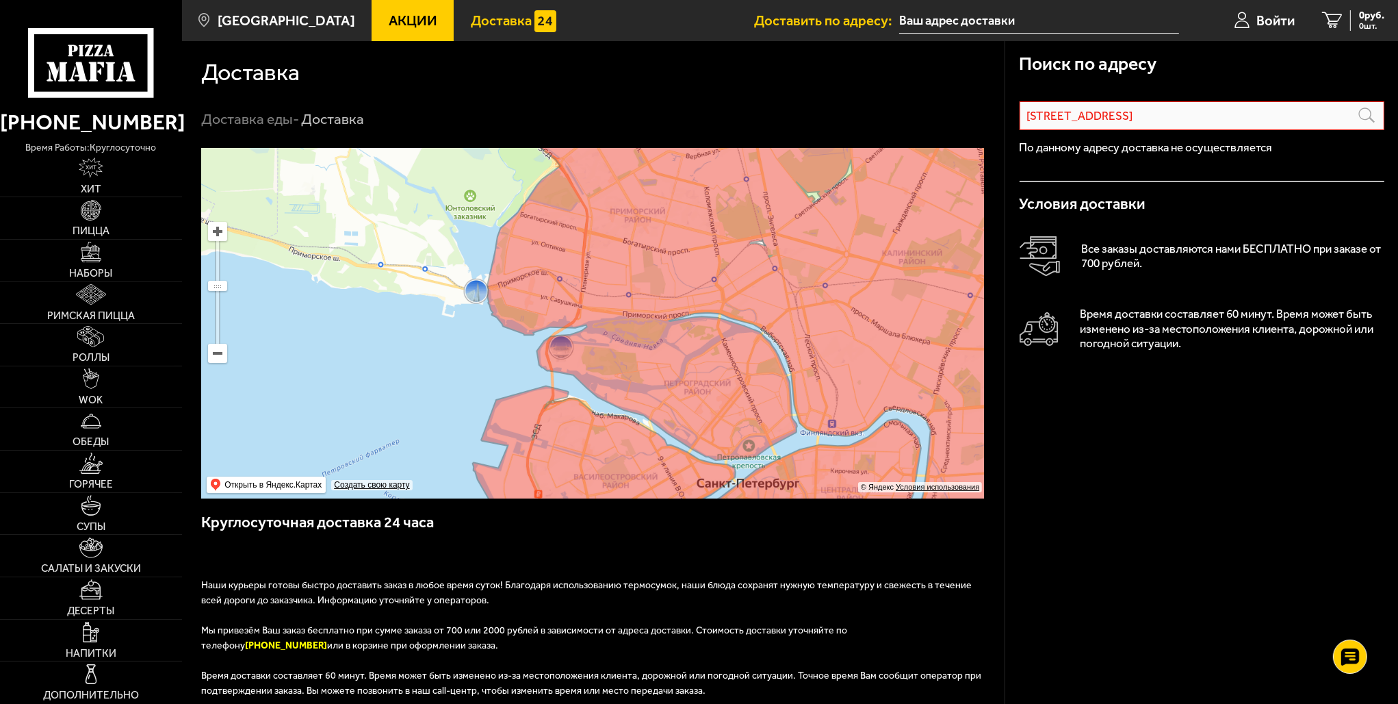
drag, startPoint x: 679, startPoint y: 365, endPoint x: 458, endPoint y: 158, distance: 302.7
click at [458, 158] on ymaps at bounding box center [592, 323] width 783 height 350
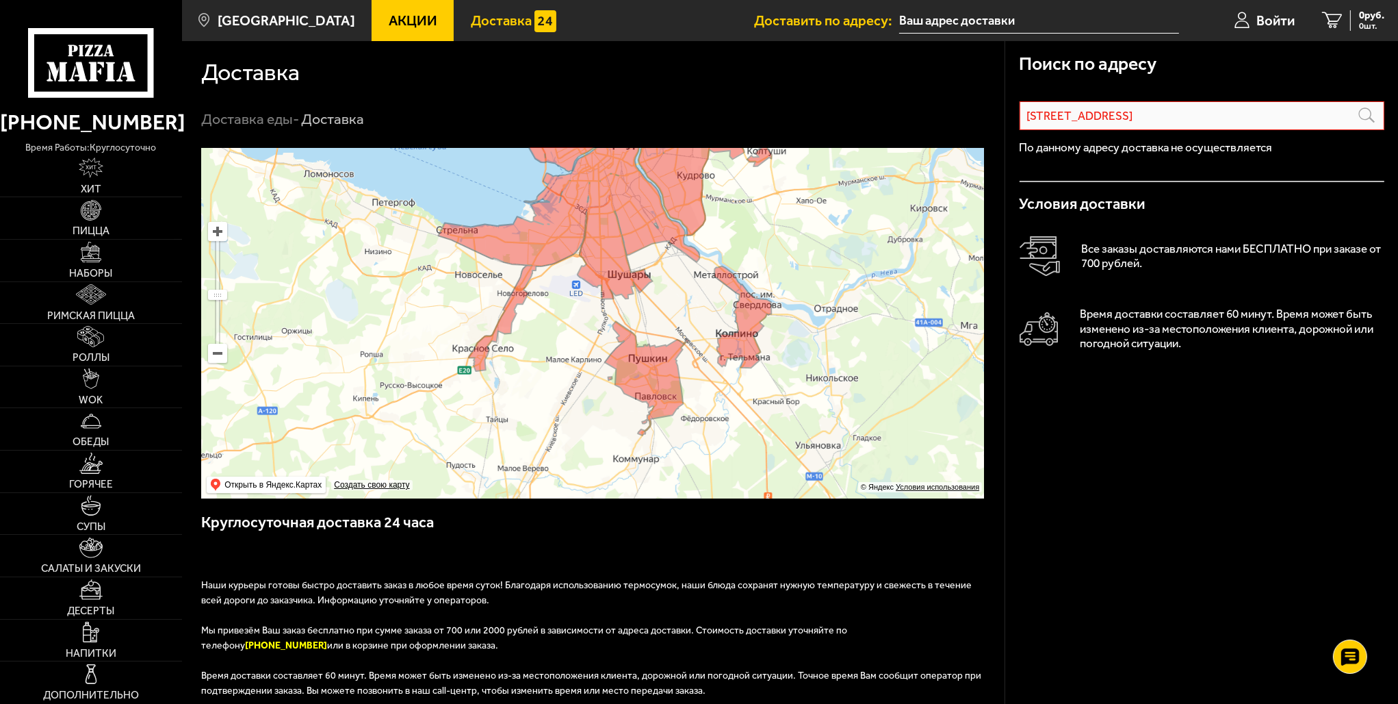
drag, startPoint x: 788, startPoint y: 431, endPoint x: 800, endPoint y: 229, distance: 202.2
click at [800, 229] on ymaps at bounding box center [592, 323] width 783 height 350
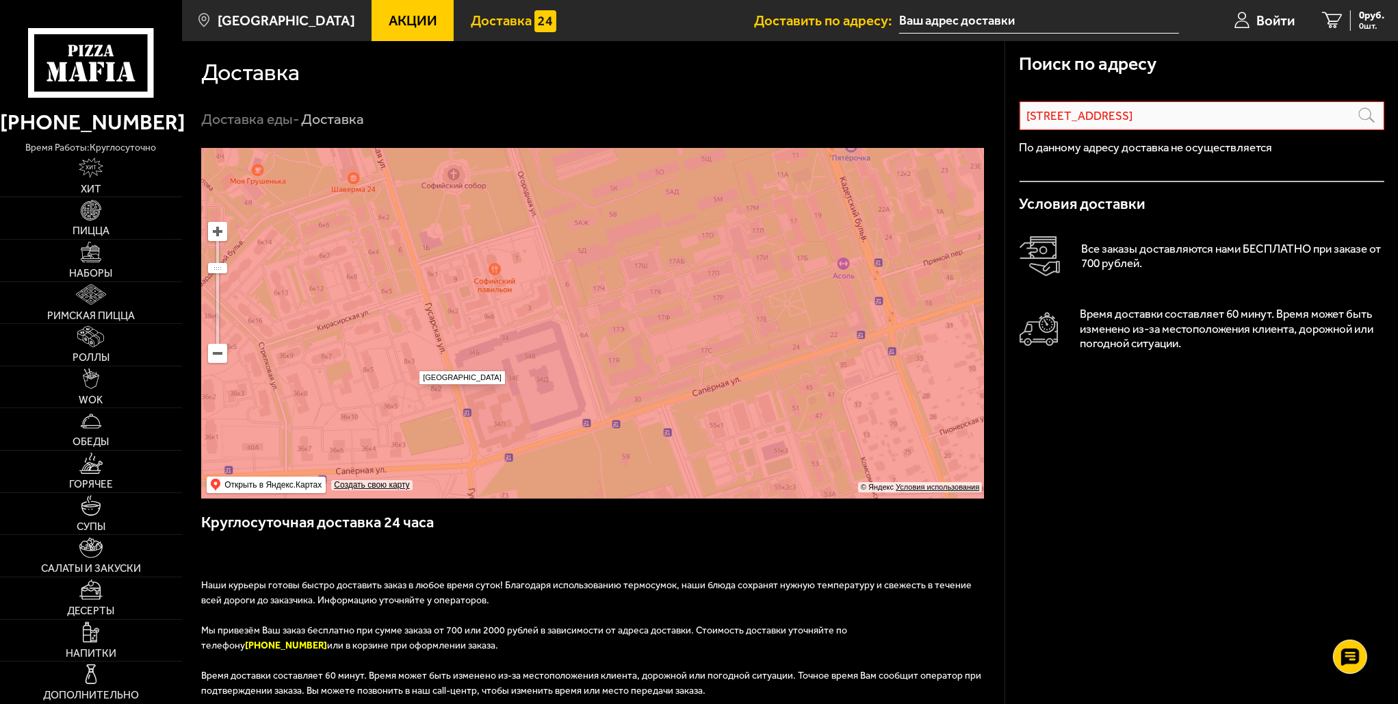
click at [413, 364] on ymaps at bounding box center [592, 323] width 783 height 350
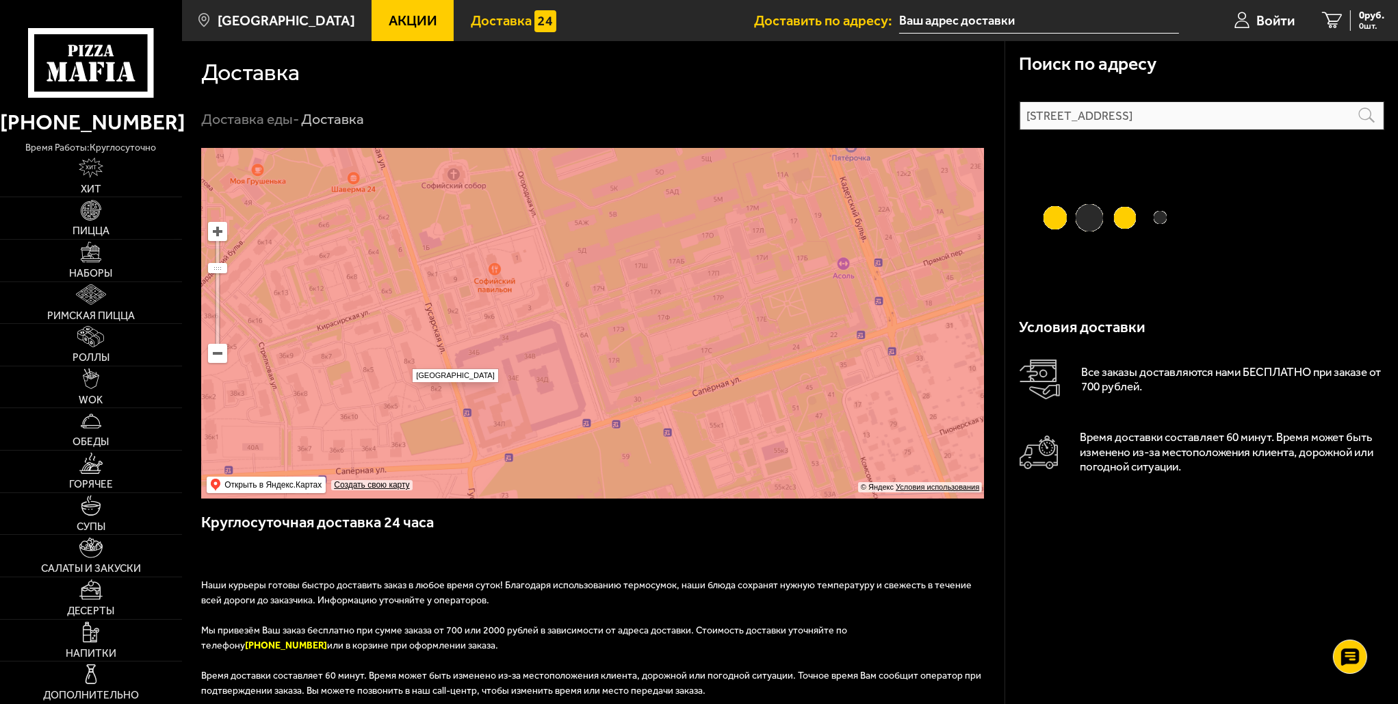
click at [406, 362] on ymaps at bounding box center [592, 323] width 783 height 350
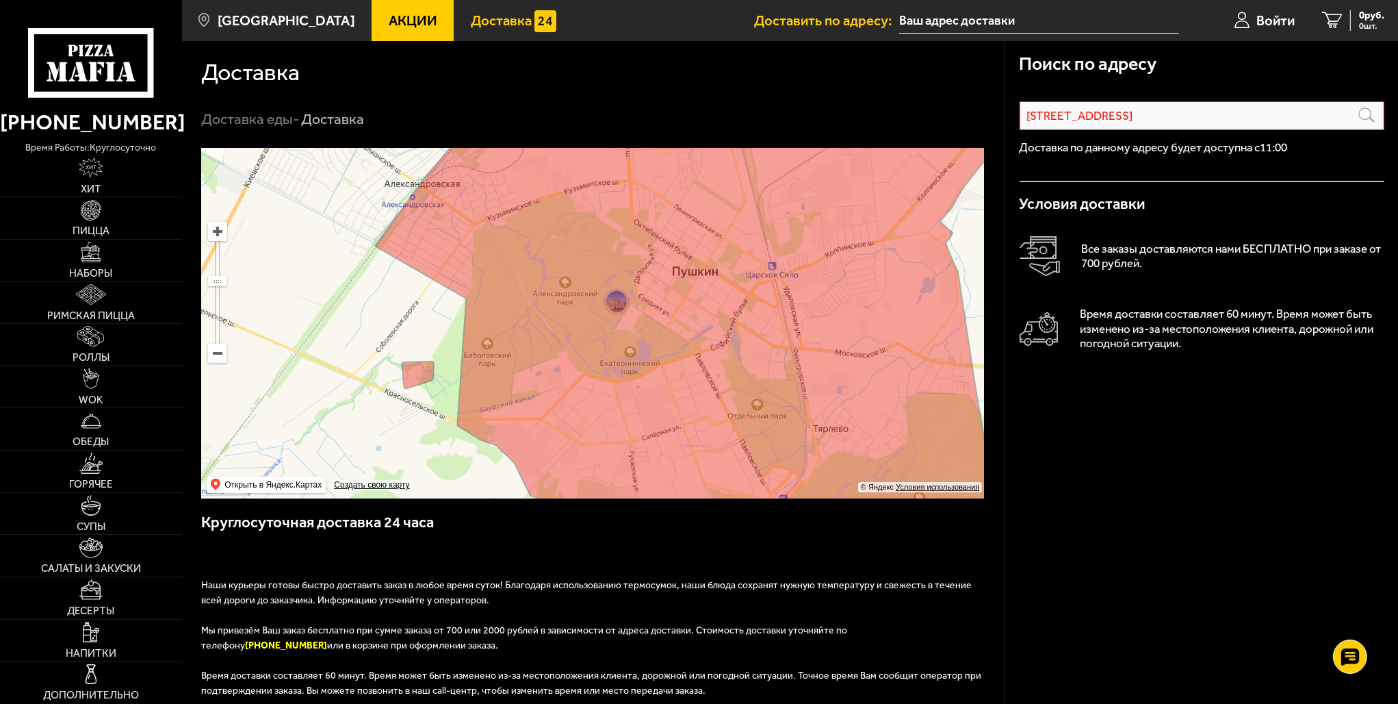
drag, startPoint x: 600, startPoint y: 237, endPoint x: 660, endPoint y: 405, distance: 177.5
click at [643, 436] on ymaps at bounding box center [592, 323] width 783 height 350
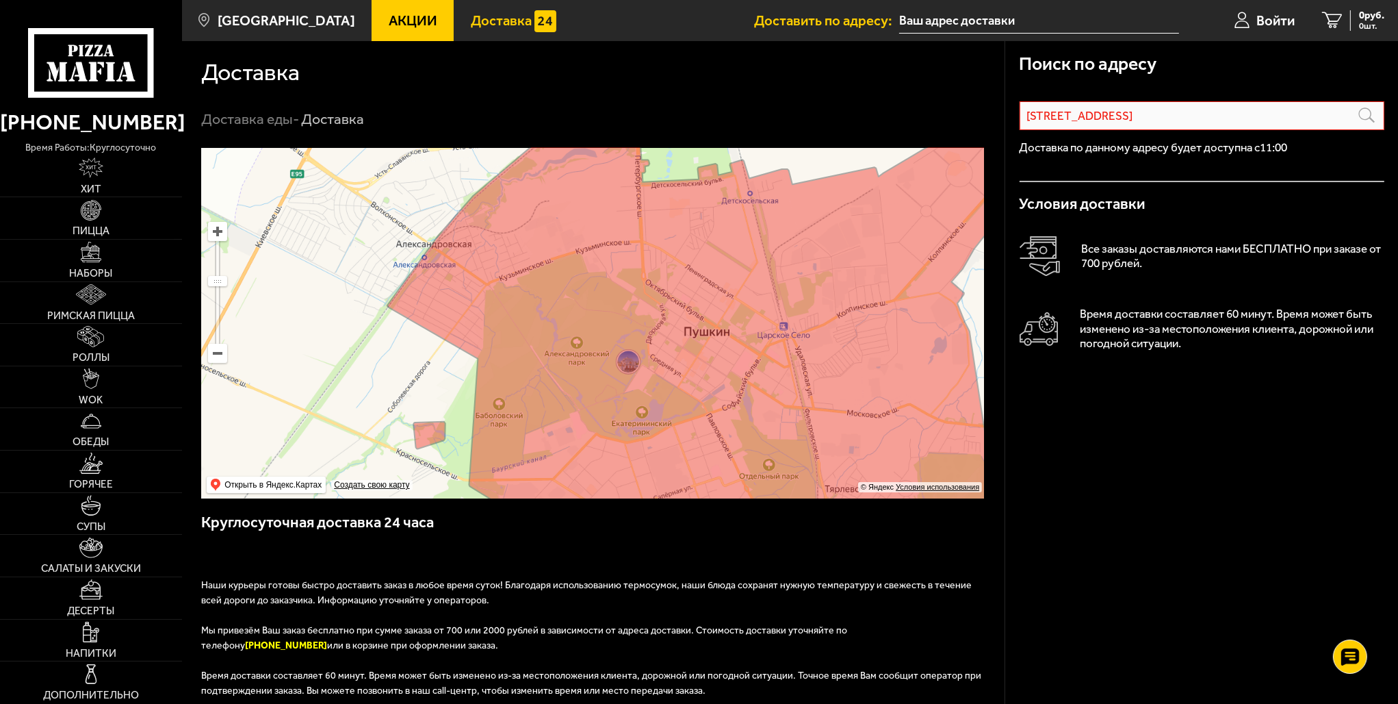
drag, startPoint x: 656, startPoint y: 264, endPoint x: 679, endPoint y: 378, distance: 115.8
click at [679, 378] on ymaps at bounding box center [592, 323] width 783 height 350
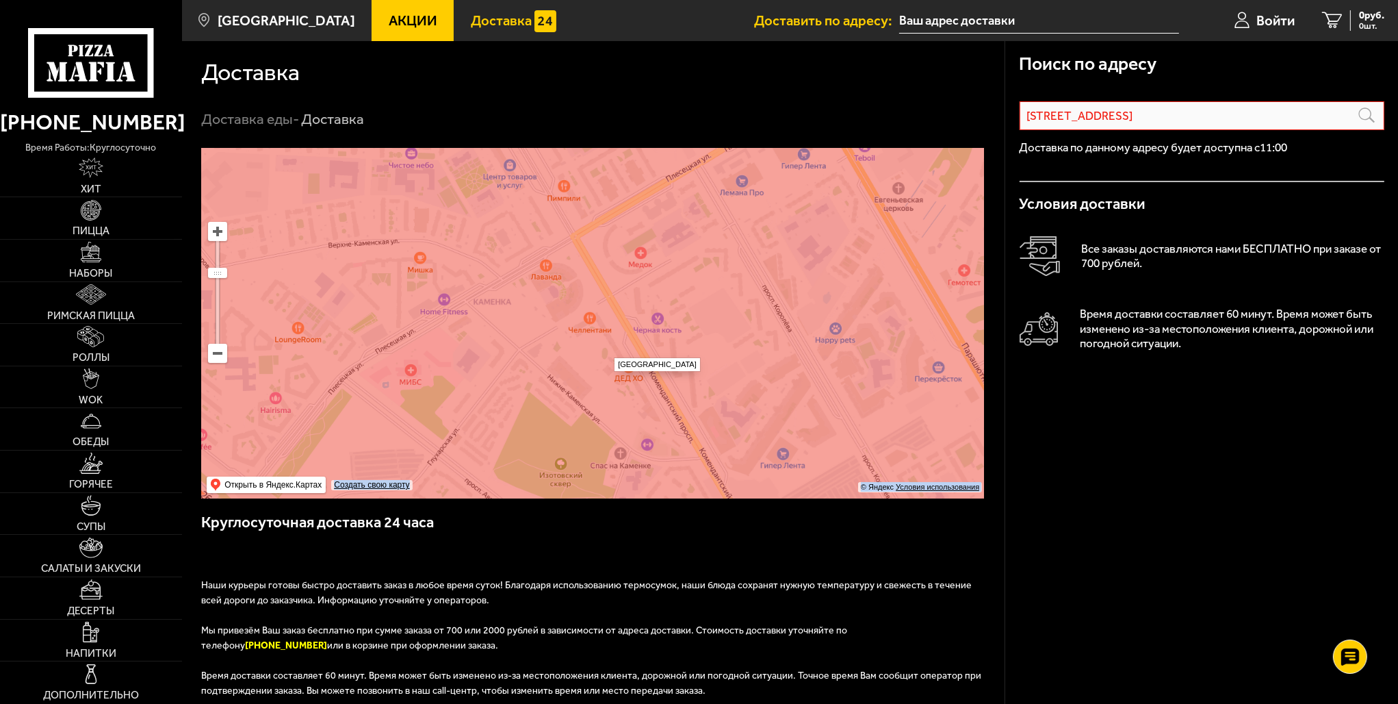
drag, startPoint x: 594, startPoint y: 279, endPoint x: 608, endPoint y: 351, distance: 73.8
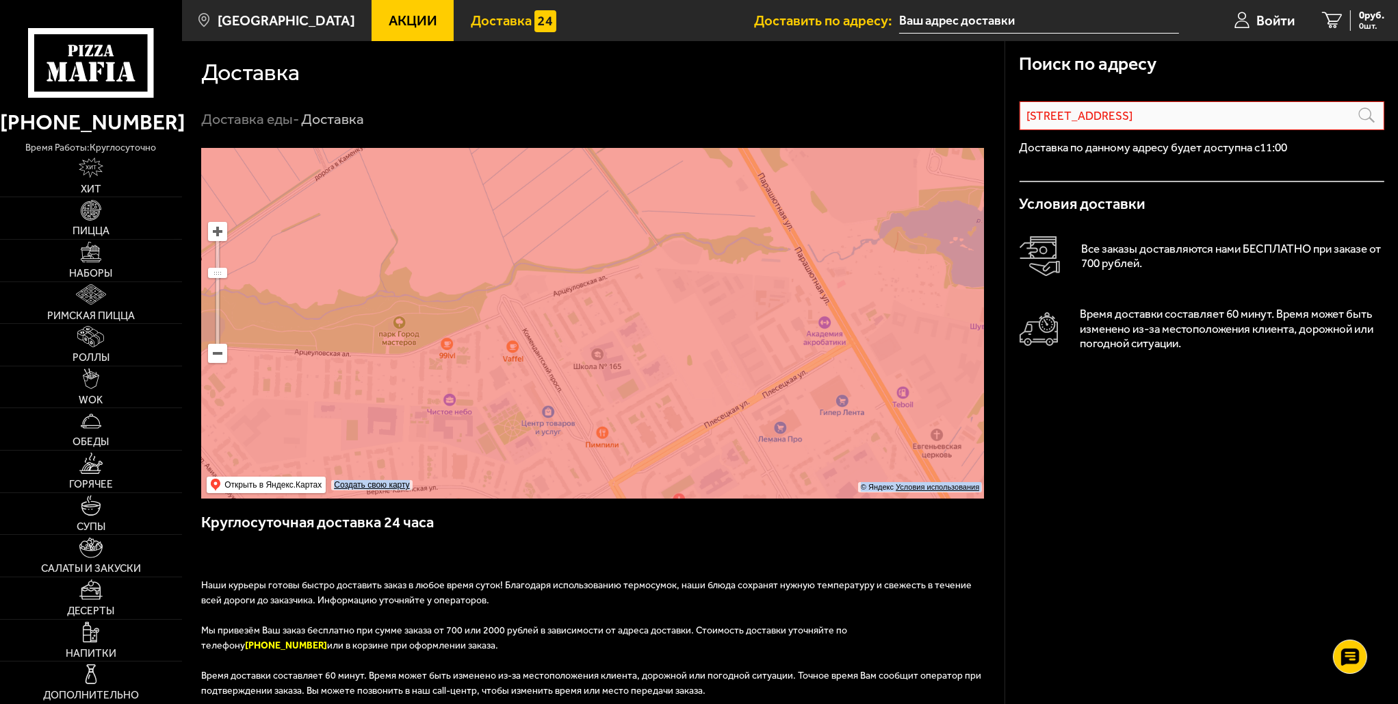
drag, startPoint x: 539, startPoint y: 261, endPoint x: 575, endPoint y: 502, distance: 244.3
click at [575, 502] on div "Поиск по адресу [STREET_ADDRESS][PERSON_NAME] Информация по адресу Доставка по …" at bounding box center [593, 541] width 823 height 786
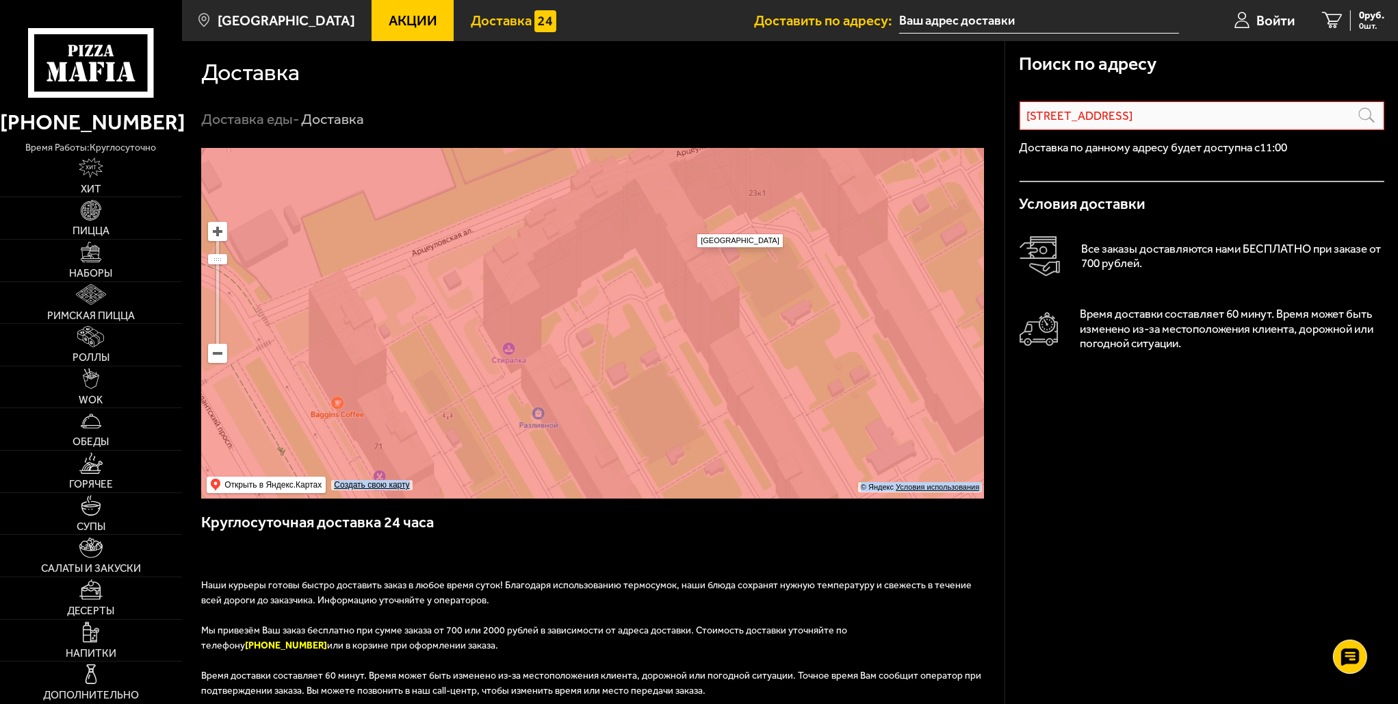
click at [690, 227] on ymaps at bounding box center [592, 323] width 783 height 350
type input "[STREET_ADDRESS]"
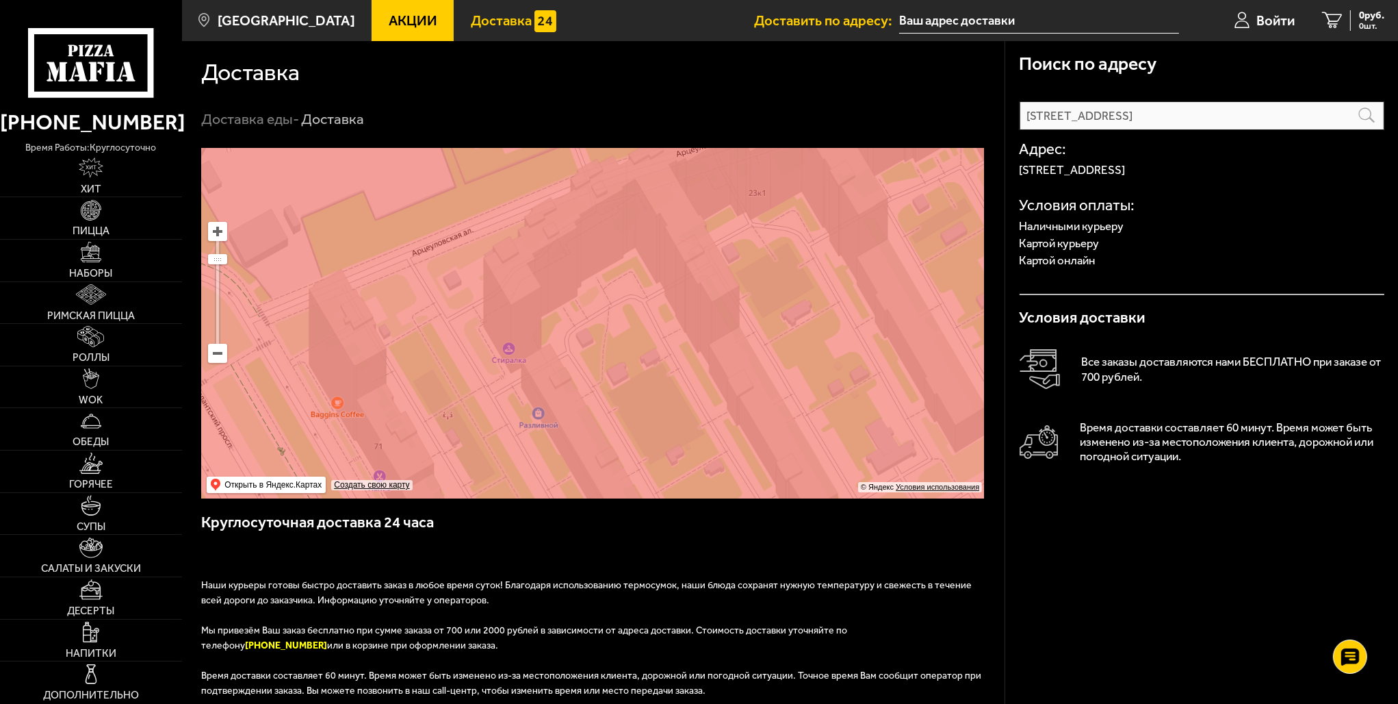
click at [1189, 582] on div "Поиск по адресу [STREET_ADDRESS] Информация по адресу [GEOGRAPHIC_DATA][STREET_…" at bounding box center [1202, 566] width 394 height 1050
